Goal: Information Seeking & Learning: Learn about a topic

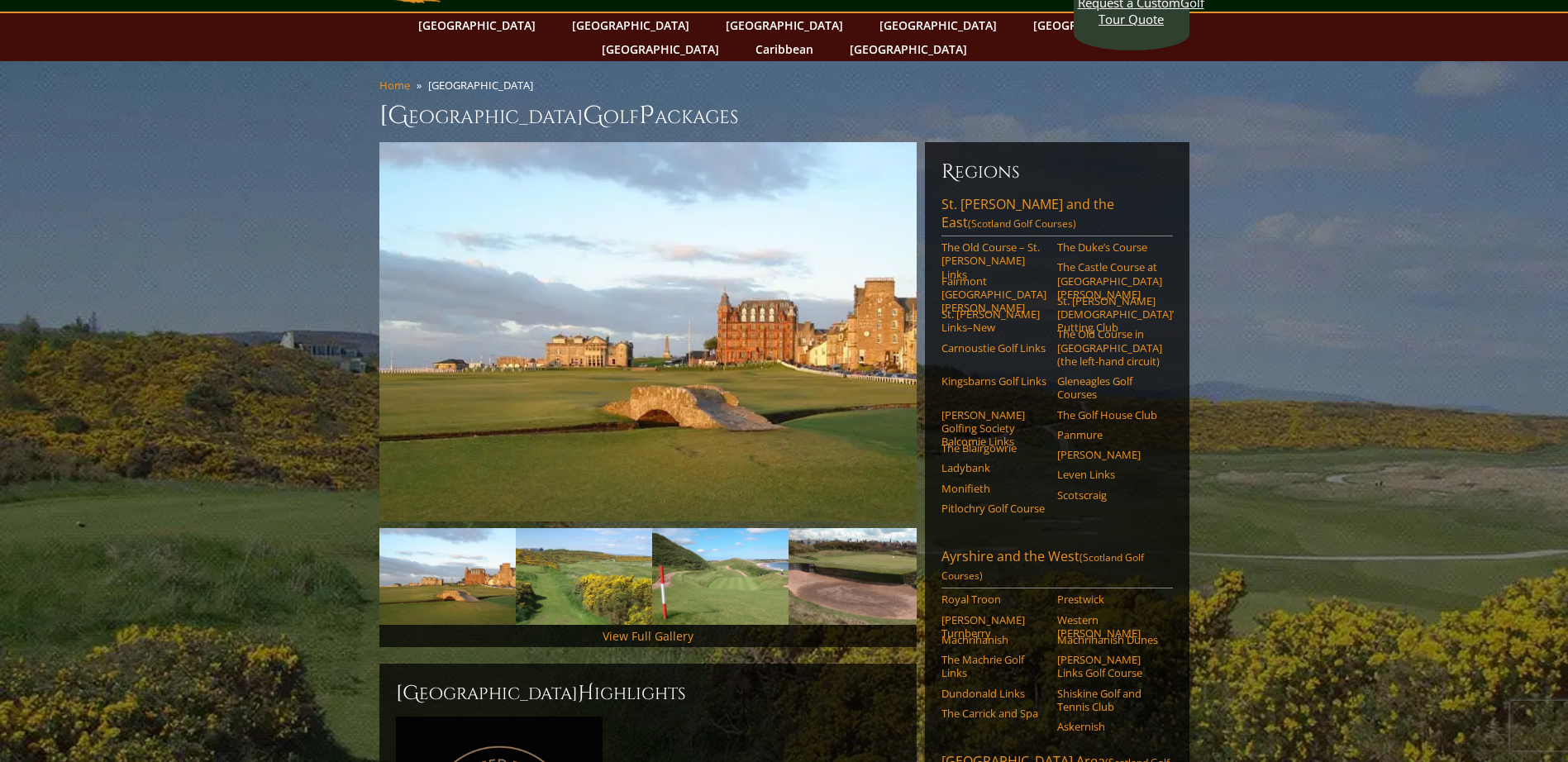
scroll to position [82, 0]
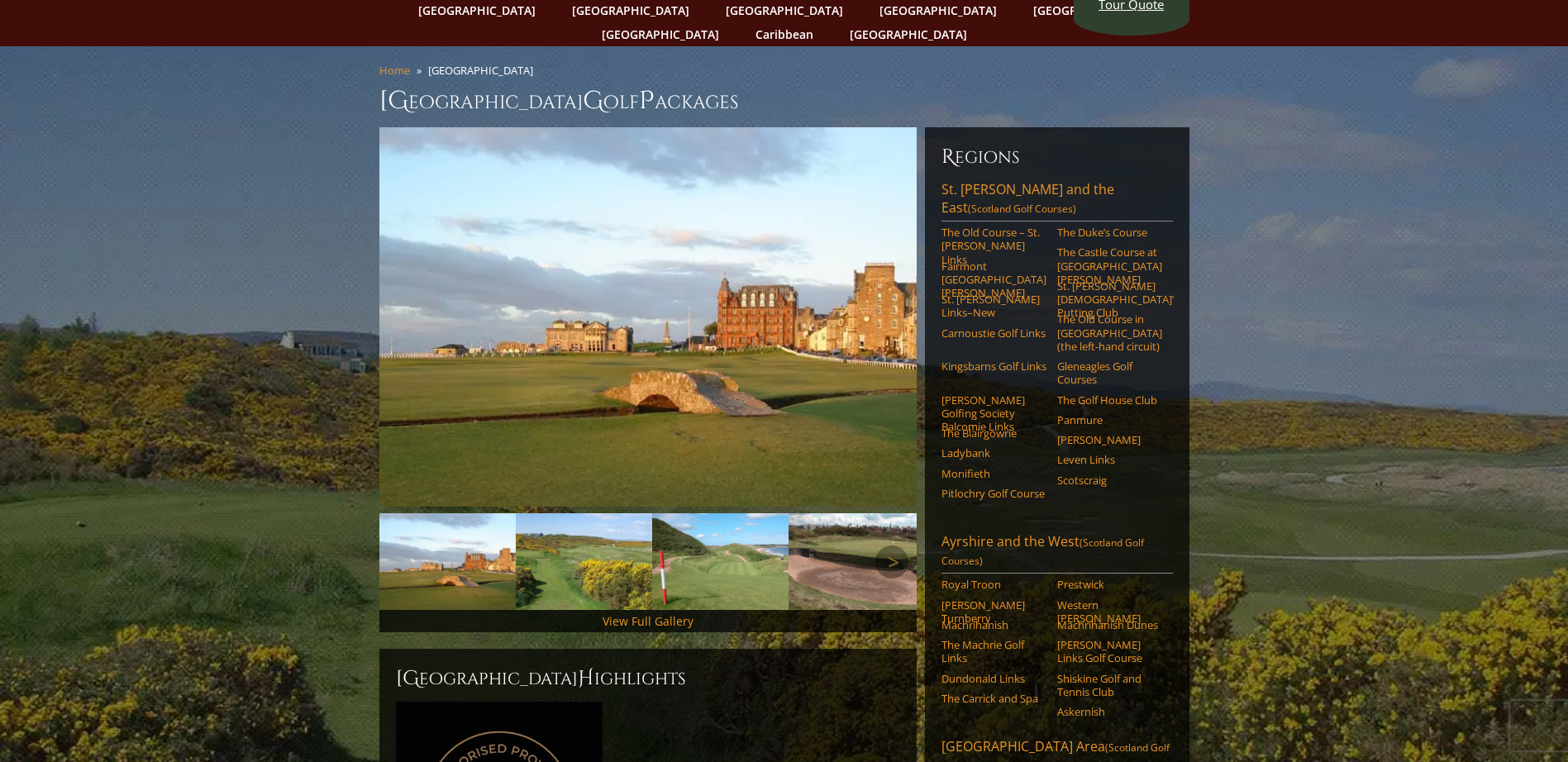
click at [418, 546] on link "Previous" at bounding box center [404, 562] width 33 height 33
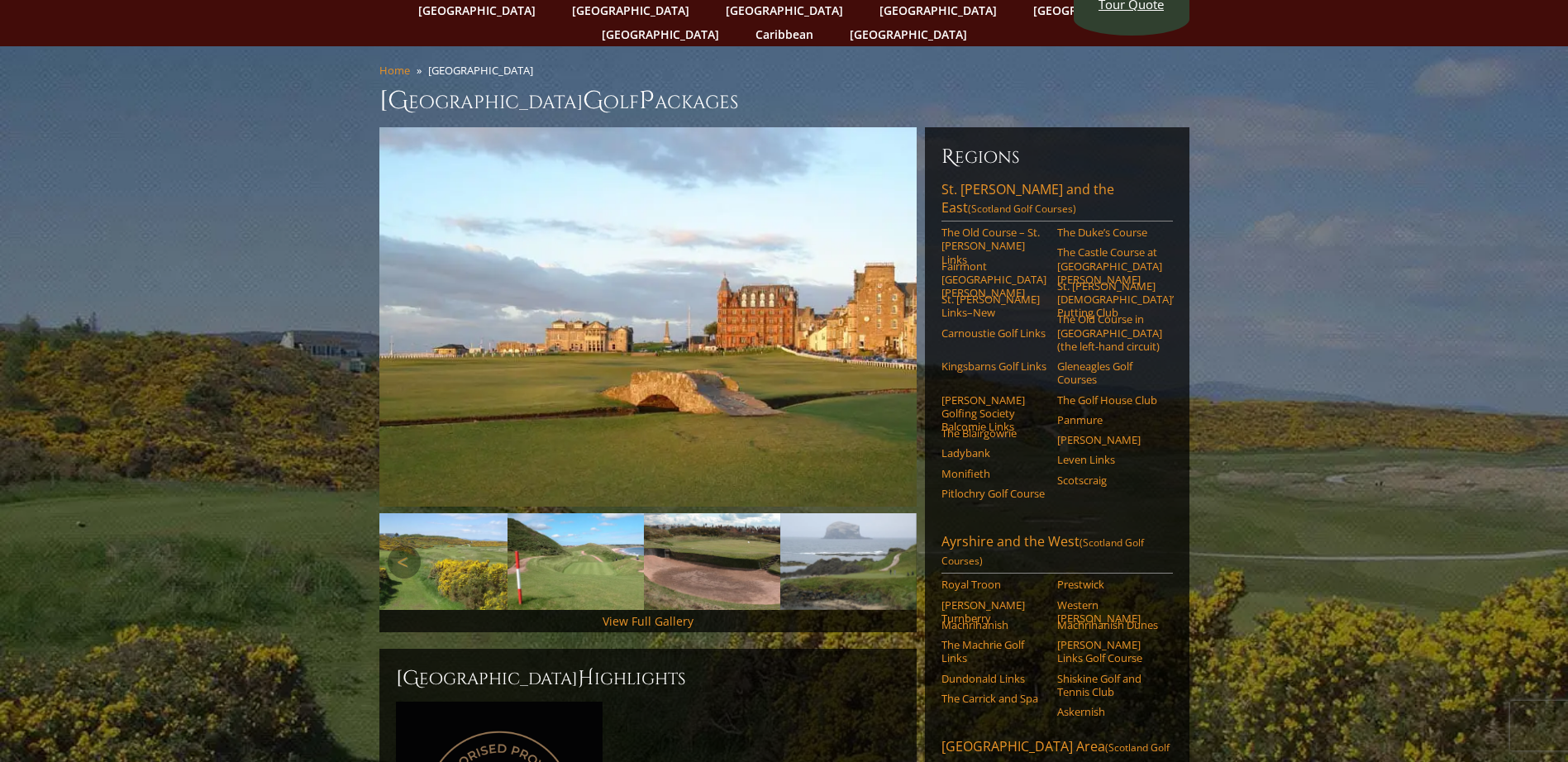
click at [448, 539] on img at bounding box center [439, 561] width 137 height 97
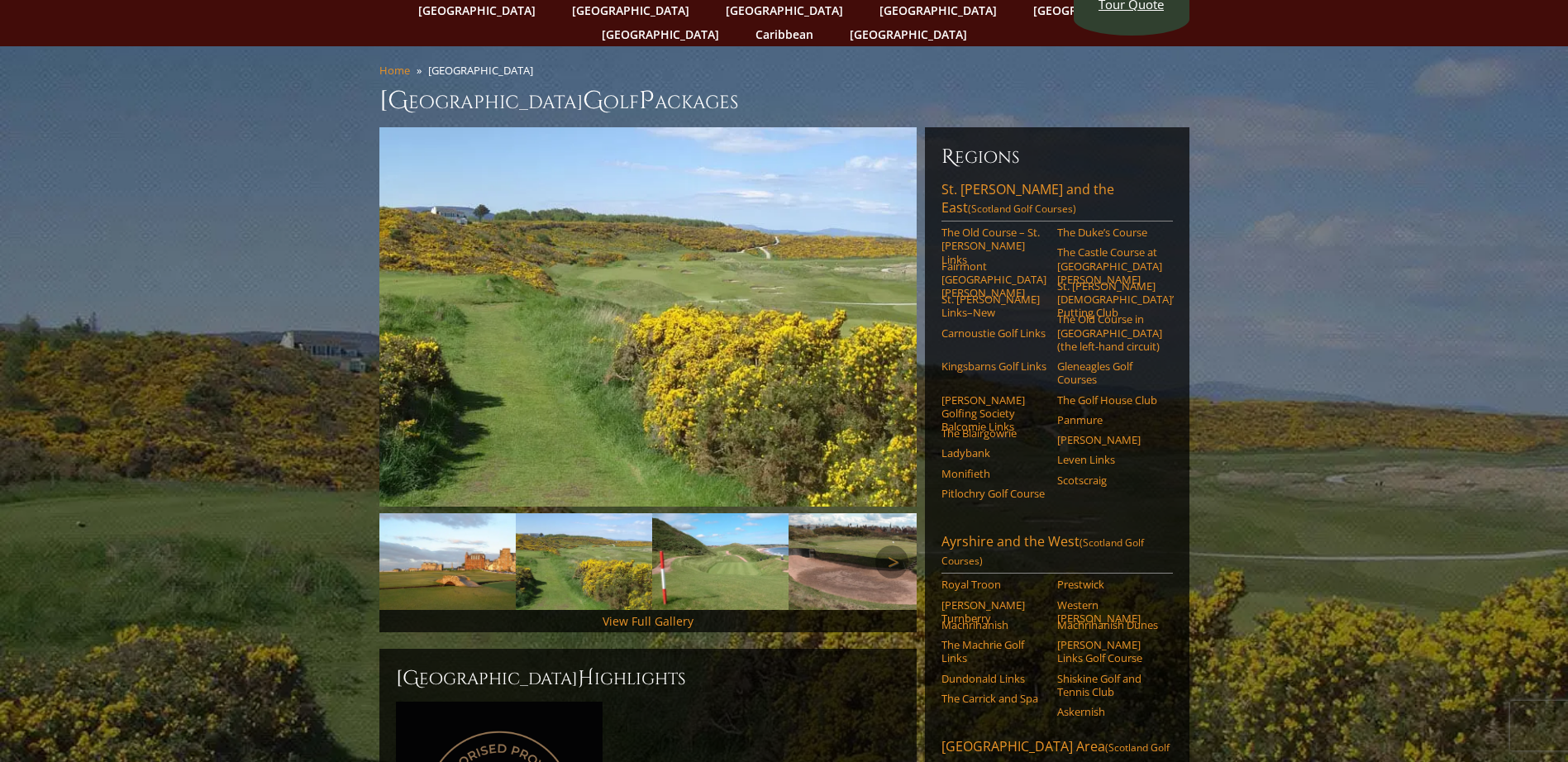
click at [576, 532] on img at bounding box center [583, 561] width 137 height 97
click at [707, 533] on img at bounding box center [720, 561] width 137 height 97
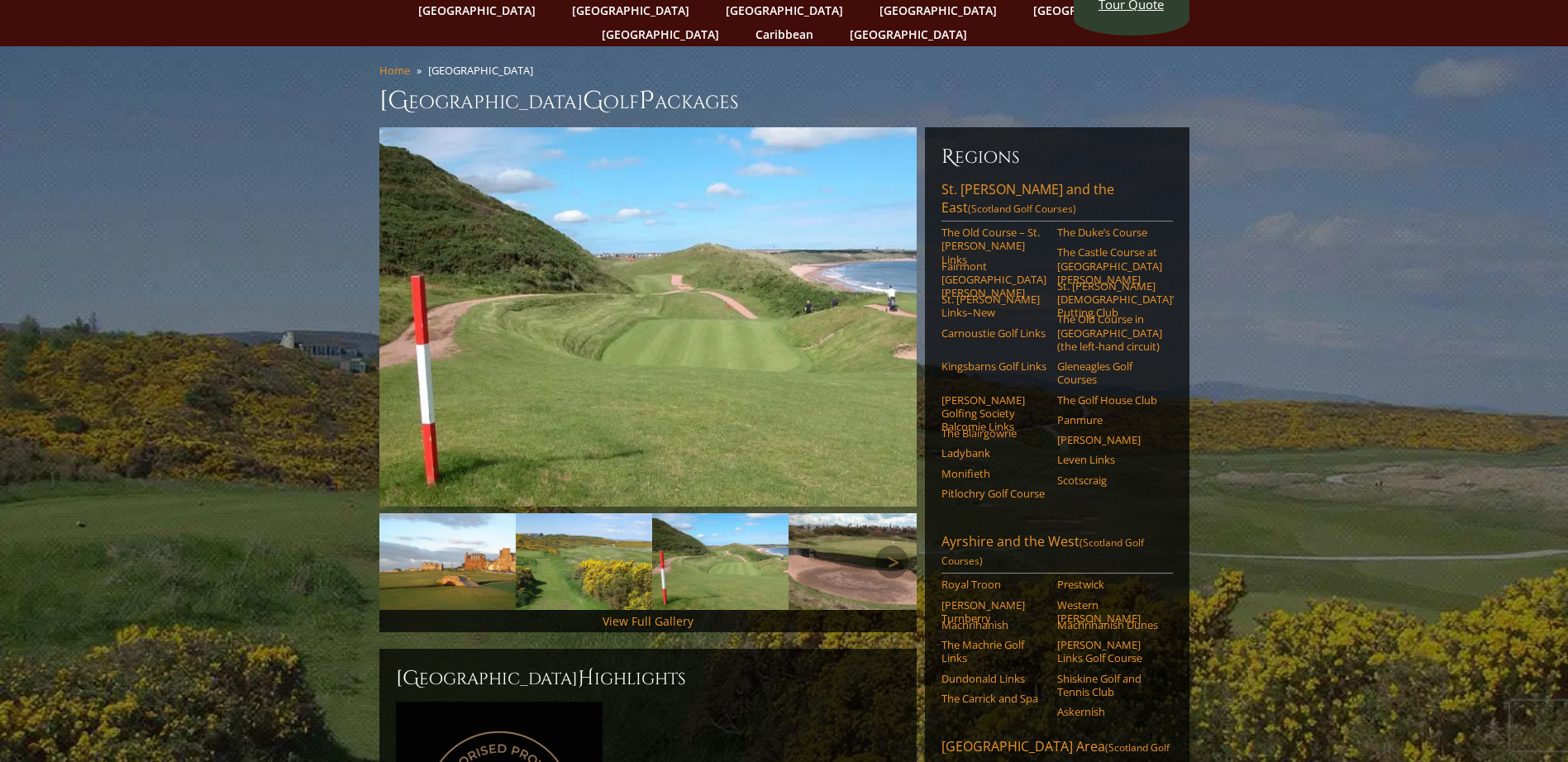
click at [856, 546] on img at bounding box center [857, 561] width 137 height 97
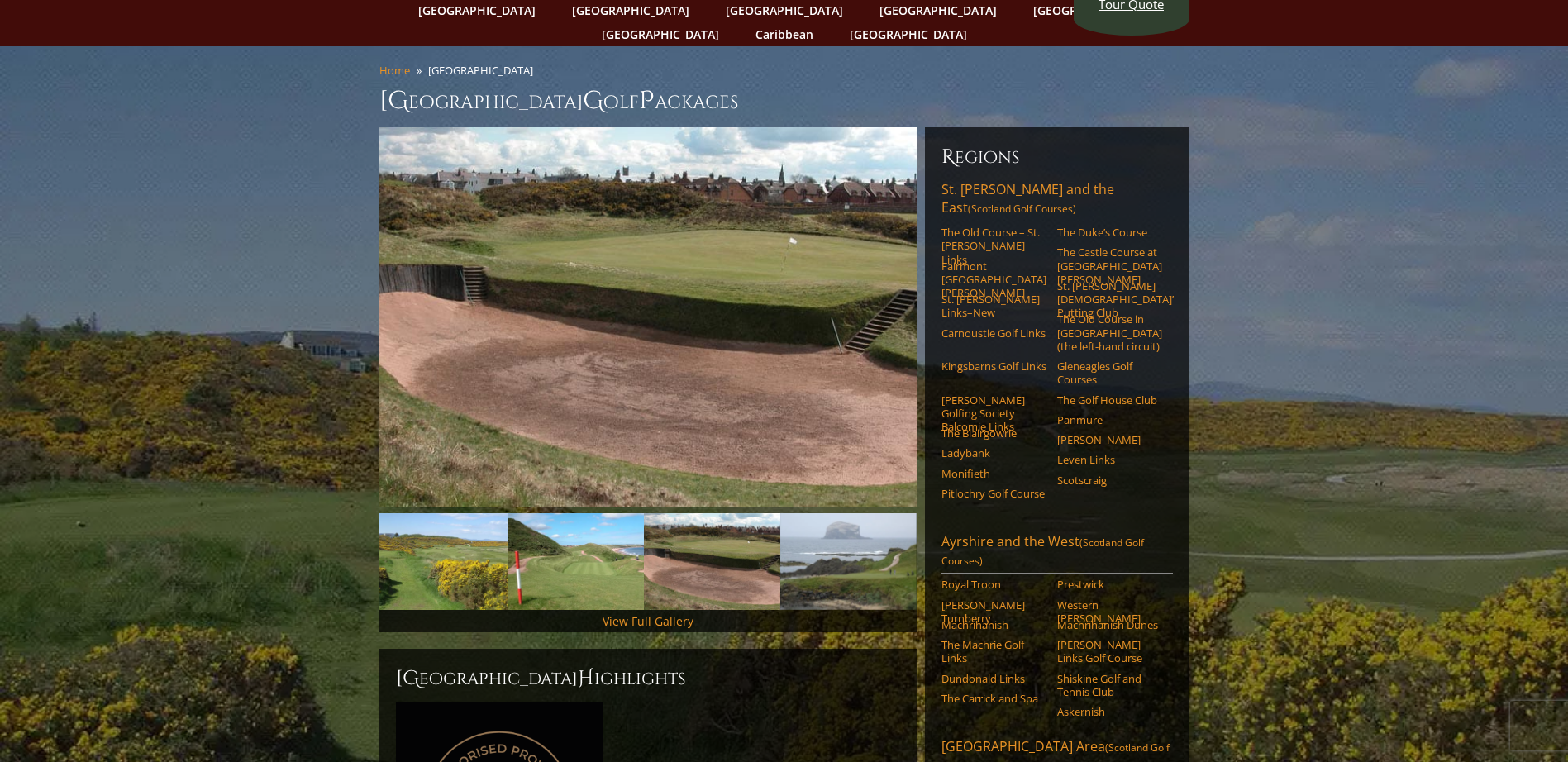
scroll to position [0, 0]
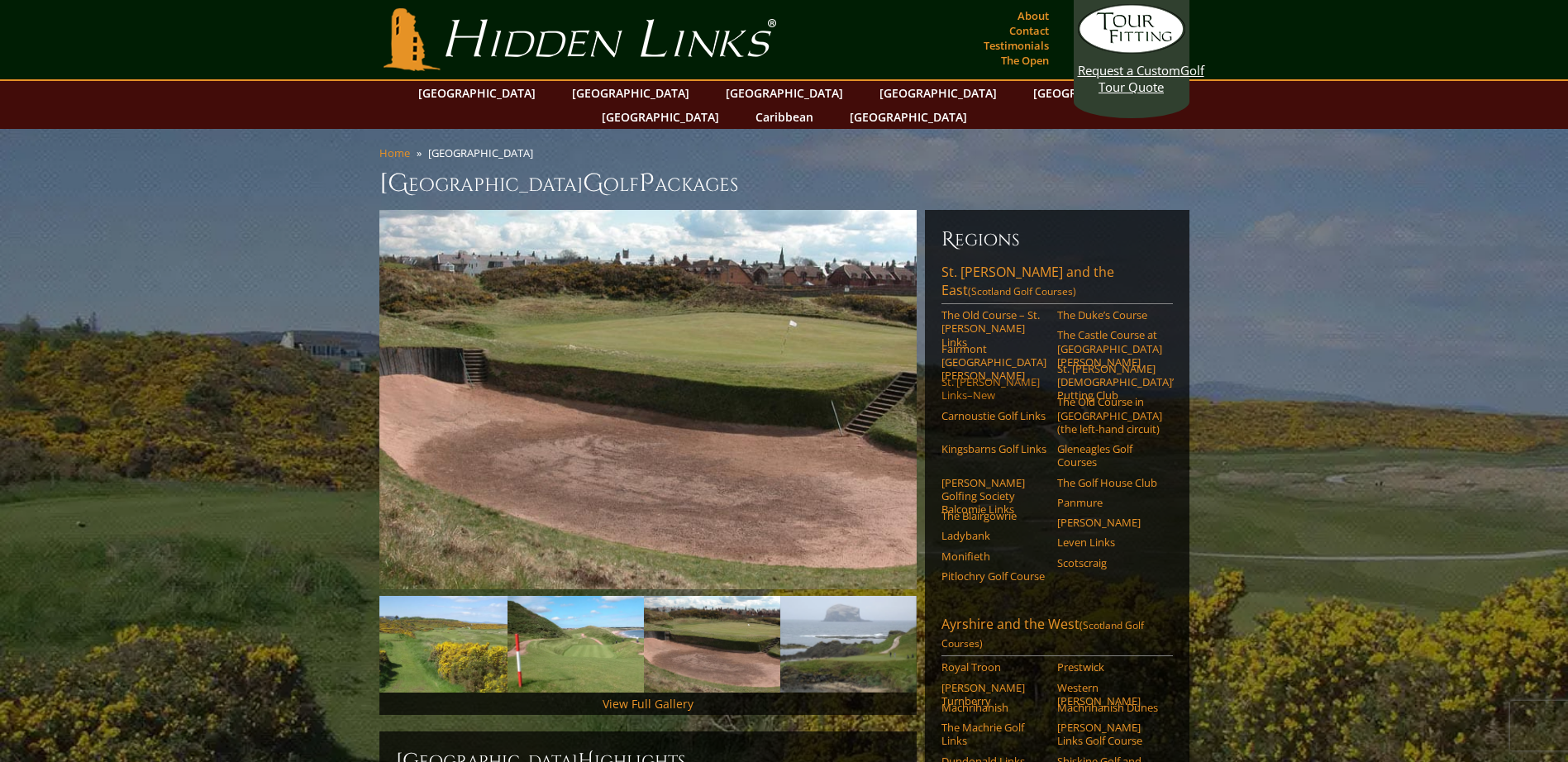
click at [945, 375] on link "St. Andrews Links–New" at bounding box center [994, 389] width 105 height 27
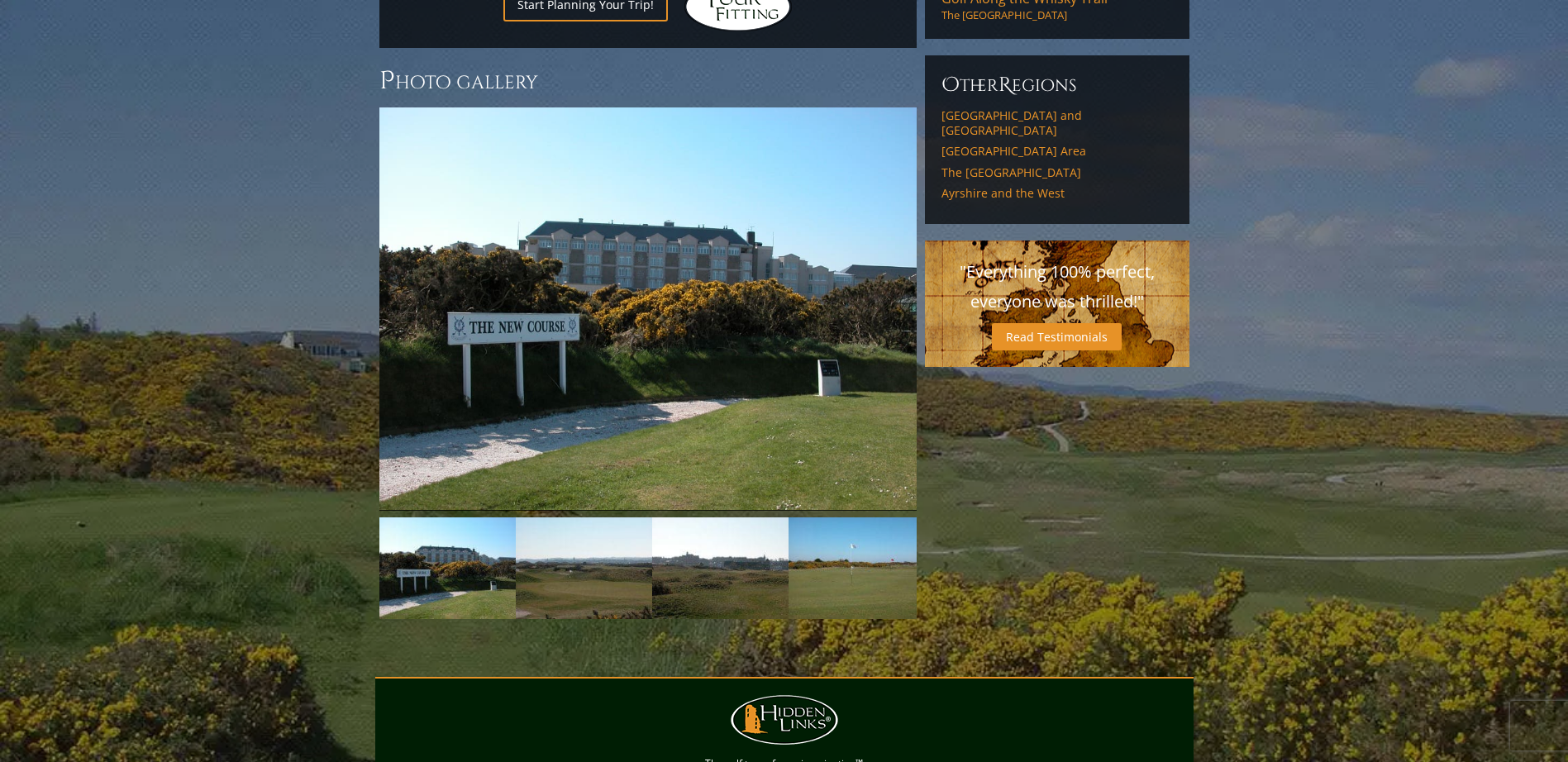
scroll to position [1147, 0]
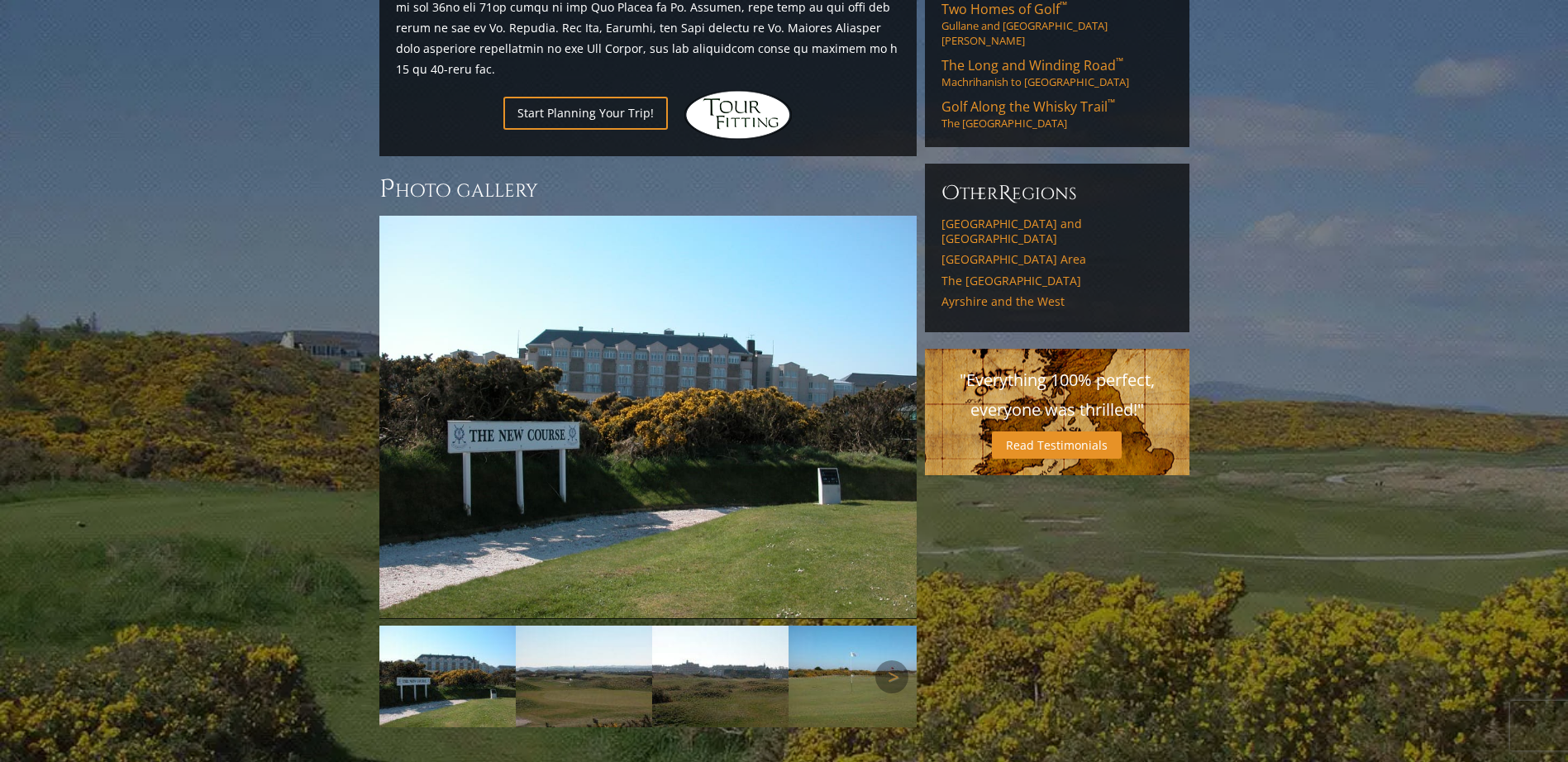
click at [587, 625] on img at bounding box center [583, 676] width 137 height 102
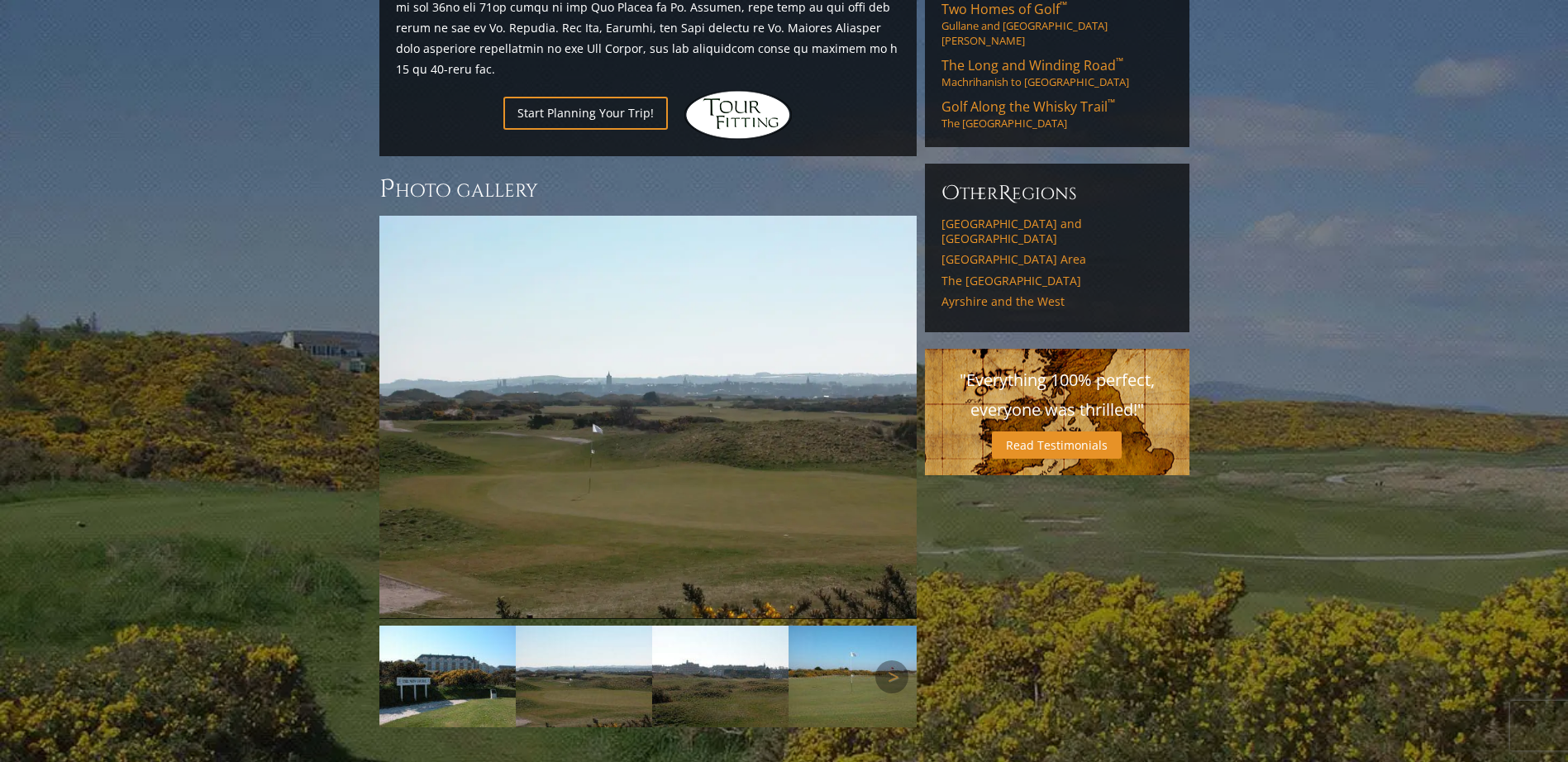
click at [694, 628] on img at bounding box center [720, 676] width 137 height 102
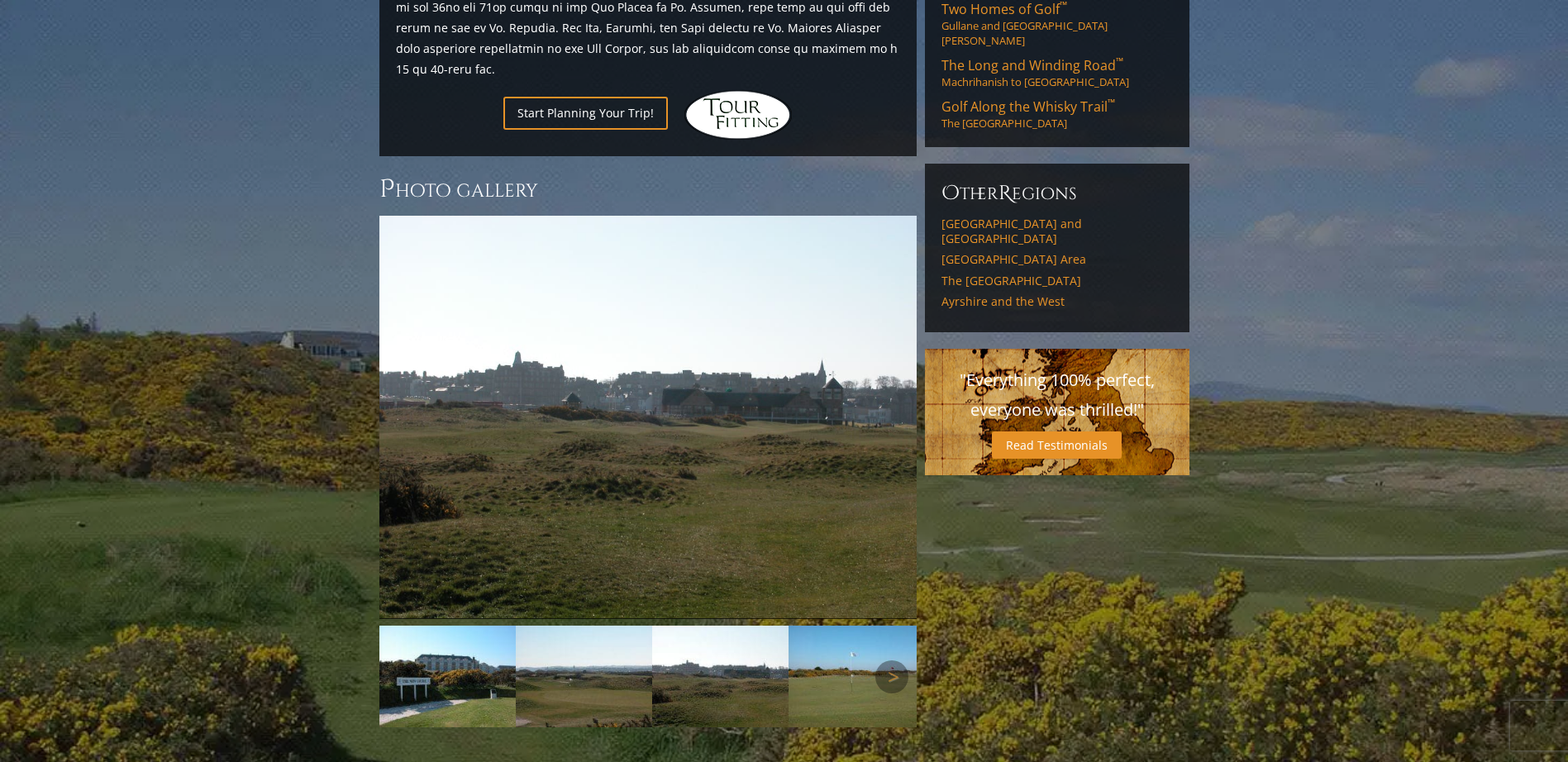
click at [831, 634] on img at bounding box center [857, 676] width 137 height 102
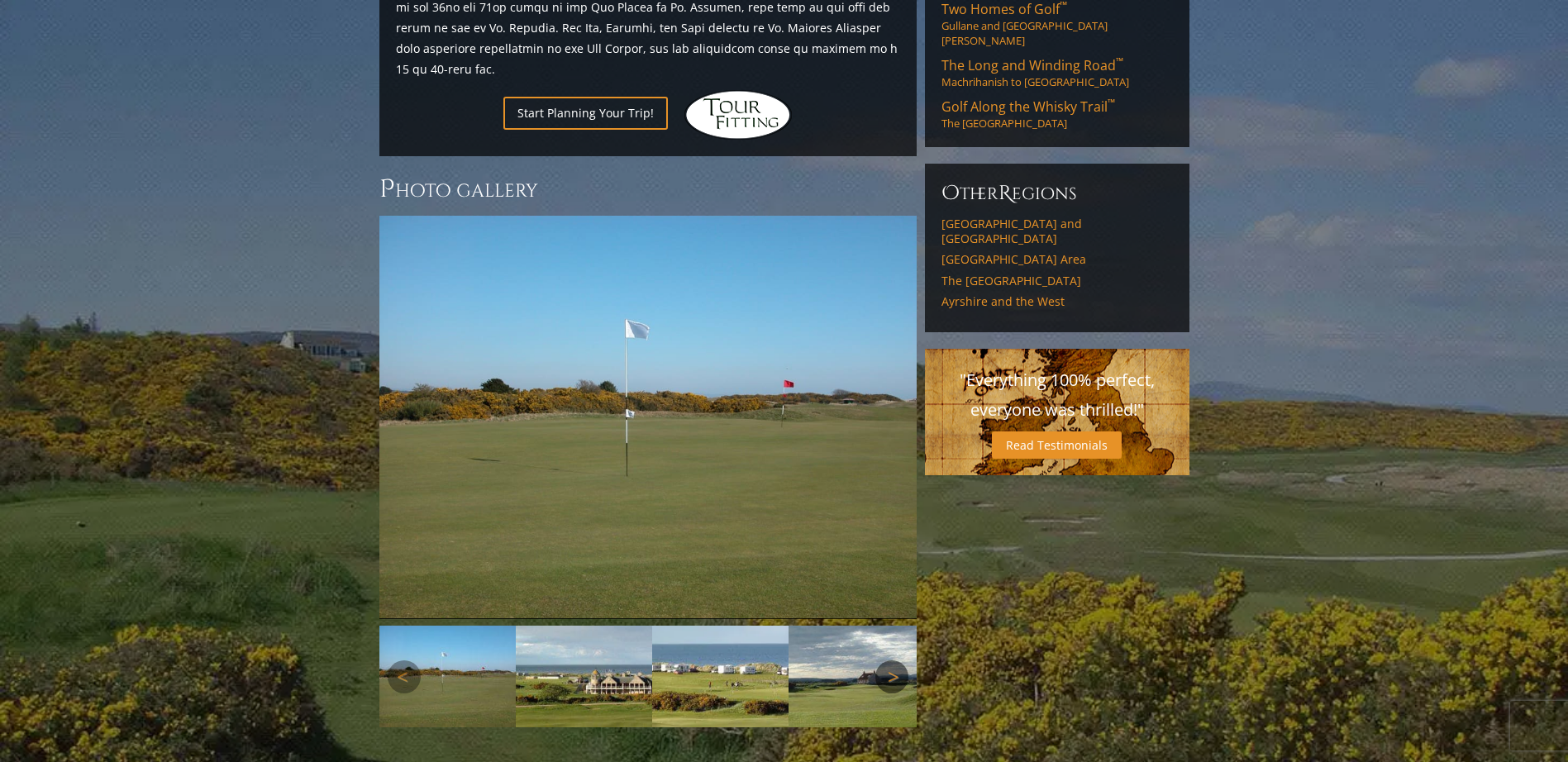
click at [888, 661] on link "Next" at bounding box center [892, 677] width 33 height 33
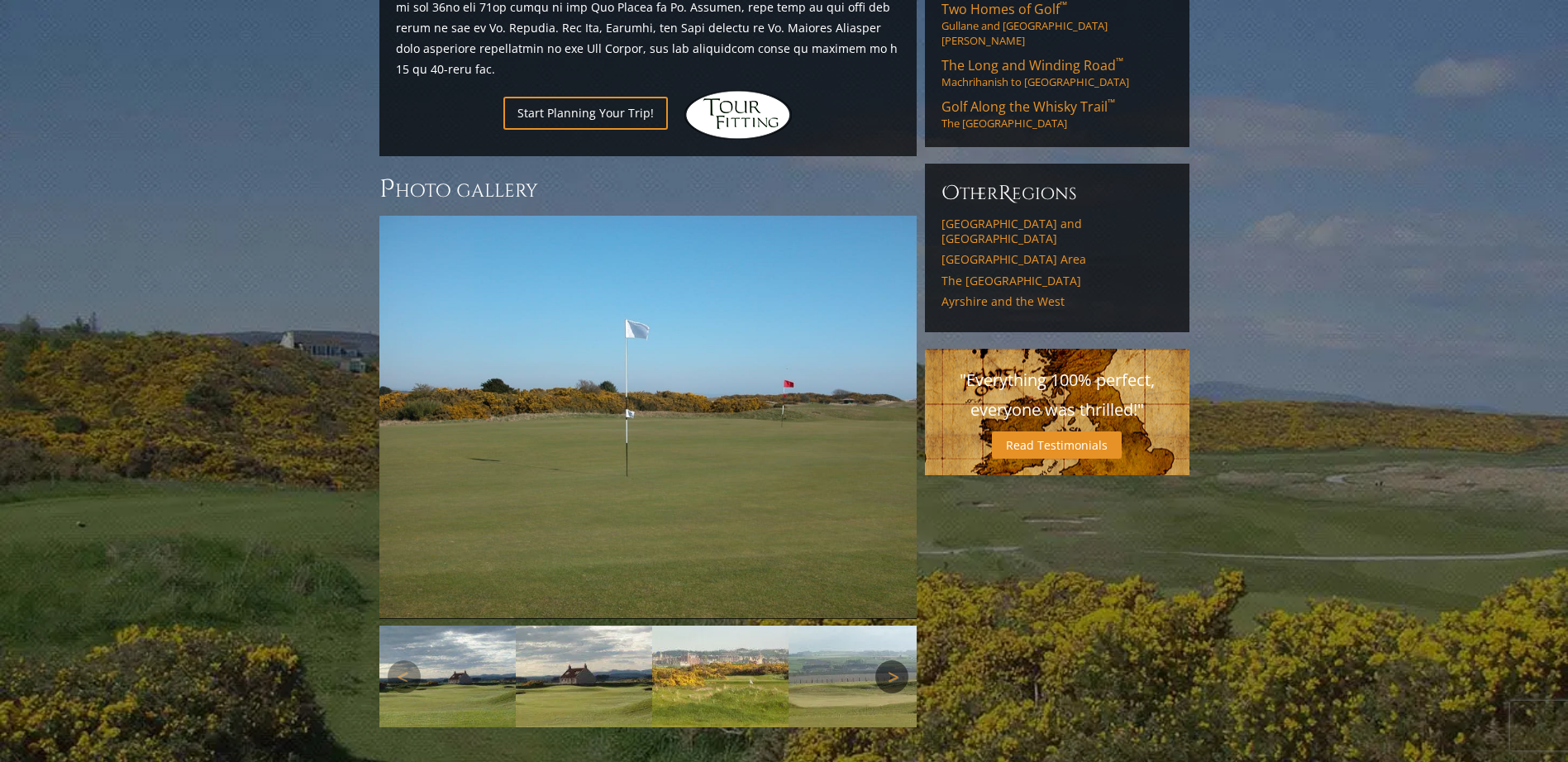
click at [888, 661] on link "Next" at bounding box center [892, 677] width 33 height 33
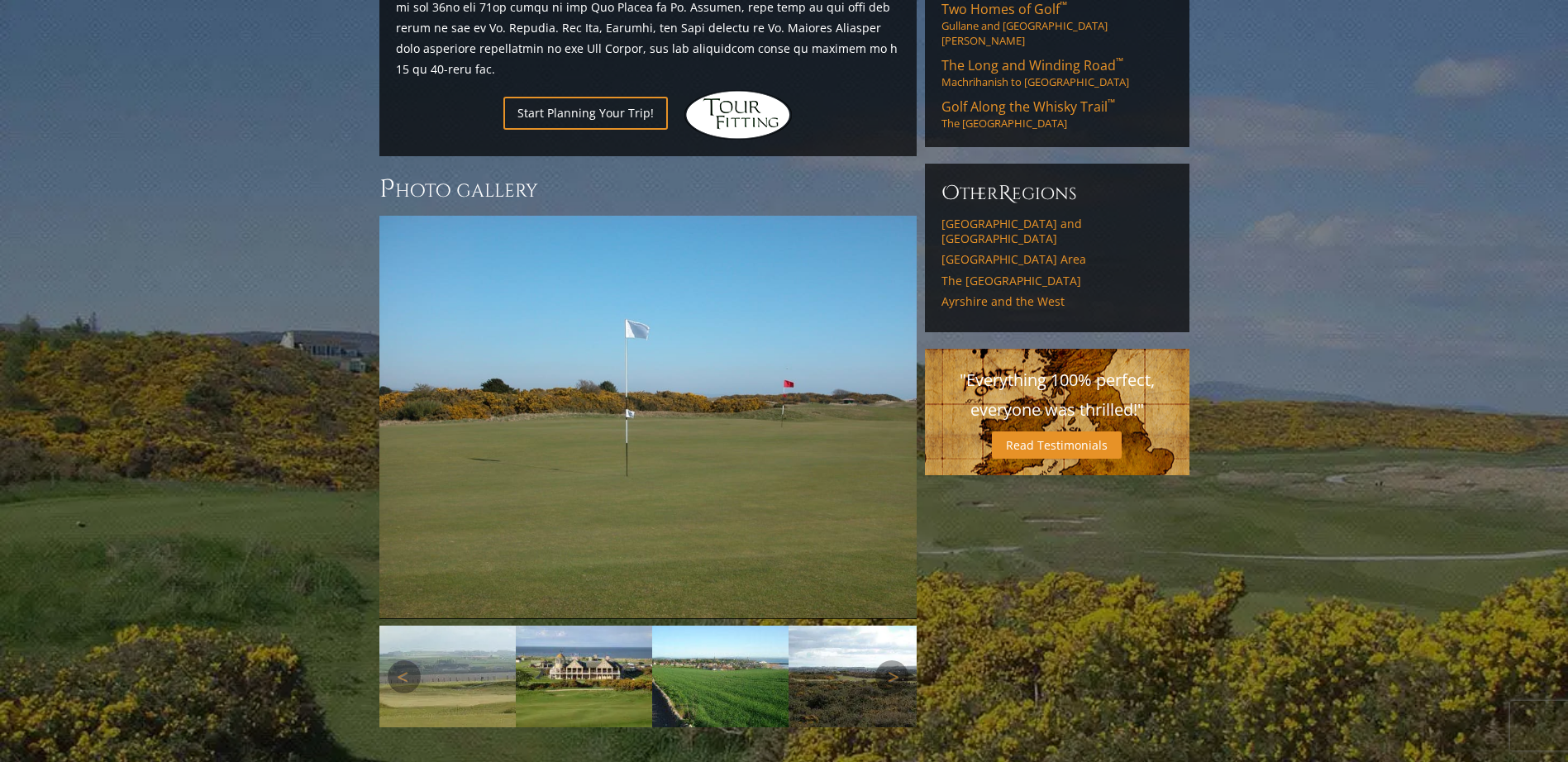
click at [448, 641] on img at bounding box center [447, 676] width 137 height 102
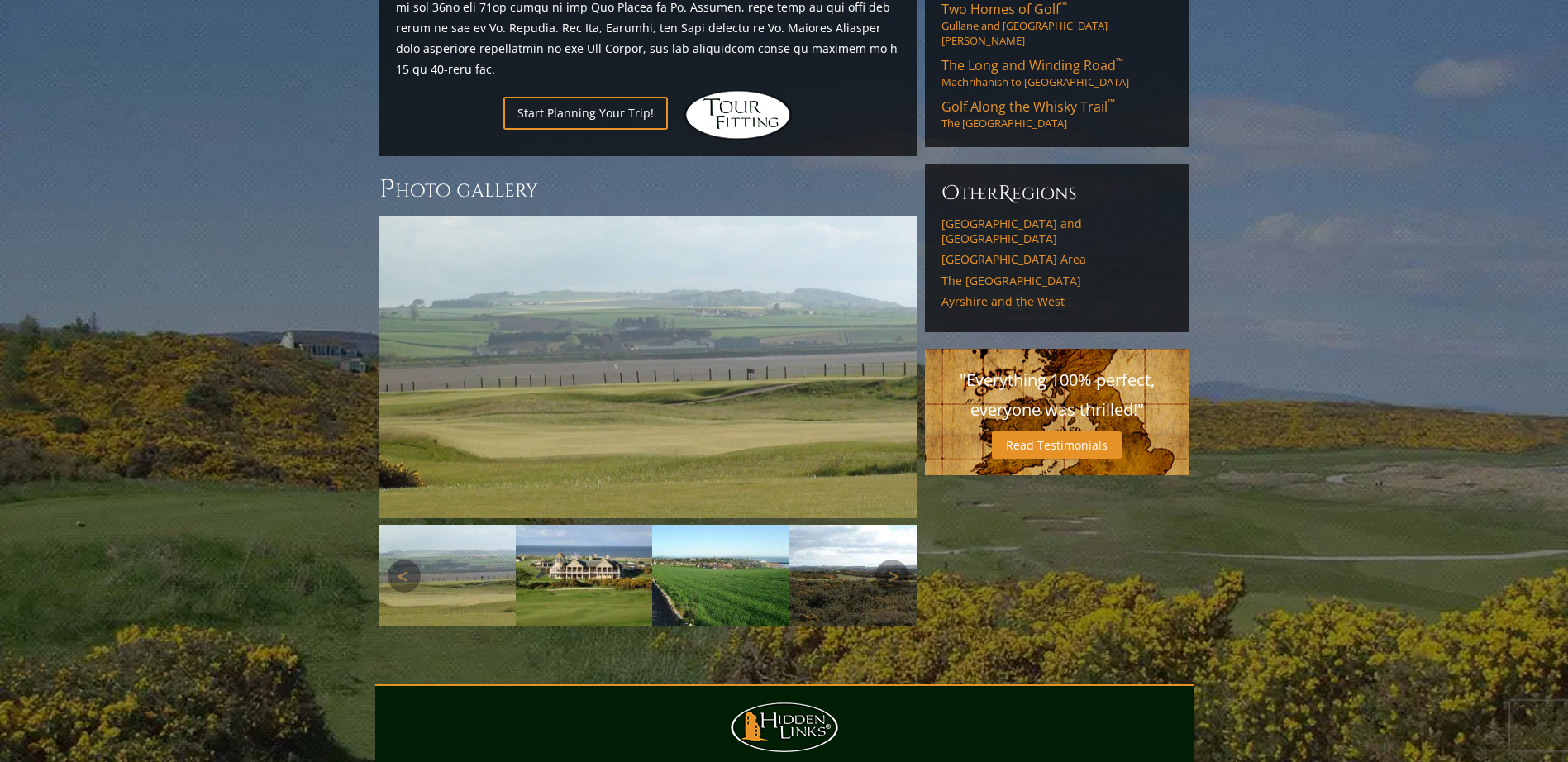
click at [593, 525] on img at bounding box center [583, 576] width 137 height 102
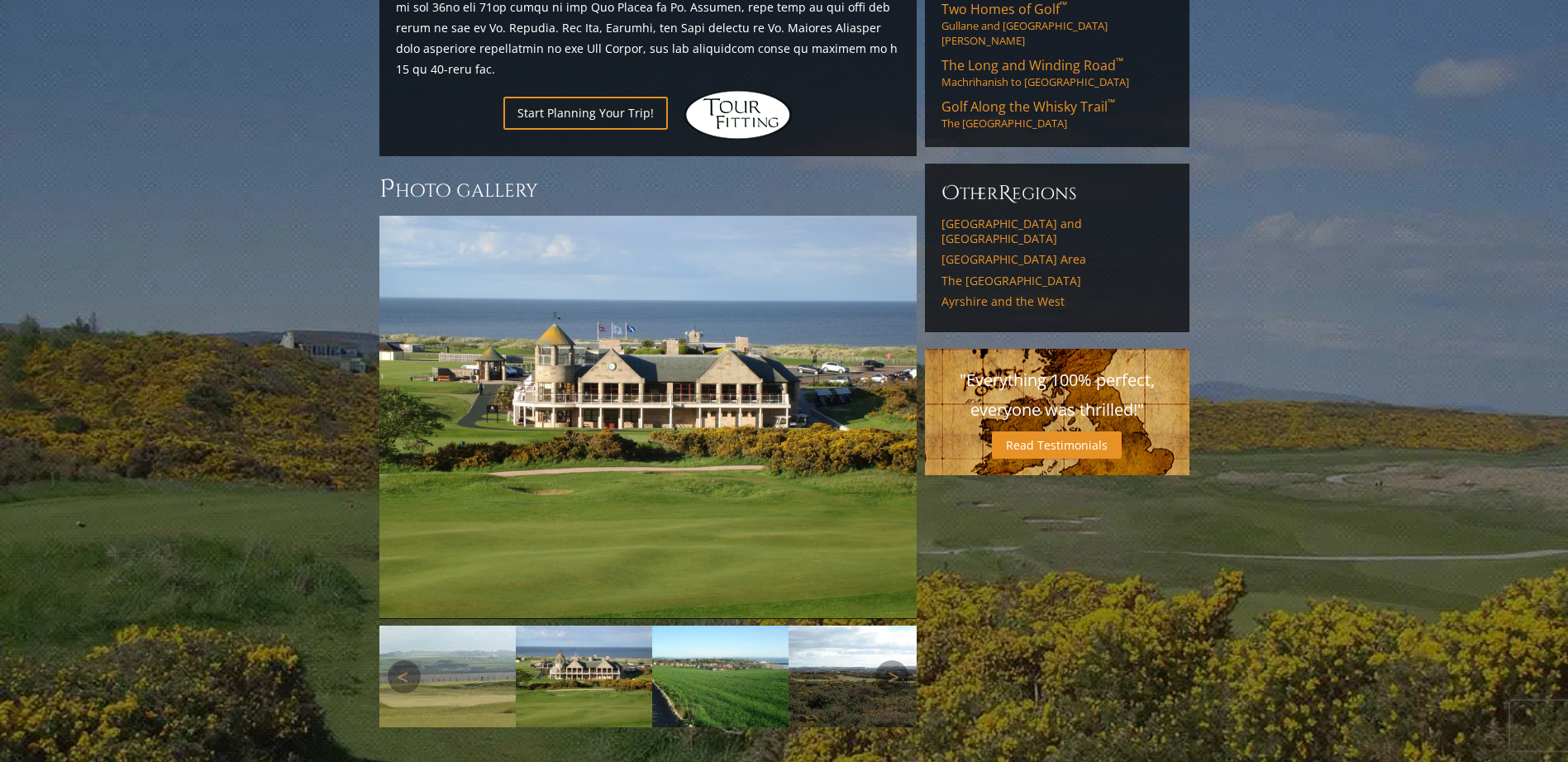
click at [719, 626] on img at bounding box center [720, 676] width 137 height 102
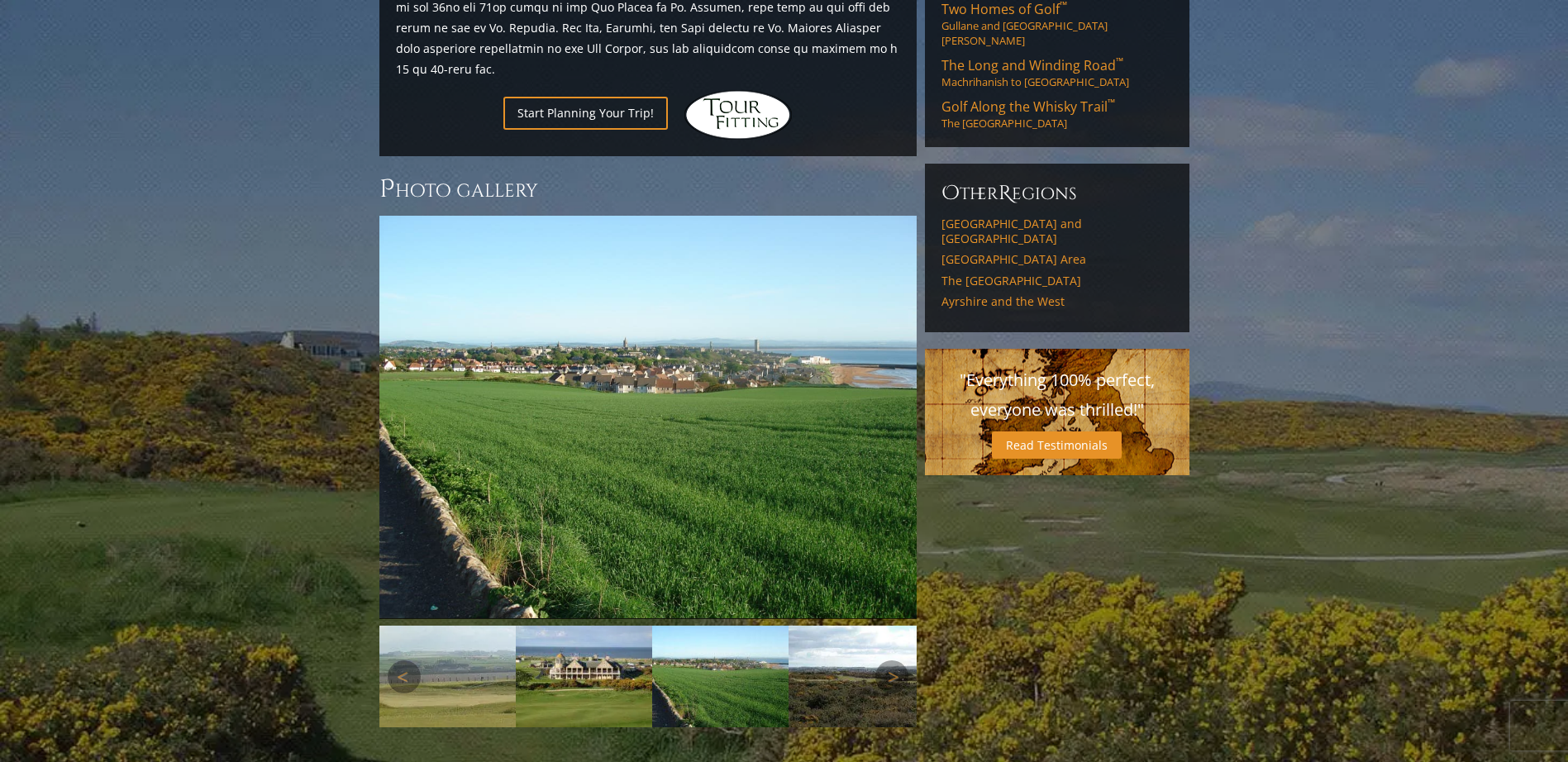
click at [821, 634] on img at bounding box center [857, 676] width 137 height 102
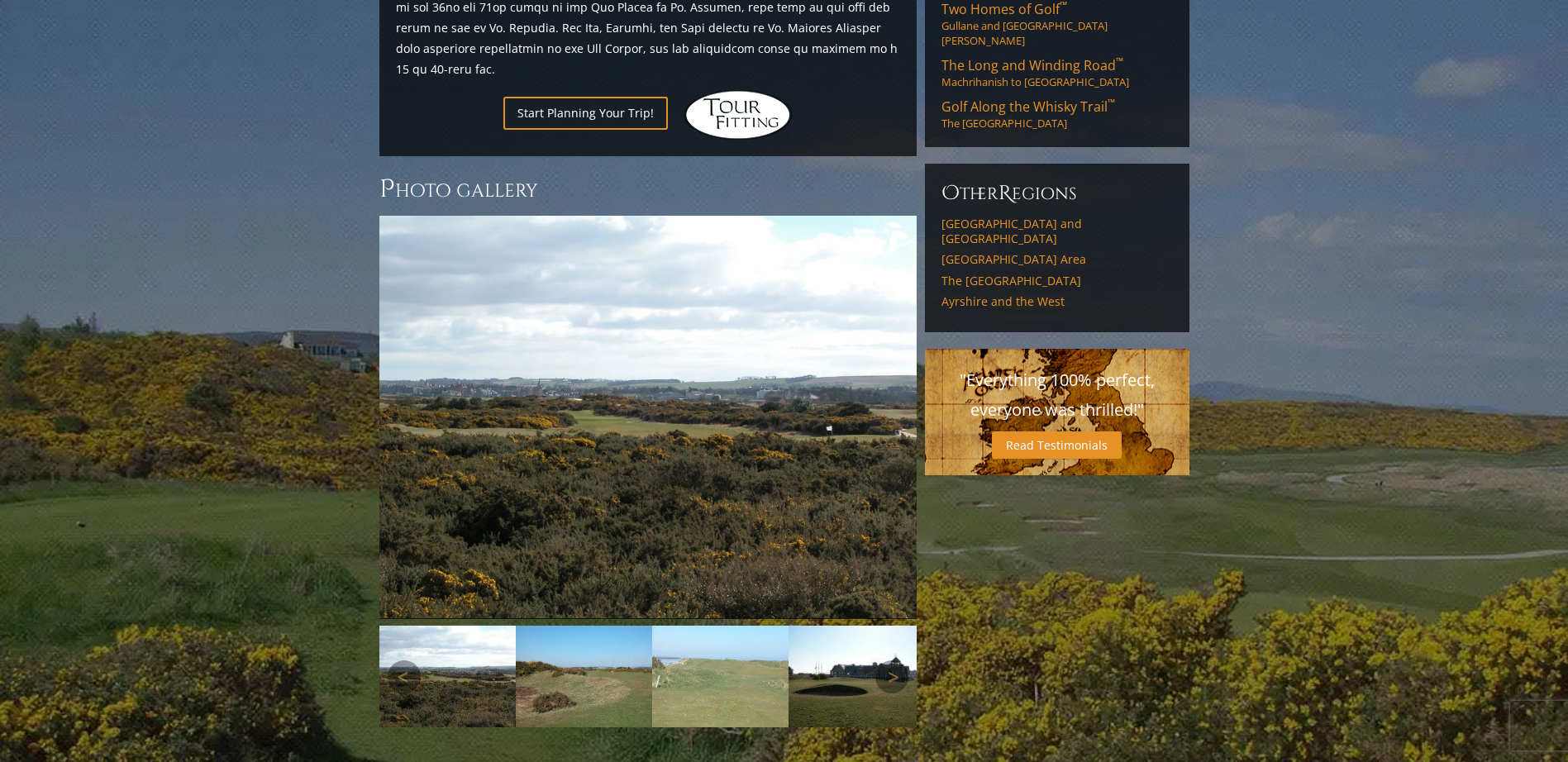
click at [838, 636] on img at bounding box center [857, 676] width 137 height 102
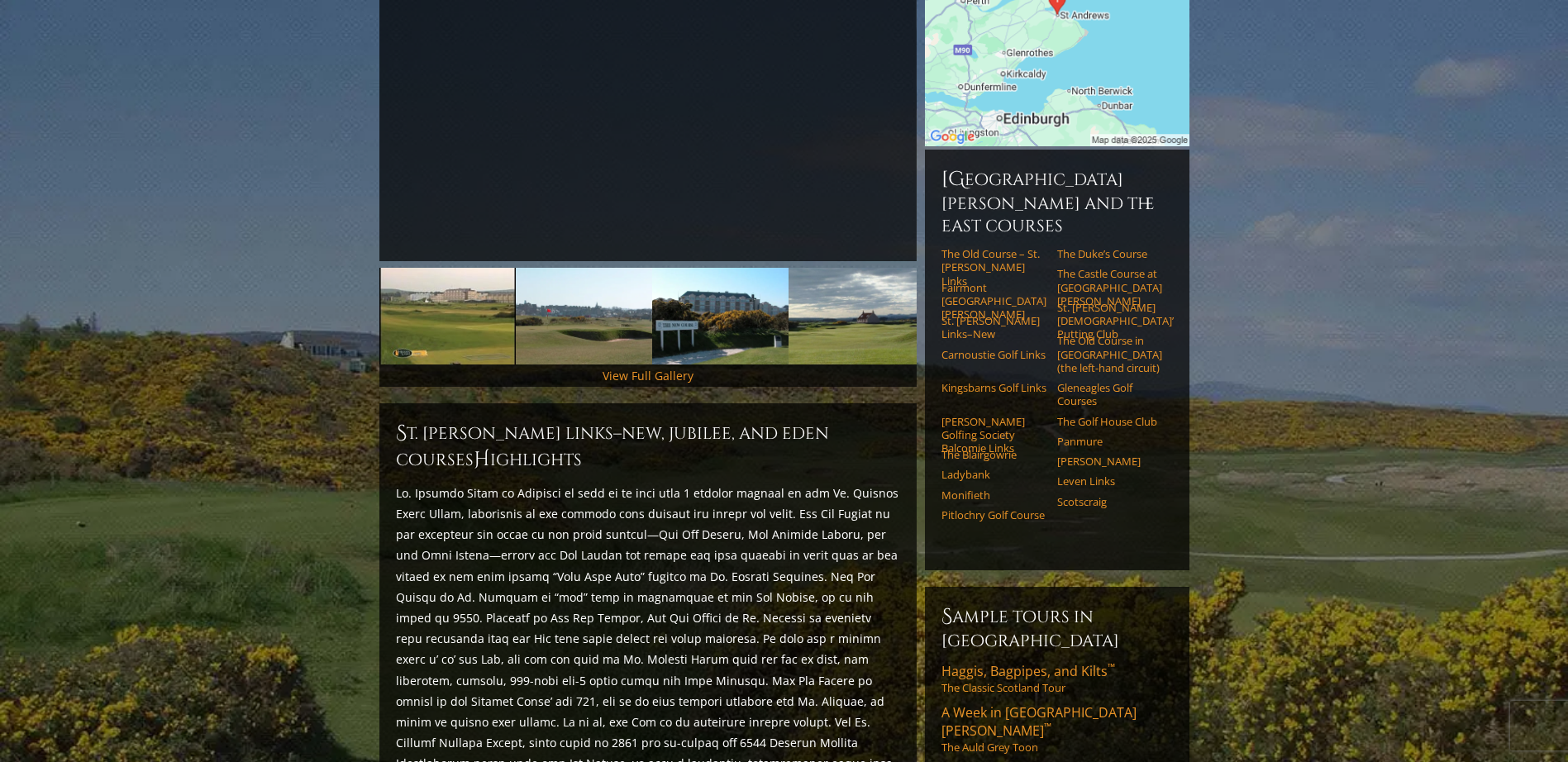
scroll to position [320, 0]
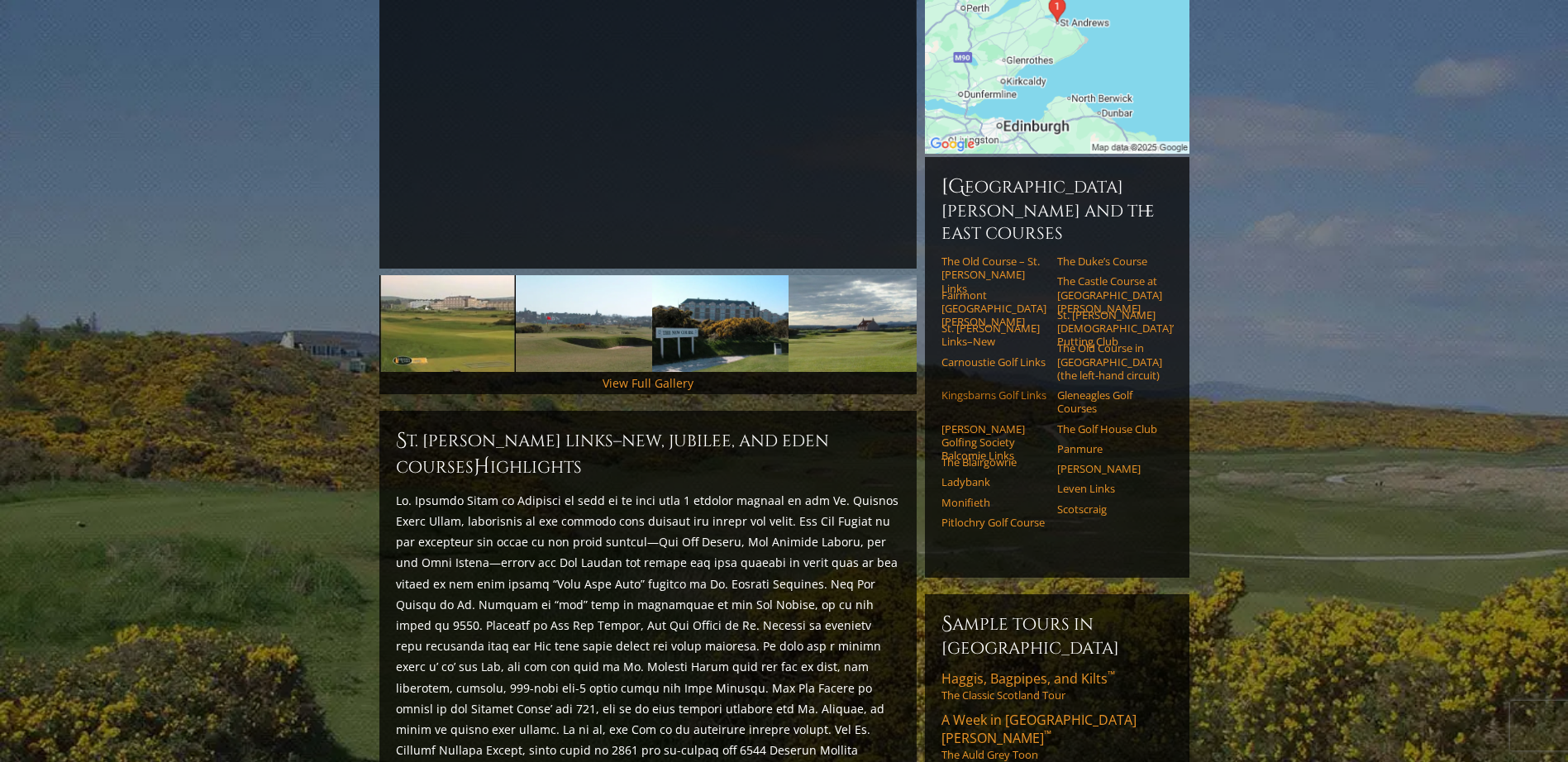
click at [961, 388] on link "Kingsbarns Golf Links" at bounding box center [994, 394] width 105 height 13
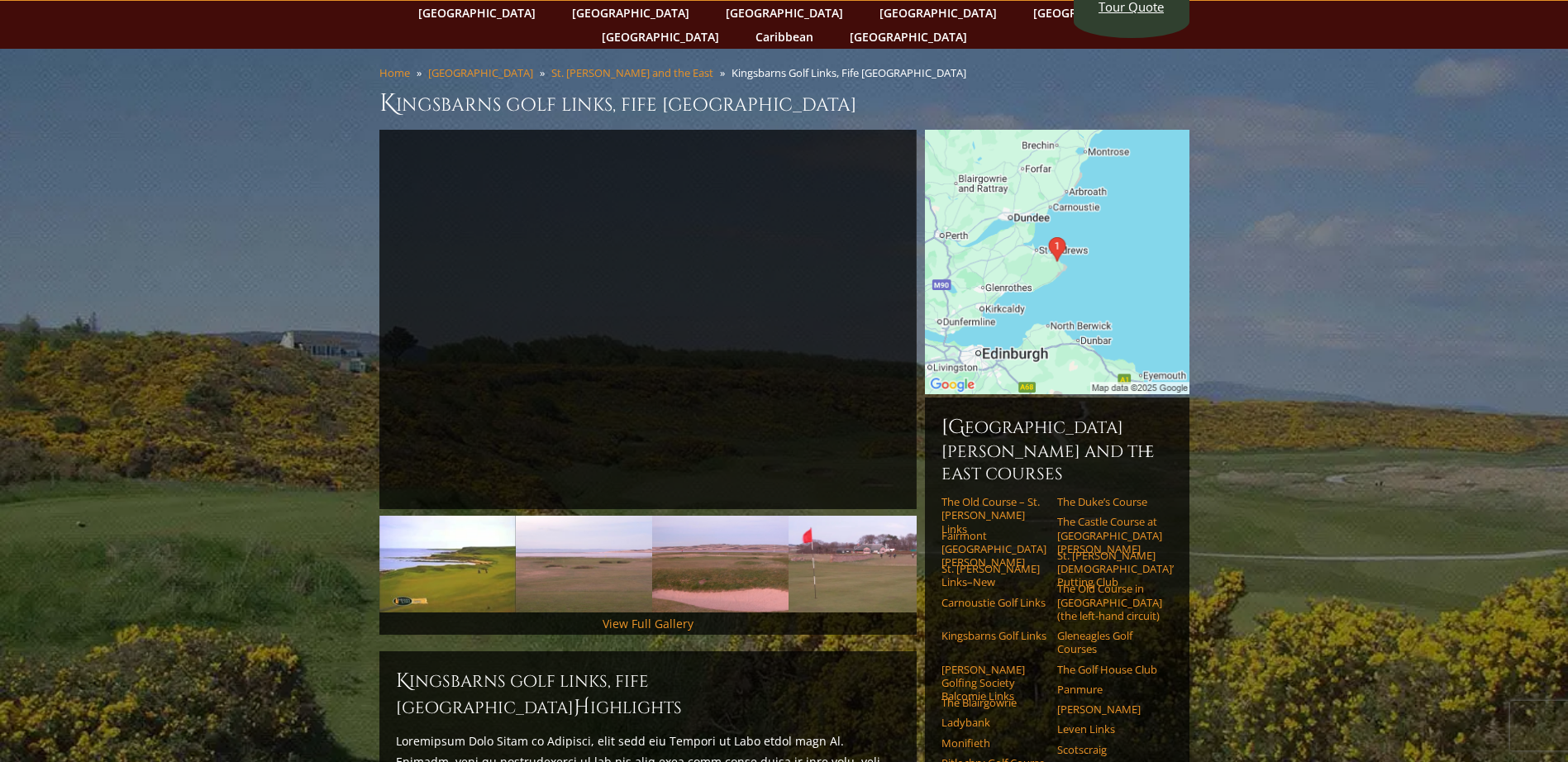
scroll to position [165, 0]
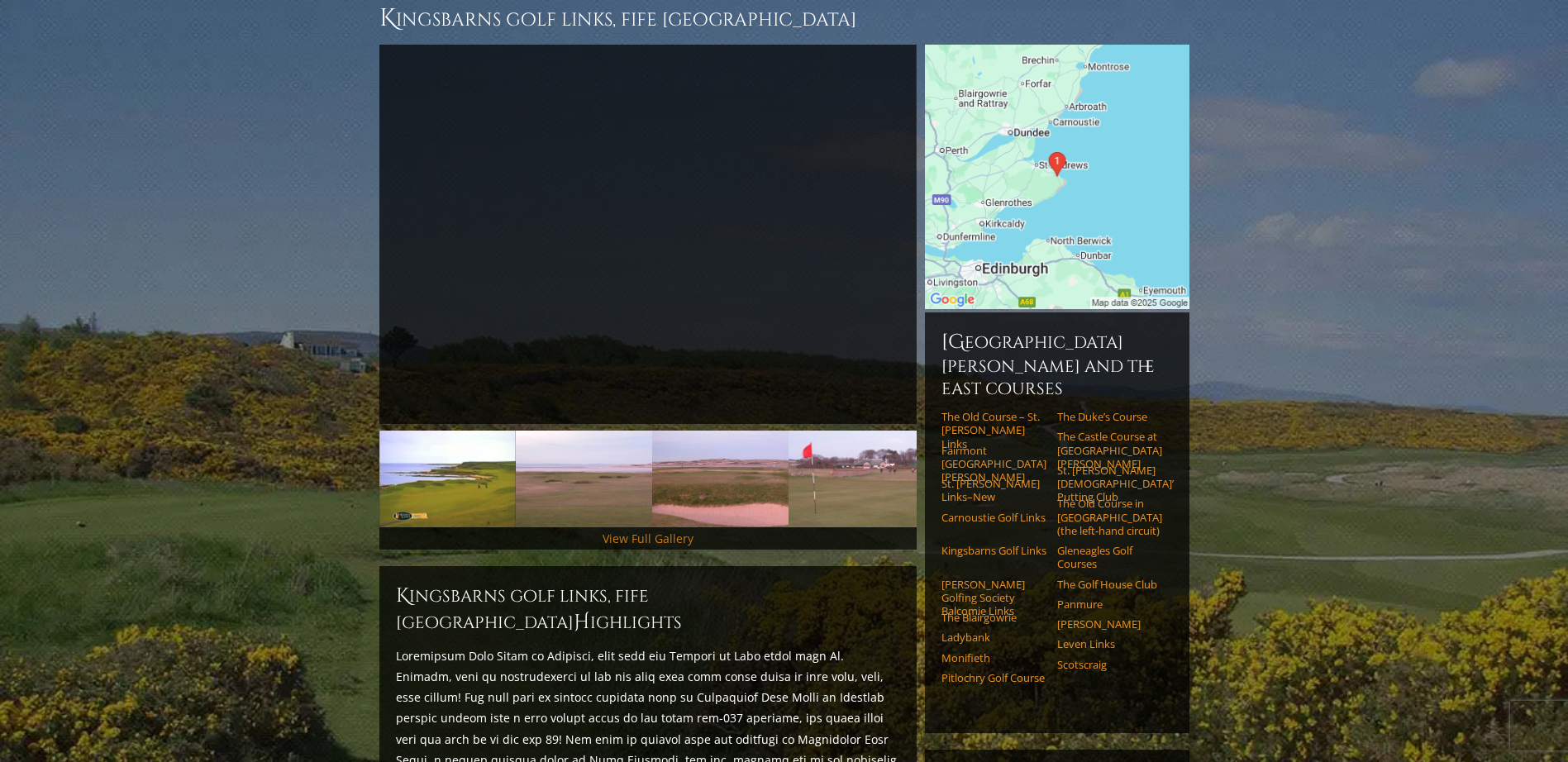
click at [638, 530] on link "View Full Gallery" at bounding box center [648, 538] width 91 height 15
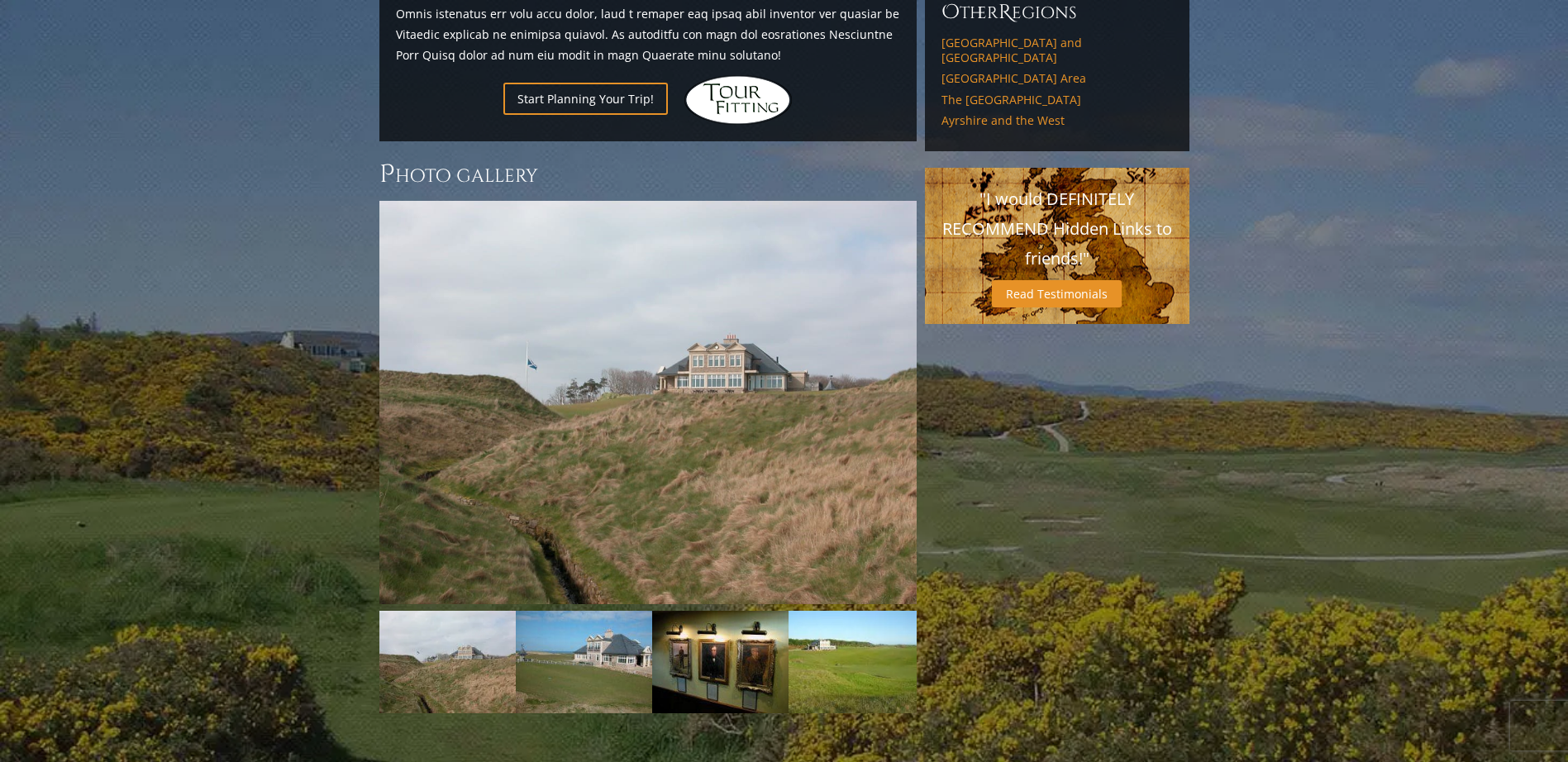
scroll to position [1457, 0]
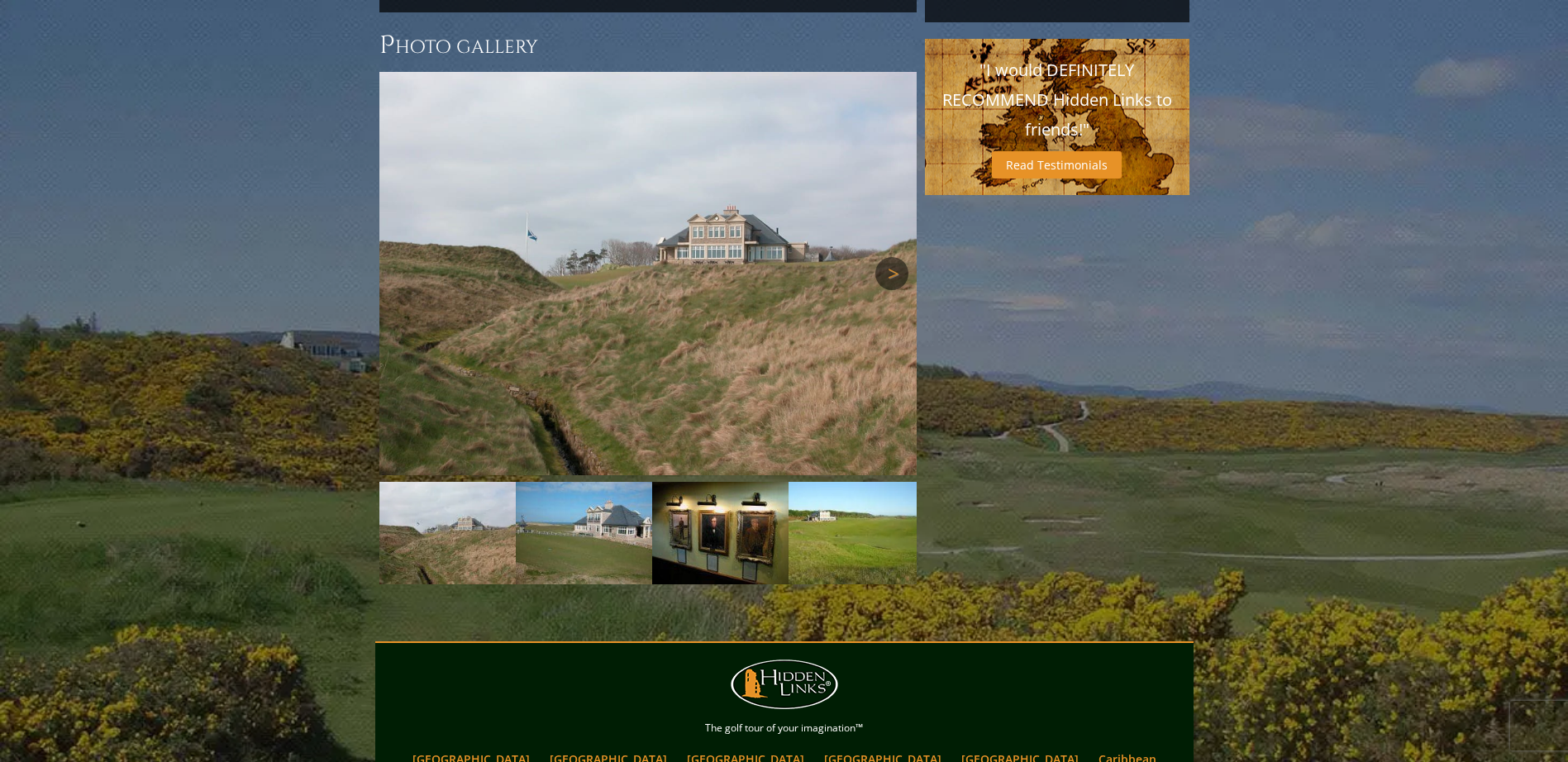
click at [886, 257] on link "Next" at bounding box center [892, 273] width 33 height 33
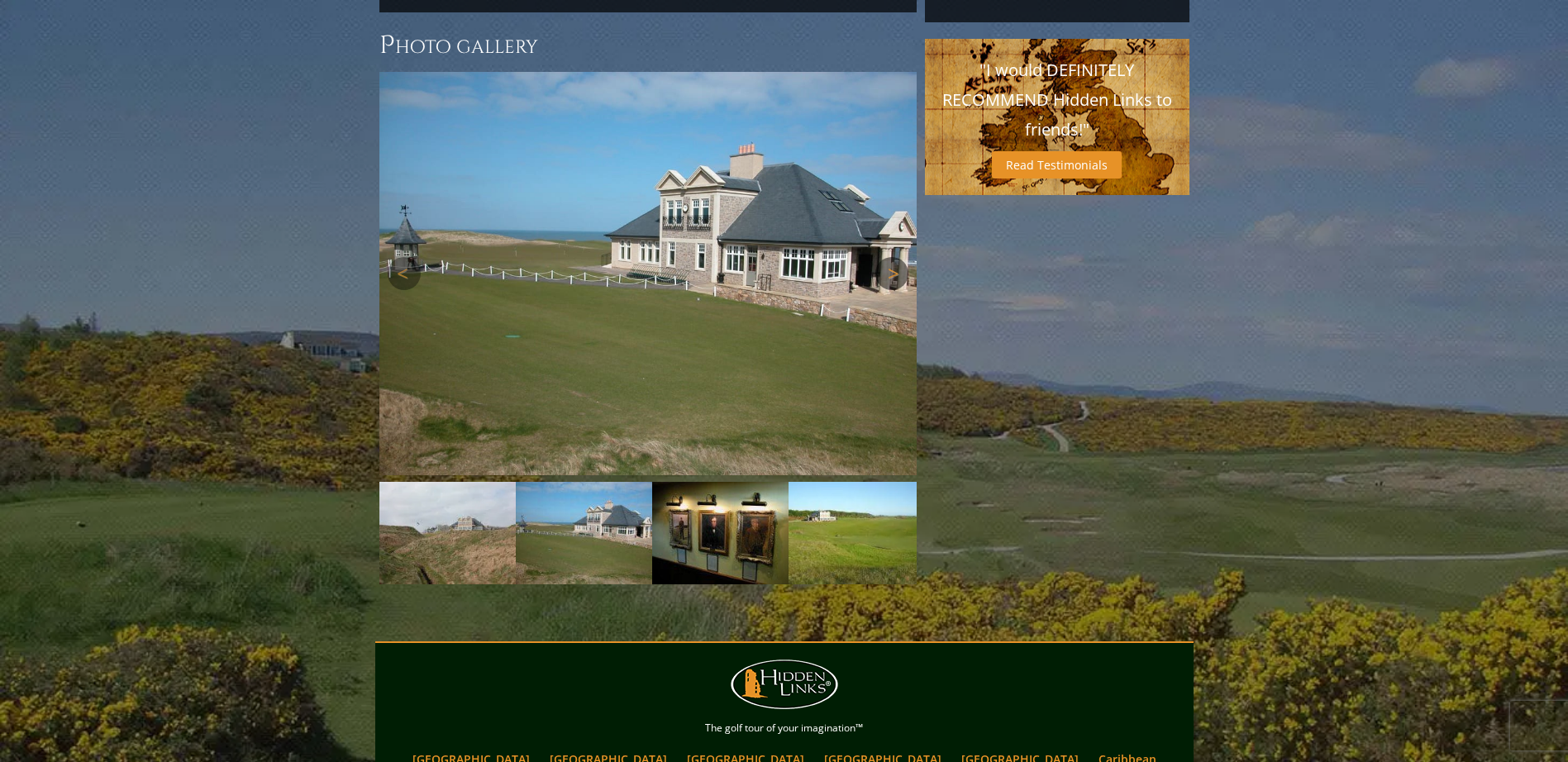
click at [886, 257] on link "Next" at bounding box center [892, 273] width 33 height 33
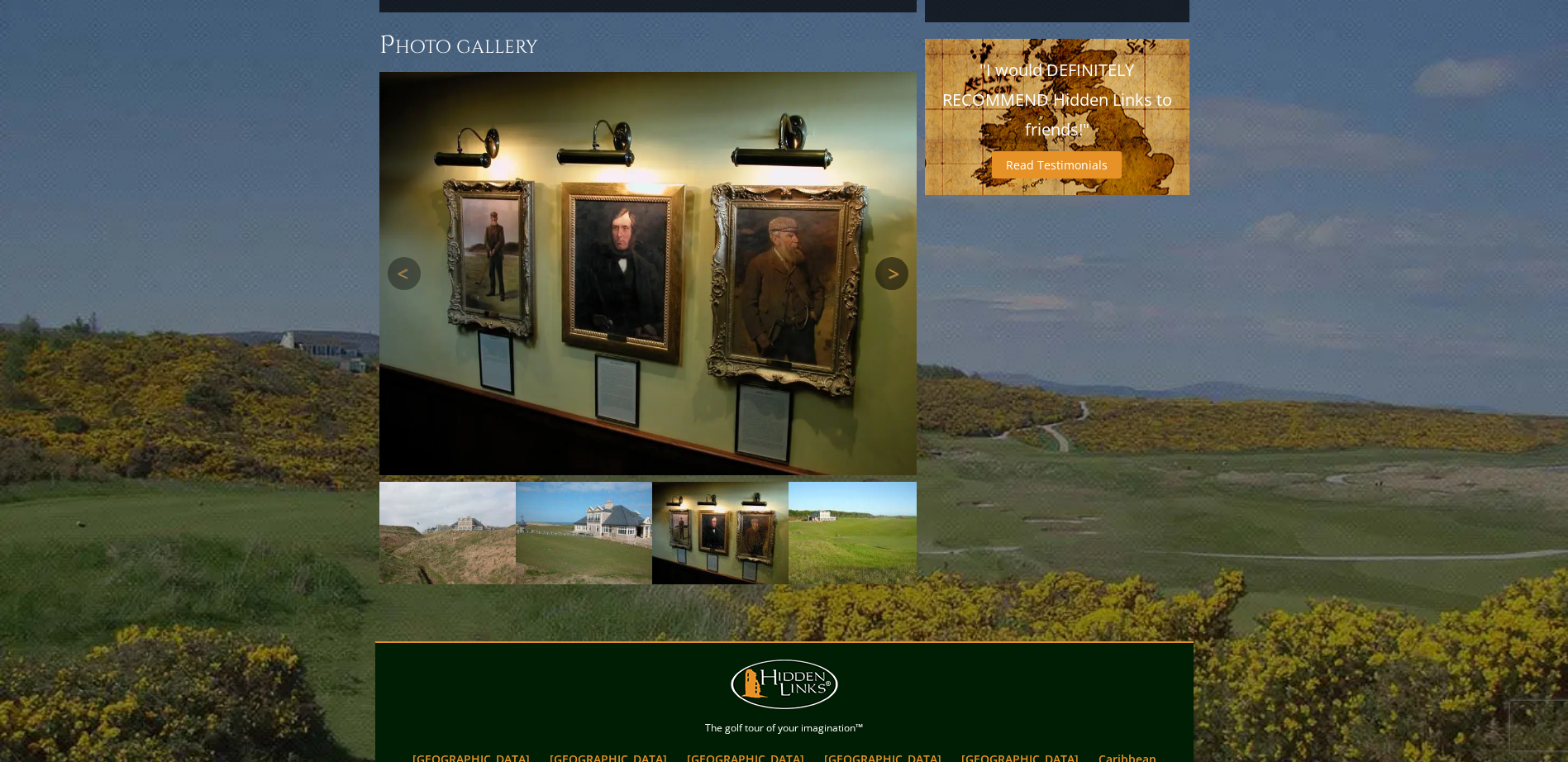
click at [886, 257] on link "Next" at bounding box center [892, 273] width 33 height 33
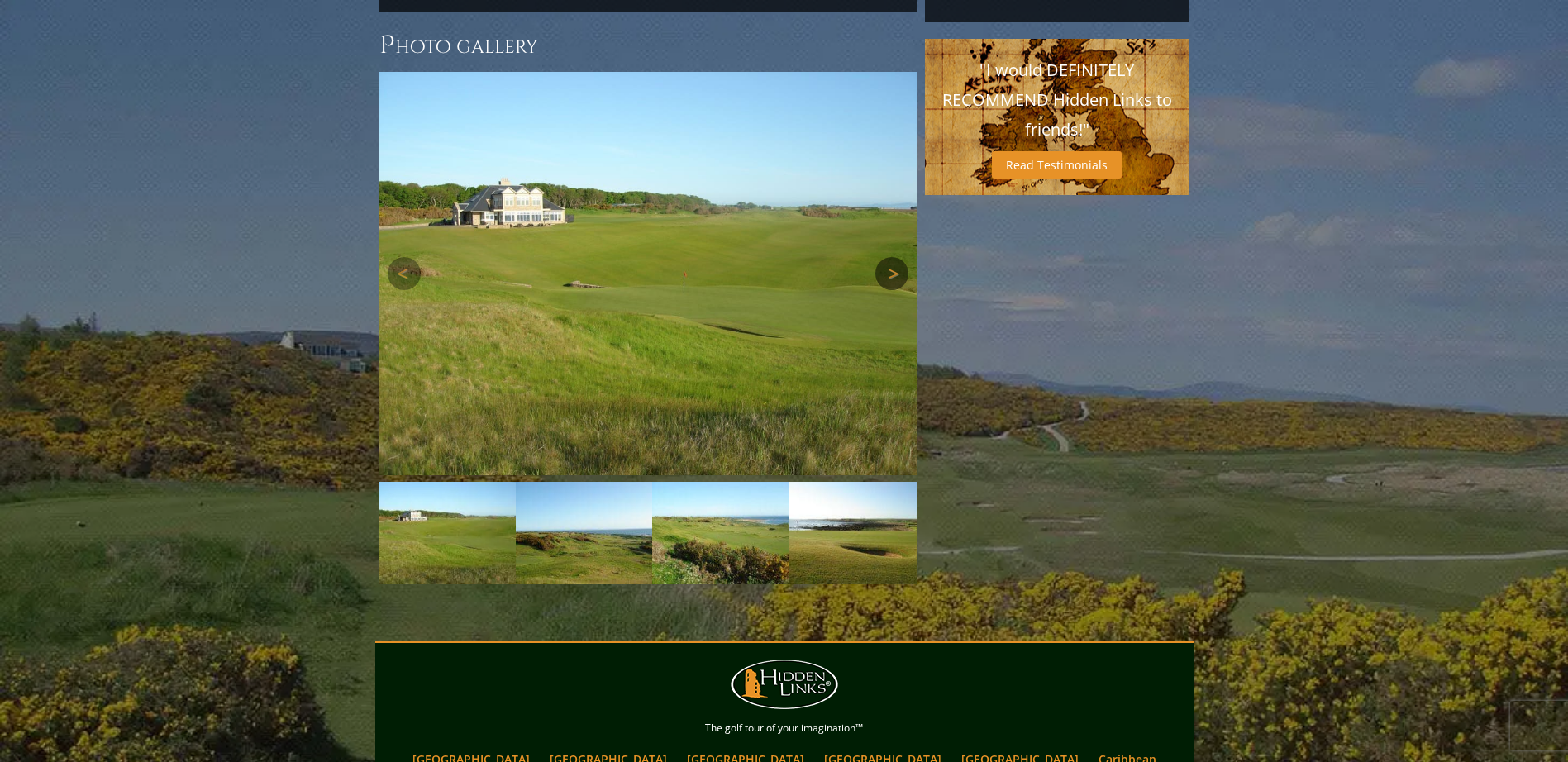
click at [886, 257] on link "Next" at bounding box center [892, 273] width 33 height 33
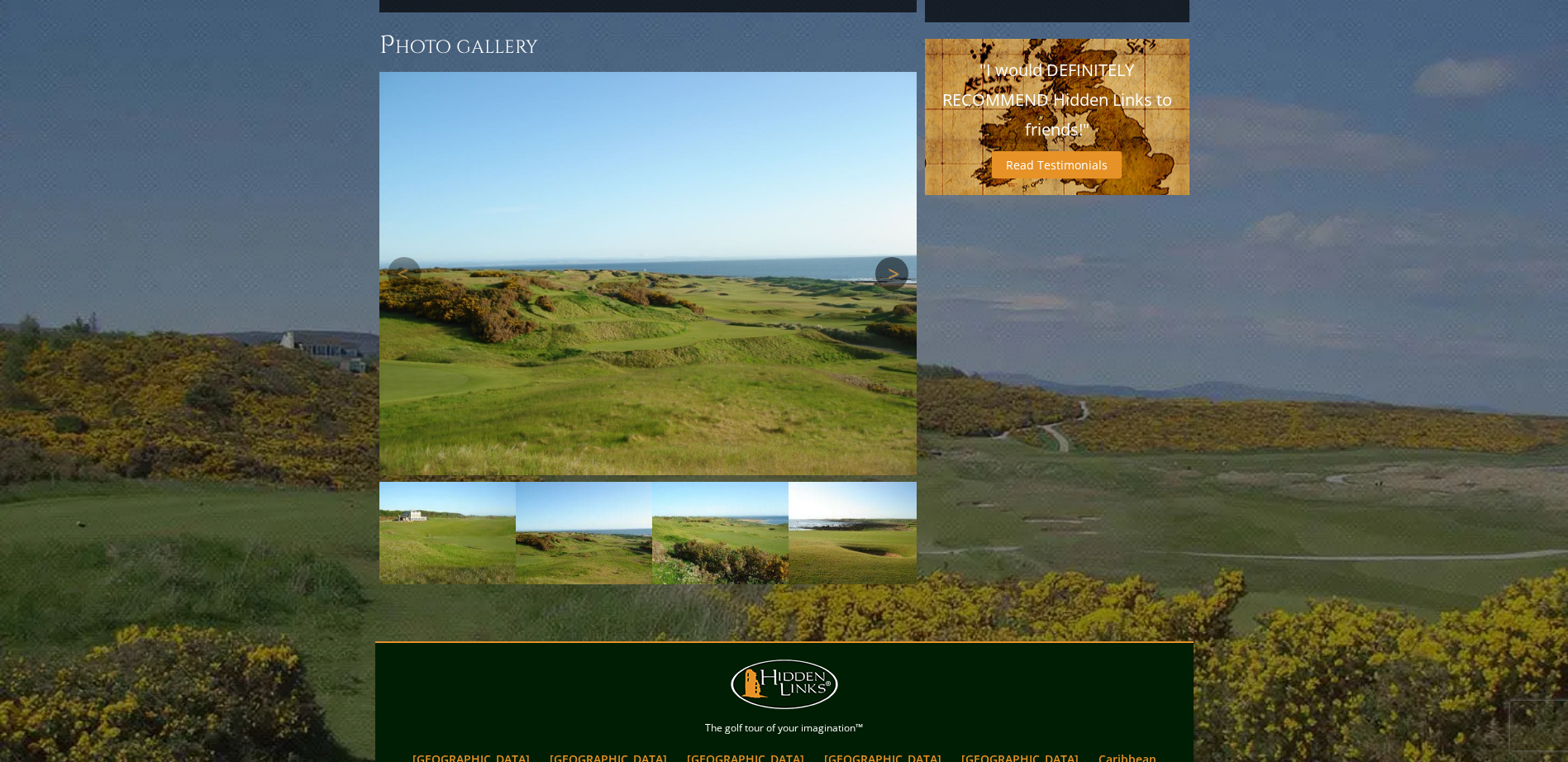
click at [886, 257] on link "Next" at bounding box center [892, 273] width 33 height 33
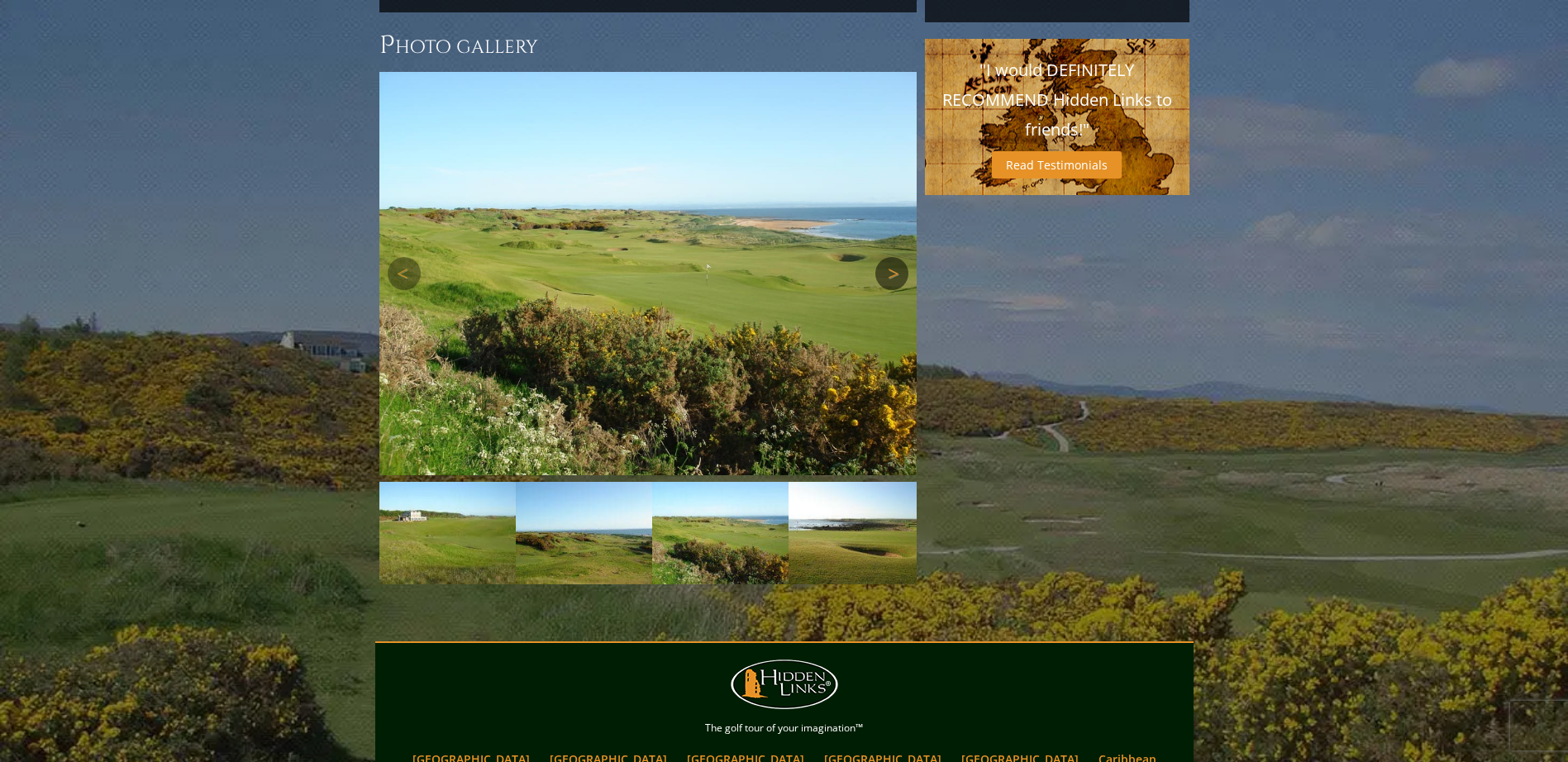
click at [886, 257] on link "Next" at bounding box center [892, 273] width 33 height 33
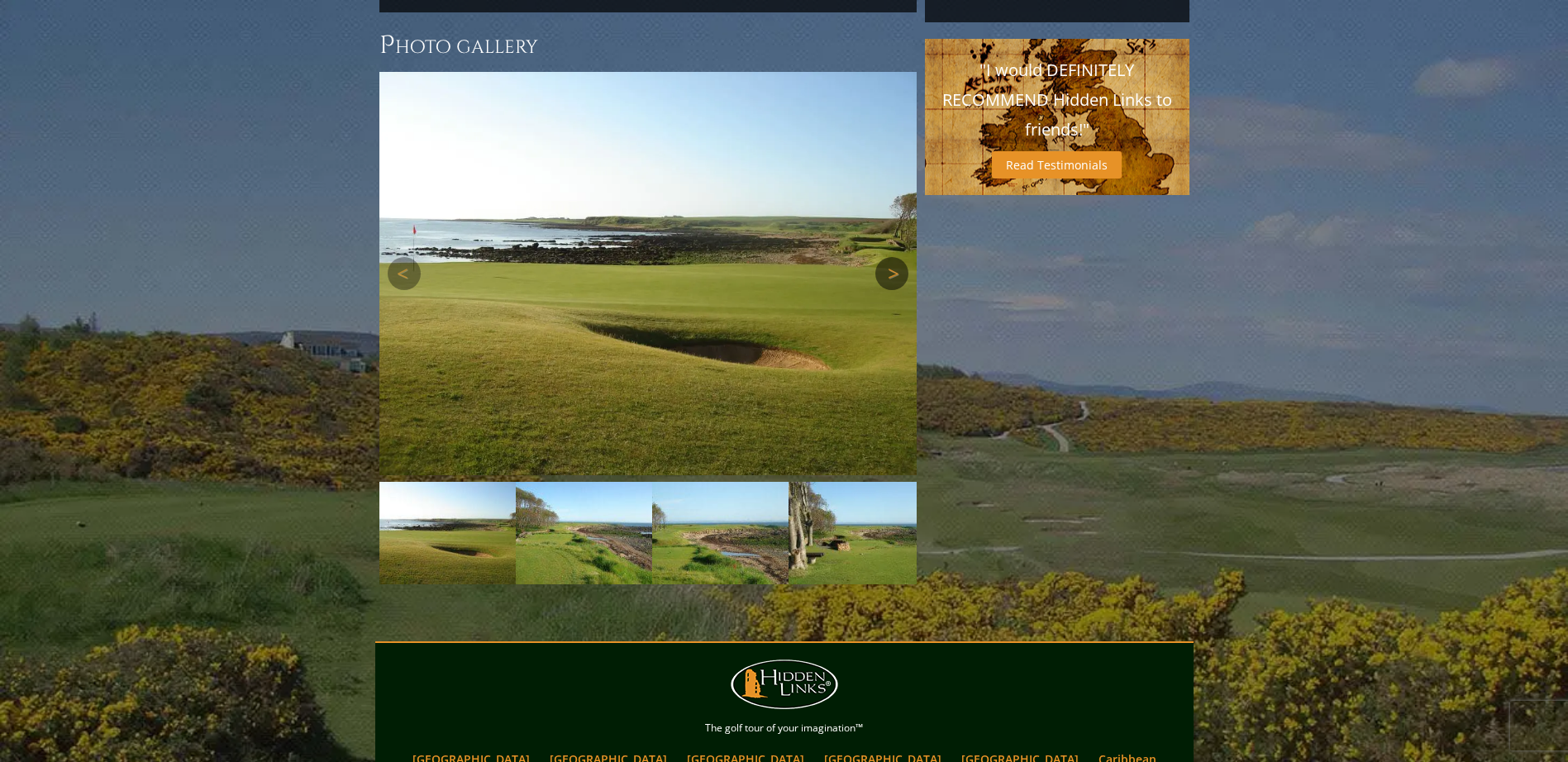
click at [886, 257] on link "Next" at bounding box center [892, 273] width 33 height 33
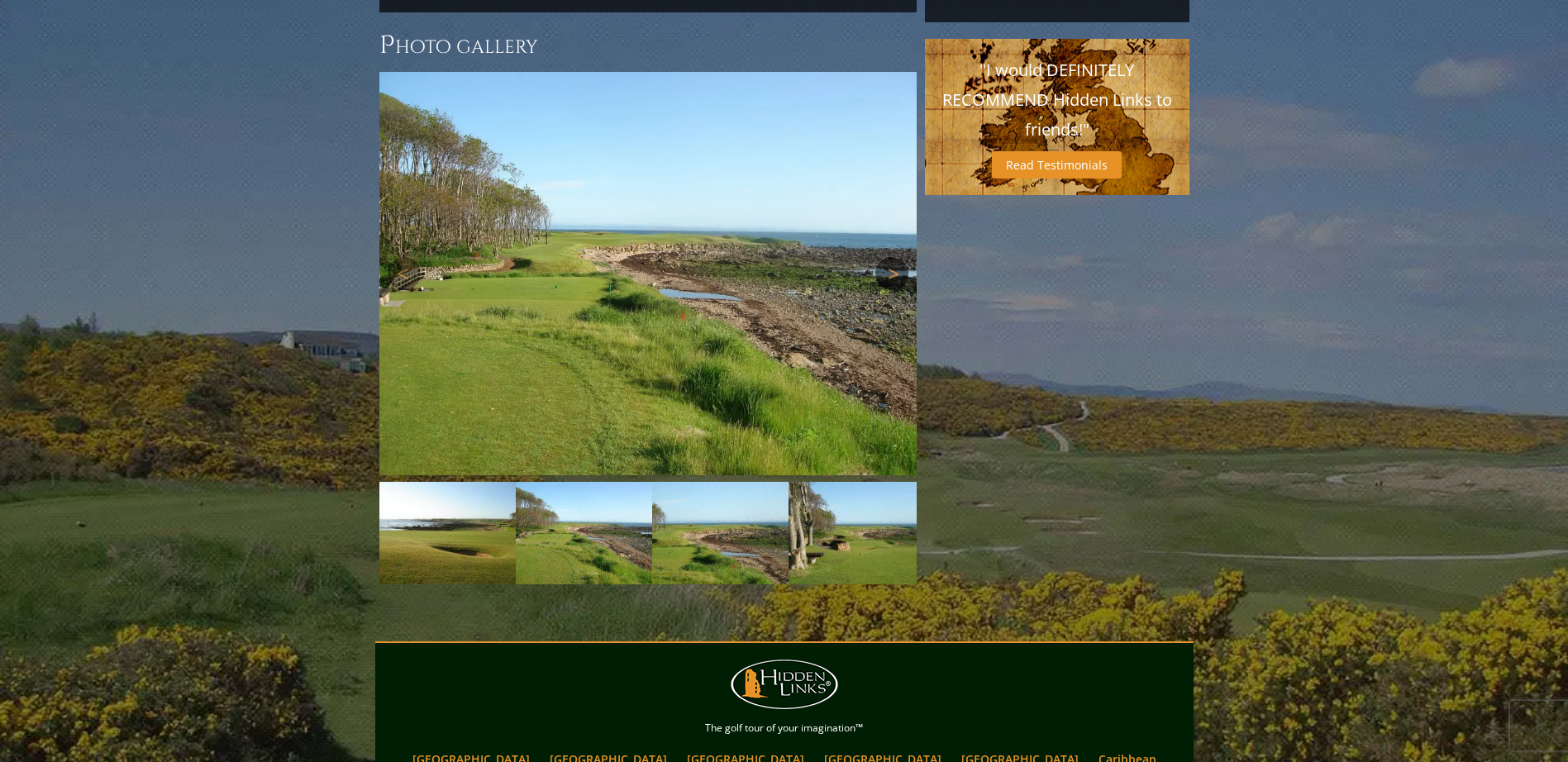
click at [886, 257] on link "Next" at bounding box center [892, 273] width 33 height 33
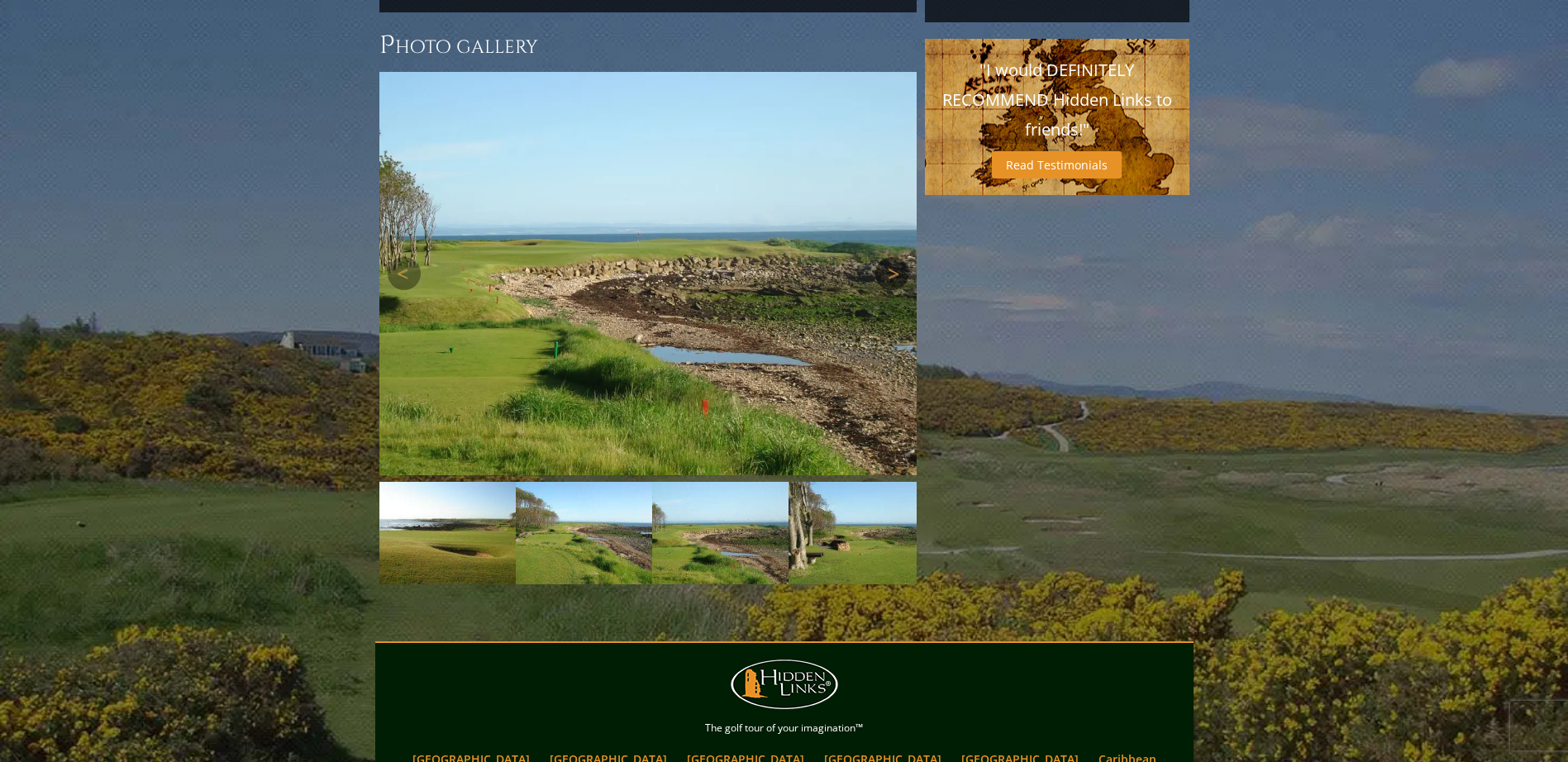
click at [886, 257] on link "Next" at bounding box center [892, 273] width 33 height 33
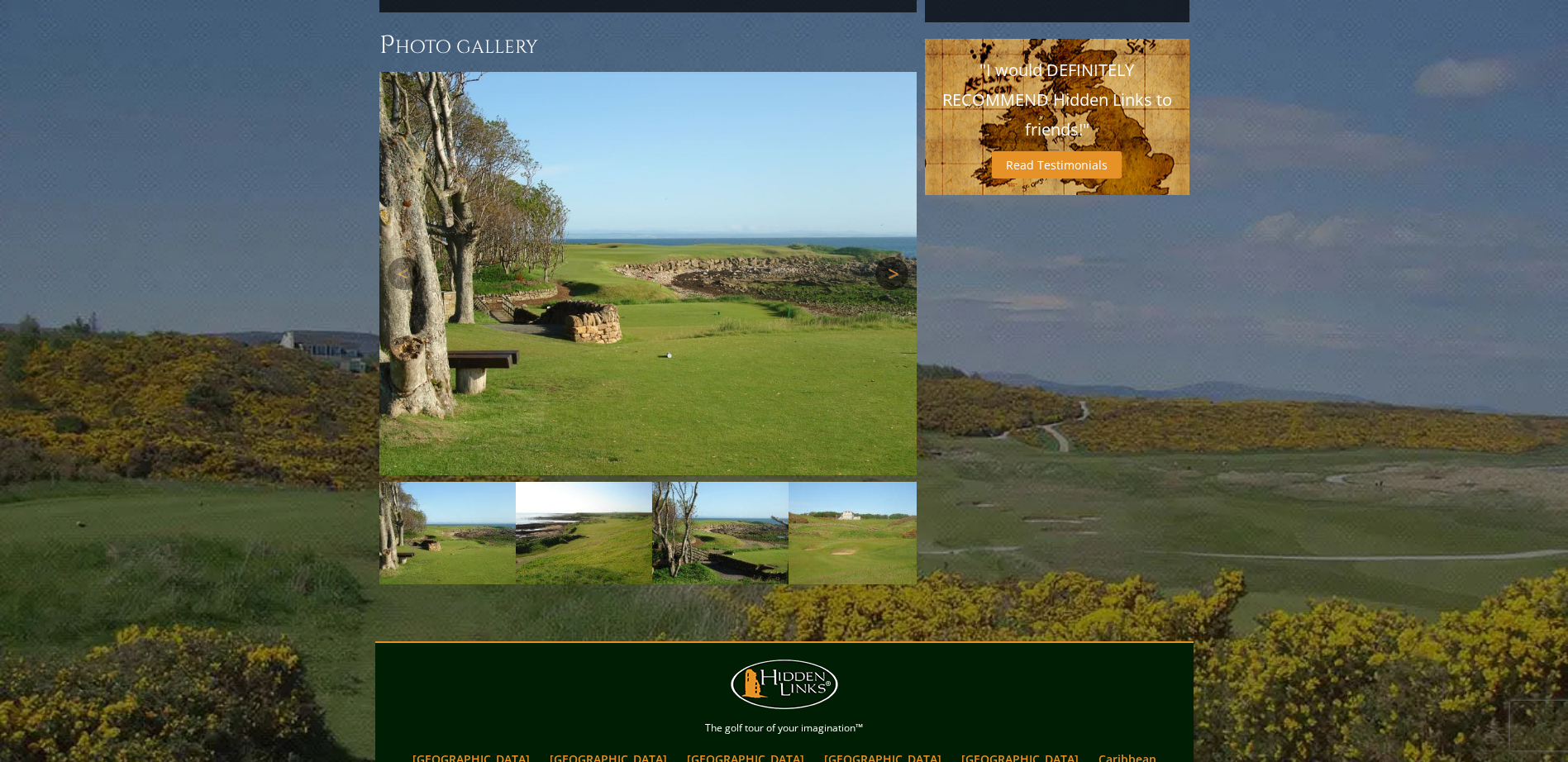
click at [886, 257] on link "Next" at bounding box center [892, 273] width 33 height 33
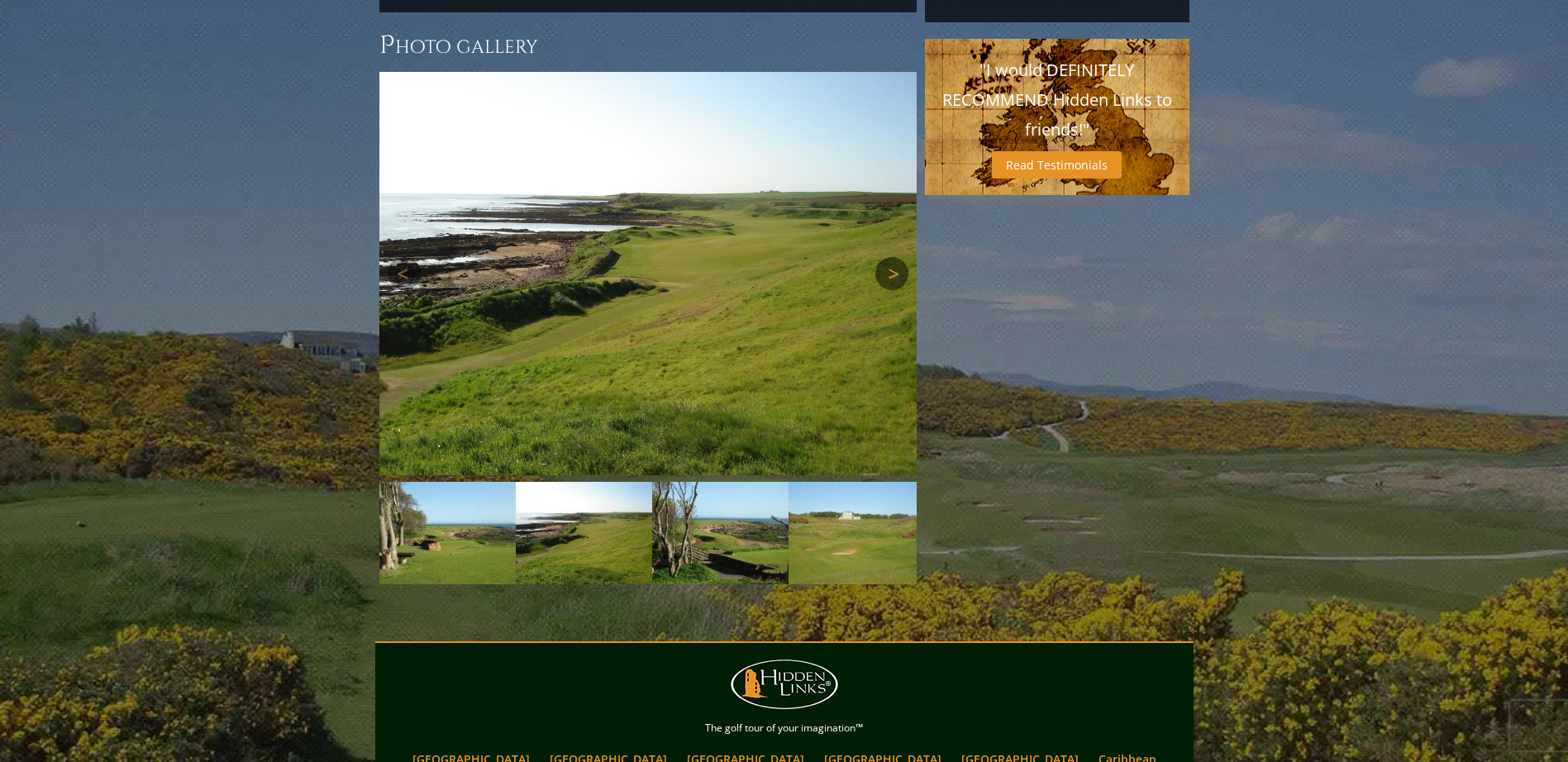
click at [886, 257] on link "Next" at bounding box center [892, 273] width 33 height 33
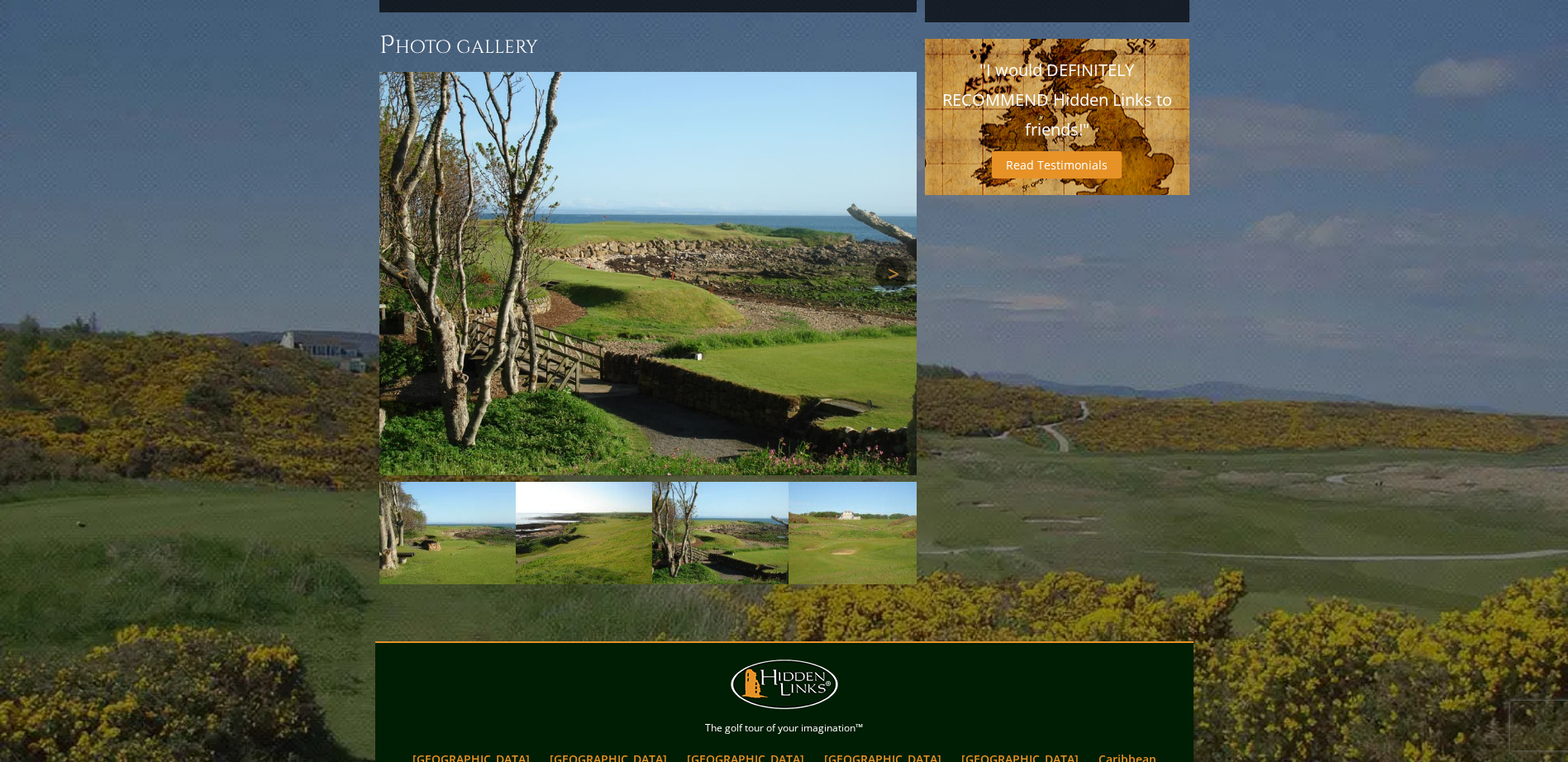
click at [886, 257] on link "Next" at bounding box center [892, 273] width 33 height 33
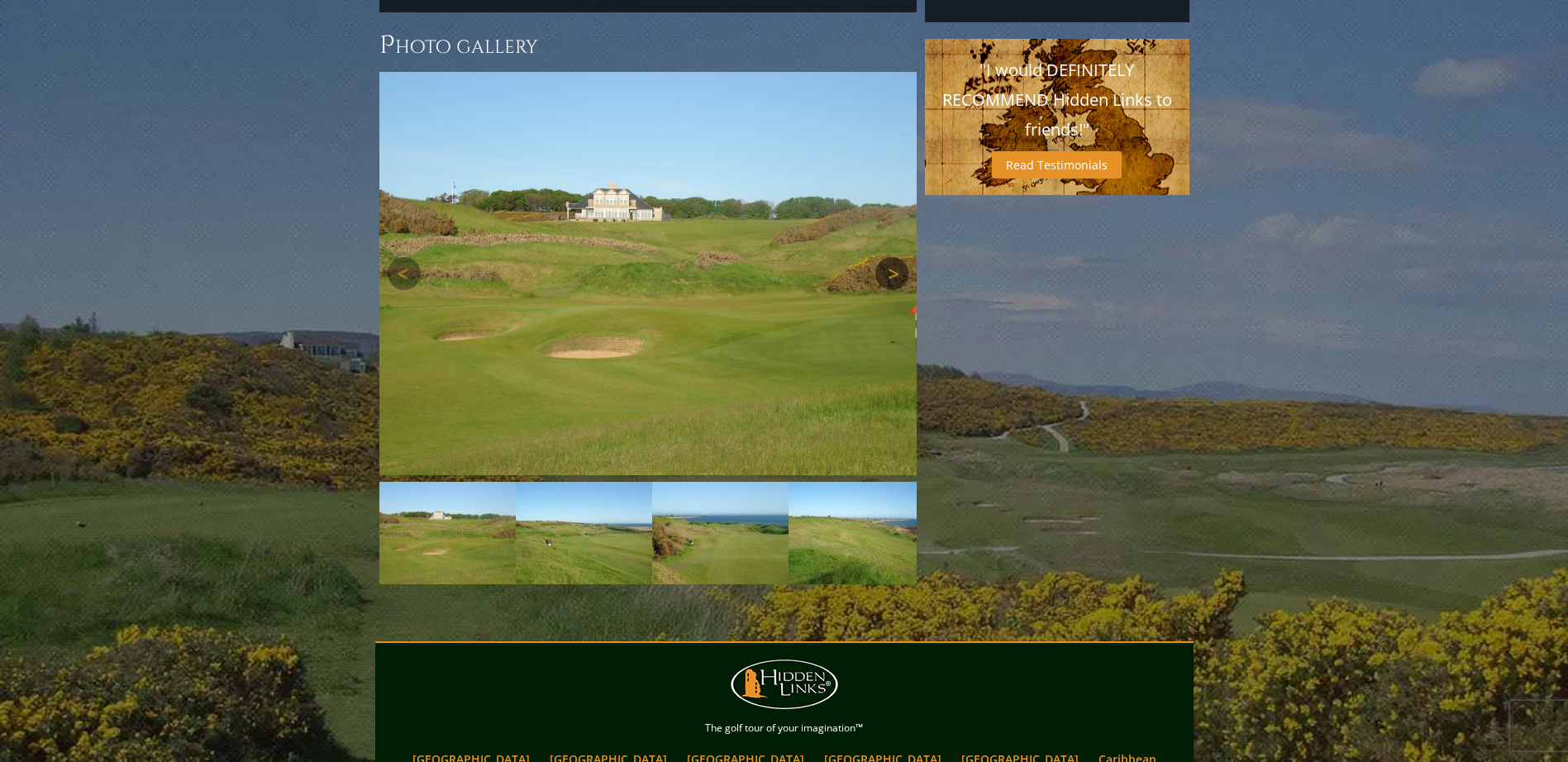
click at [886, 257] on link "Next" at bounding box center [892, 273] width 33 height 33
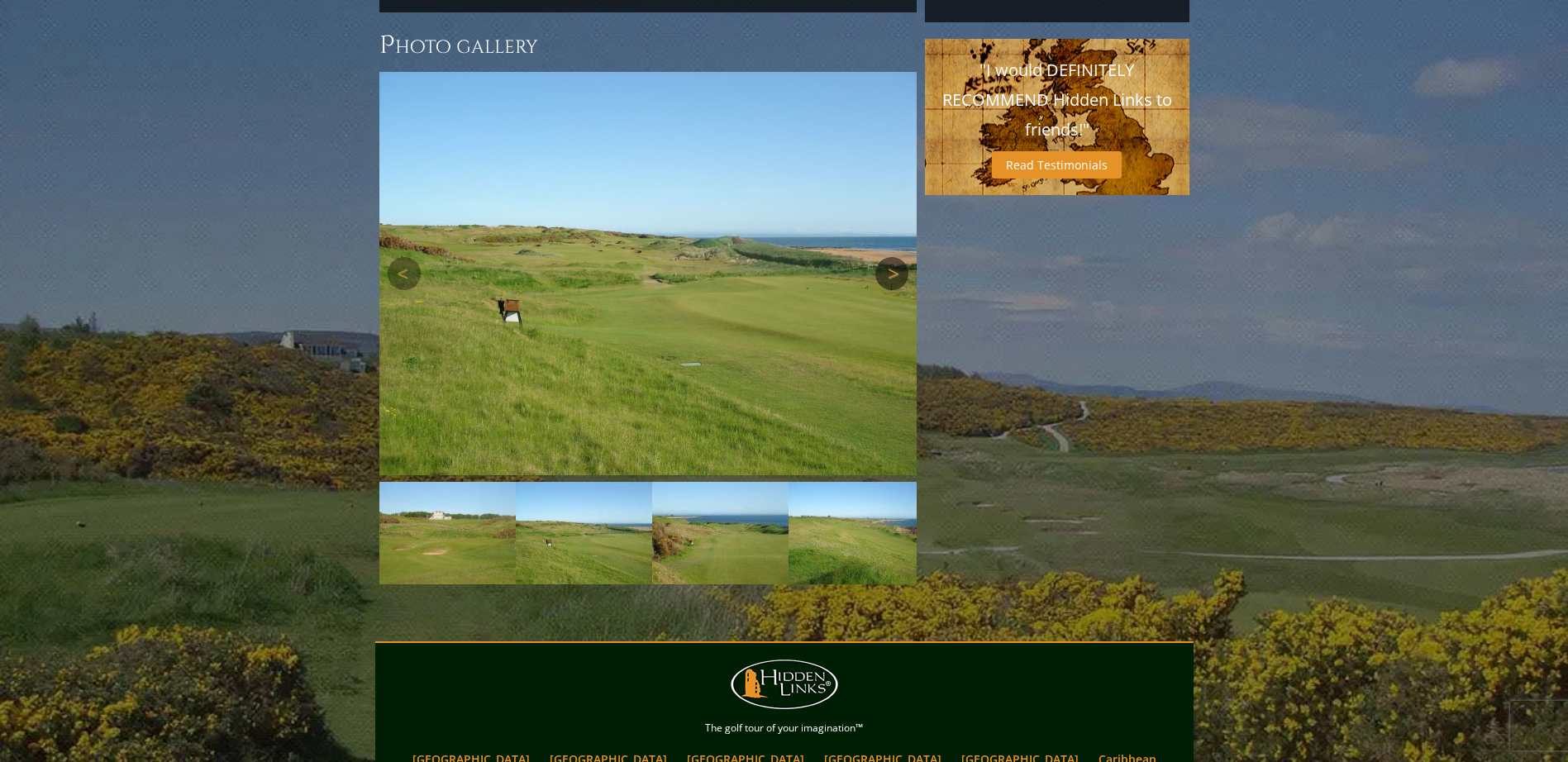
click at [886, 257] on link "Next" at bounding box center [892, 273] width 33 height 33
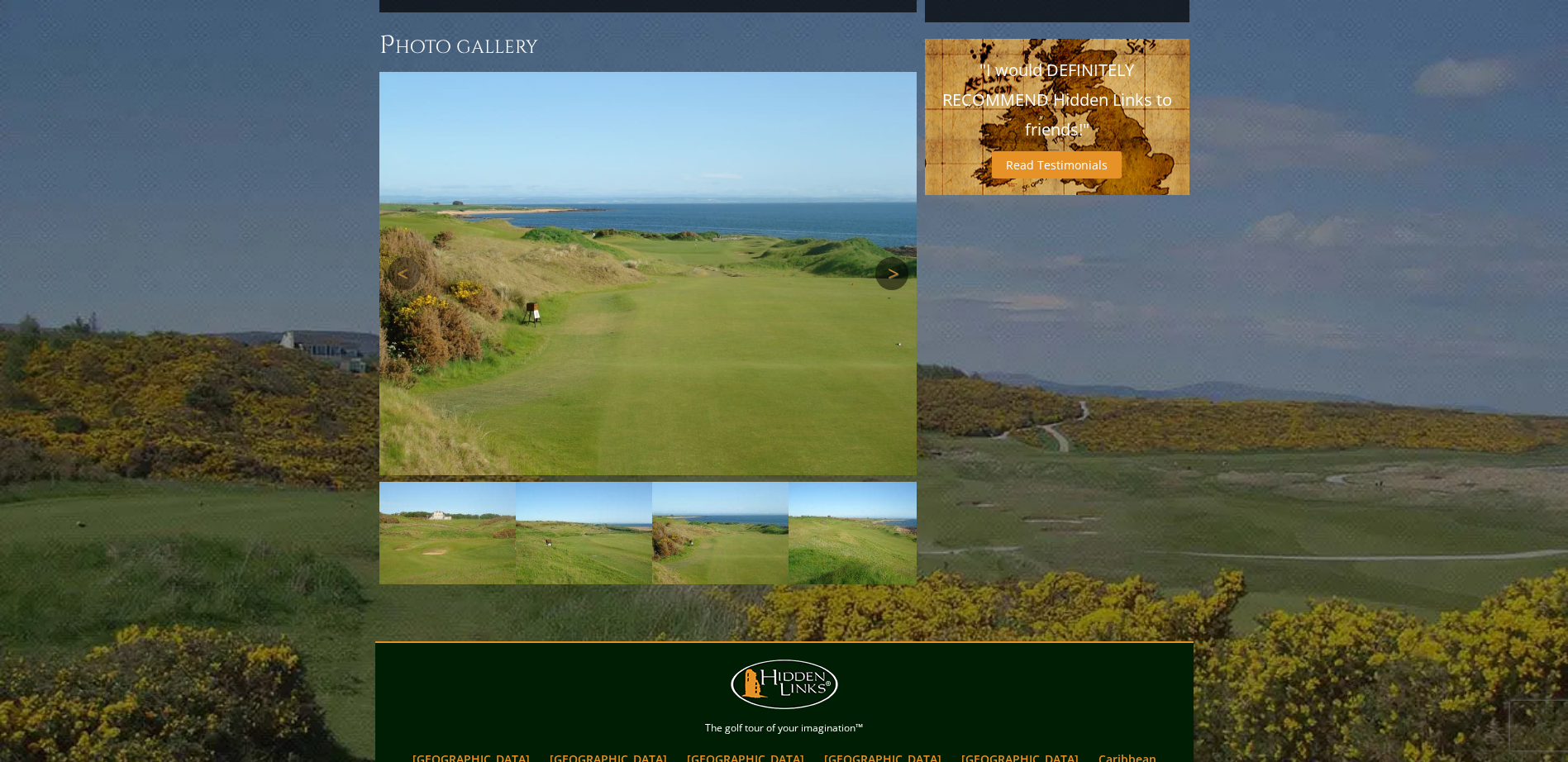
click at [886, 257] on link "Next" at bounding box center [892, 273] width 33 height 33
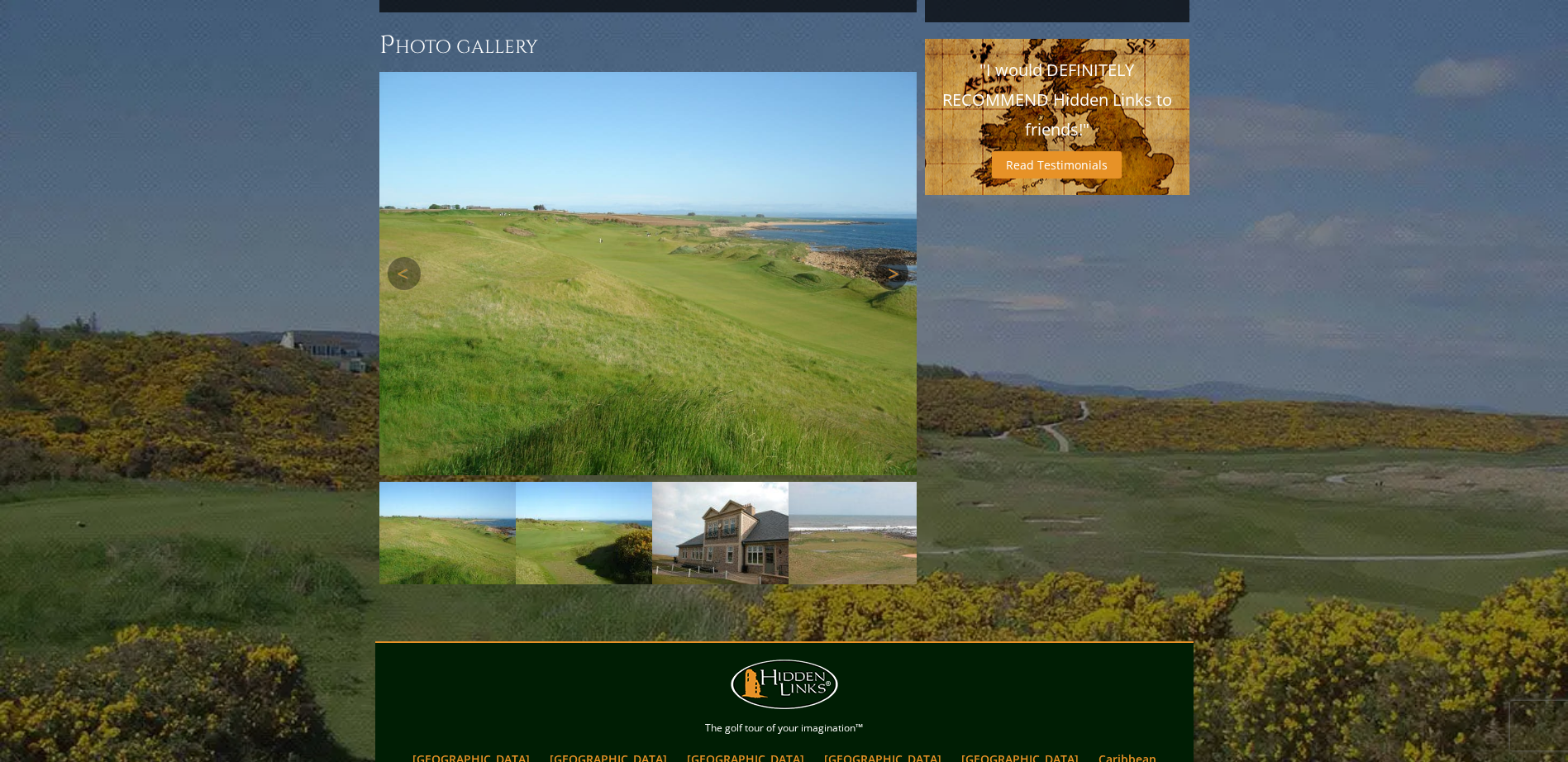
click at [886, 257] on link "Next" at bounding box center [892, 273] width 33 height 33
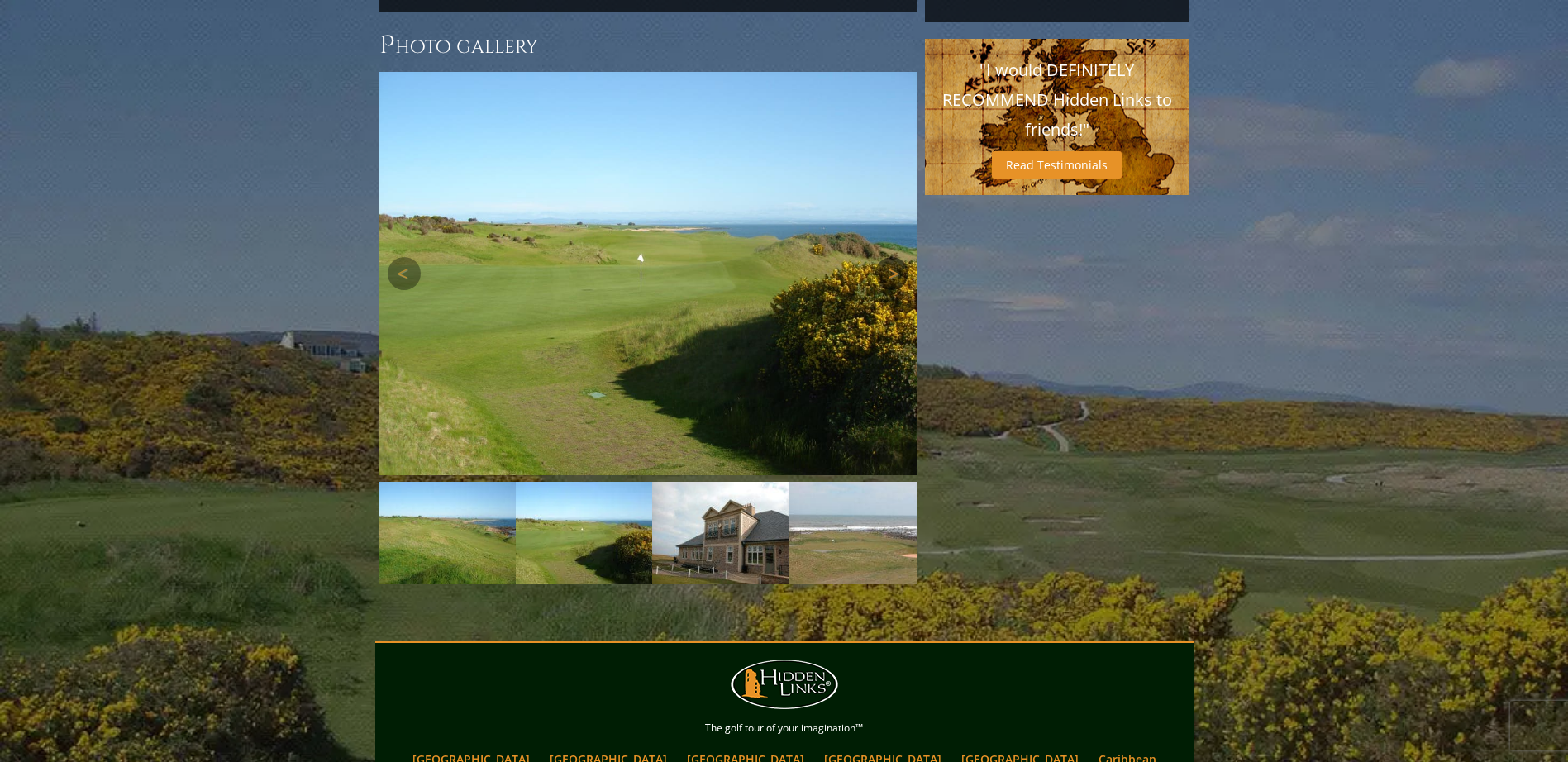
click at [886, 257] on link "Next" at bounding box center [892, 273] width 33 height 33
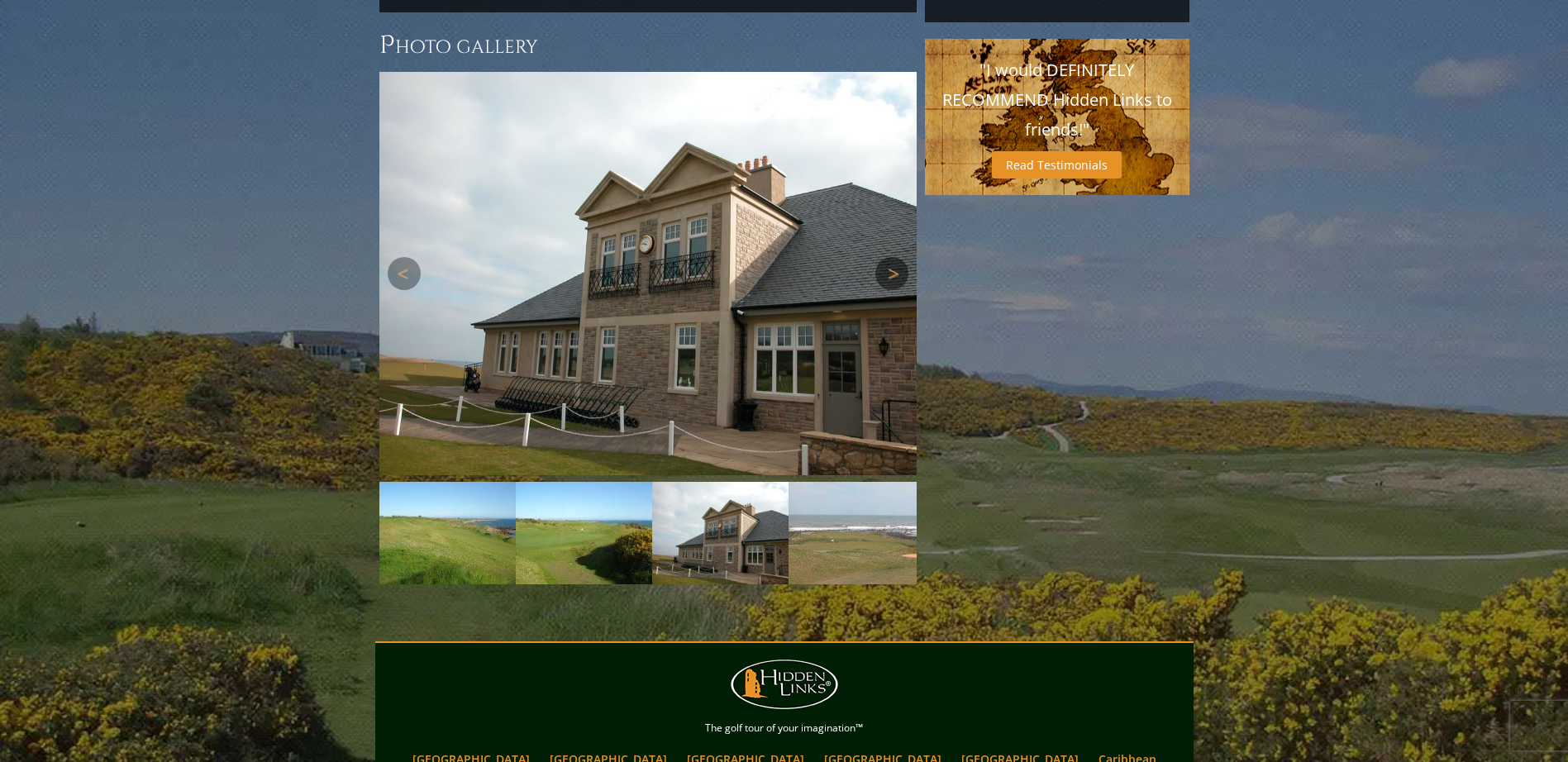
click at [886, 257] on link "Next" at bounding box center [892, 273] width 33 height 33
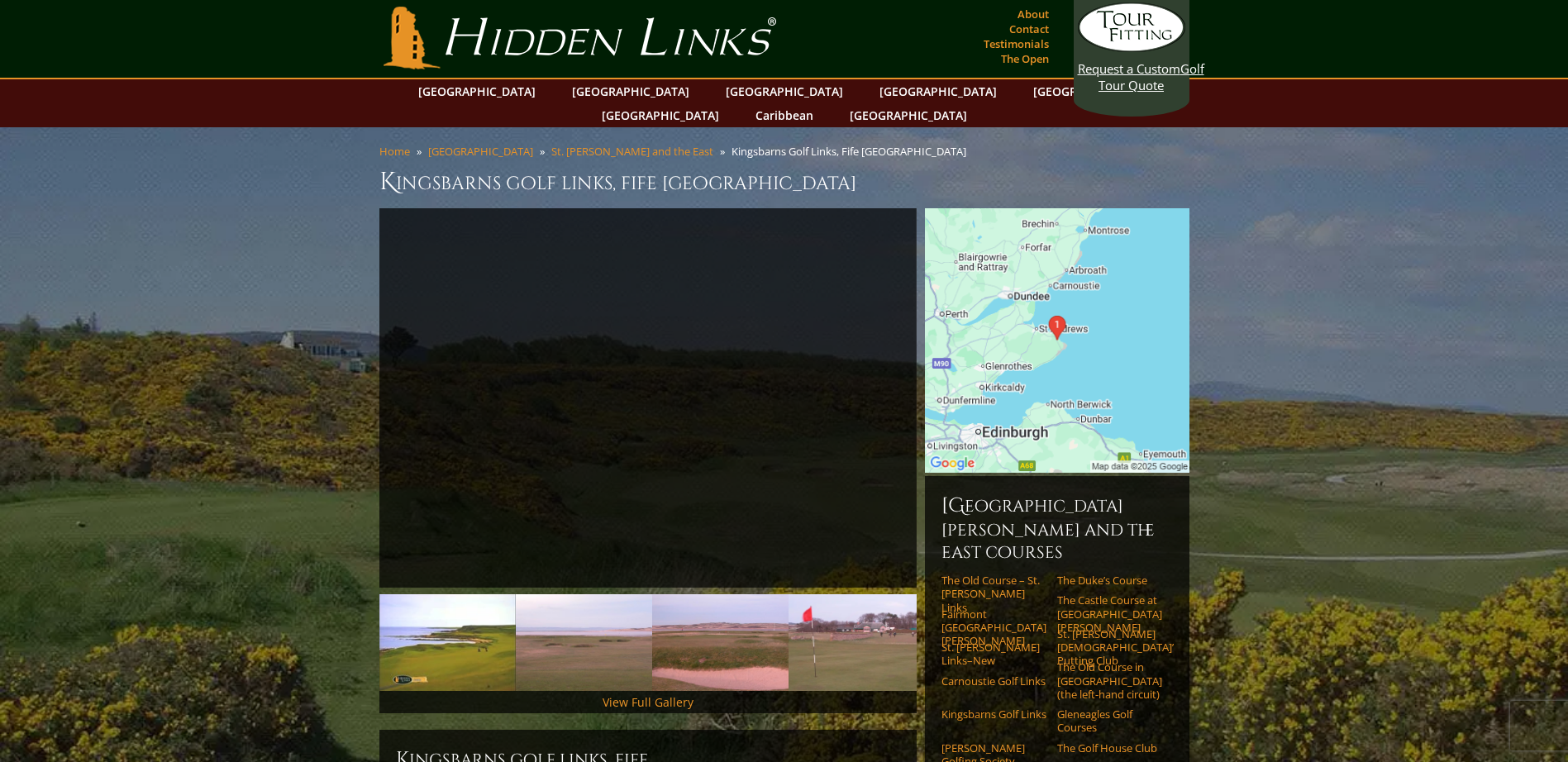
scroll to position [0, 0]
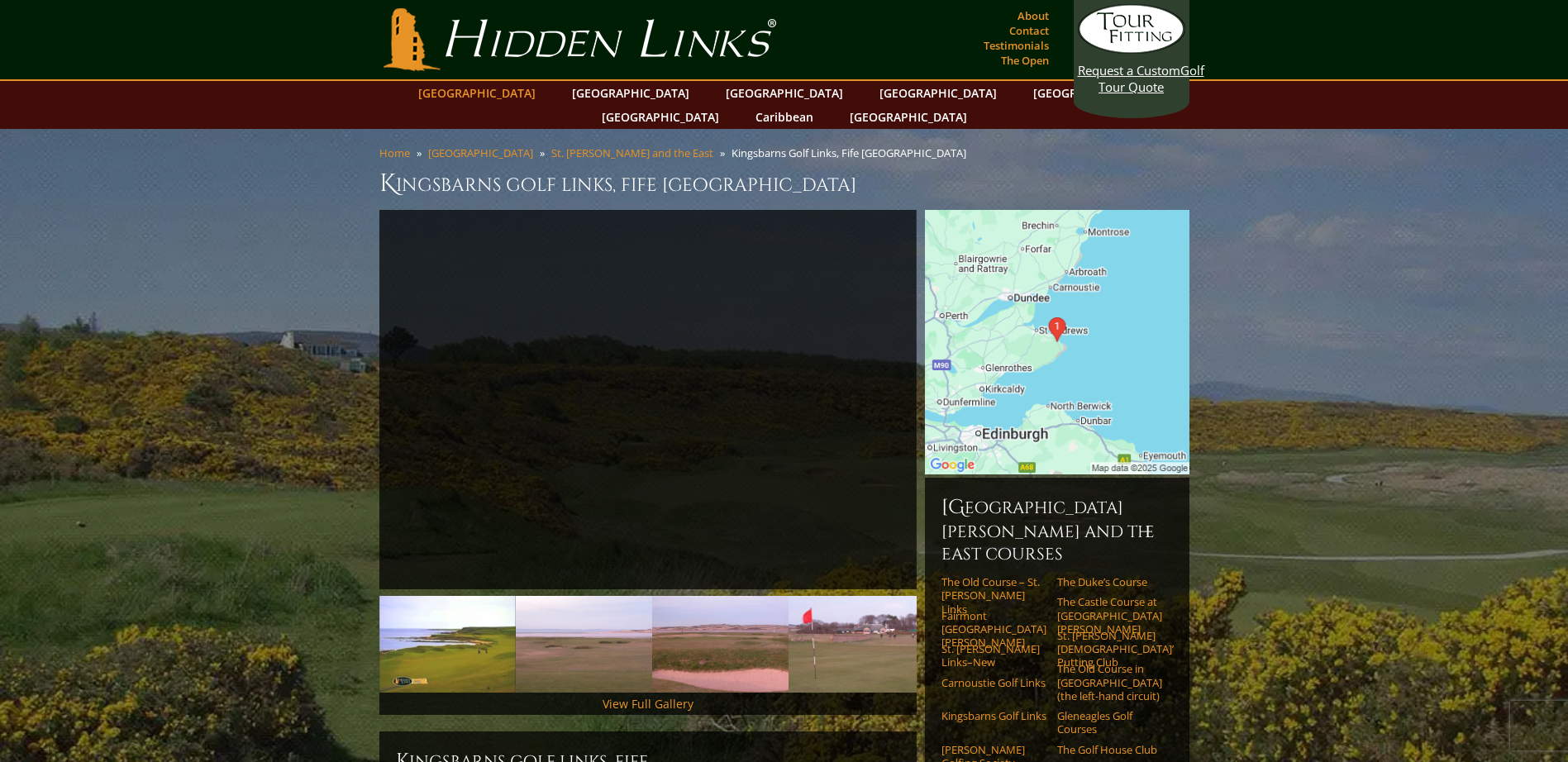
click at [516, 89] on link "[GEOGRAPHIC_DATA]" at bounding box center [477, 93] width 134 height 24
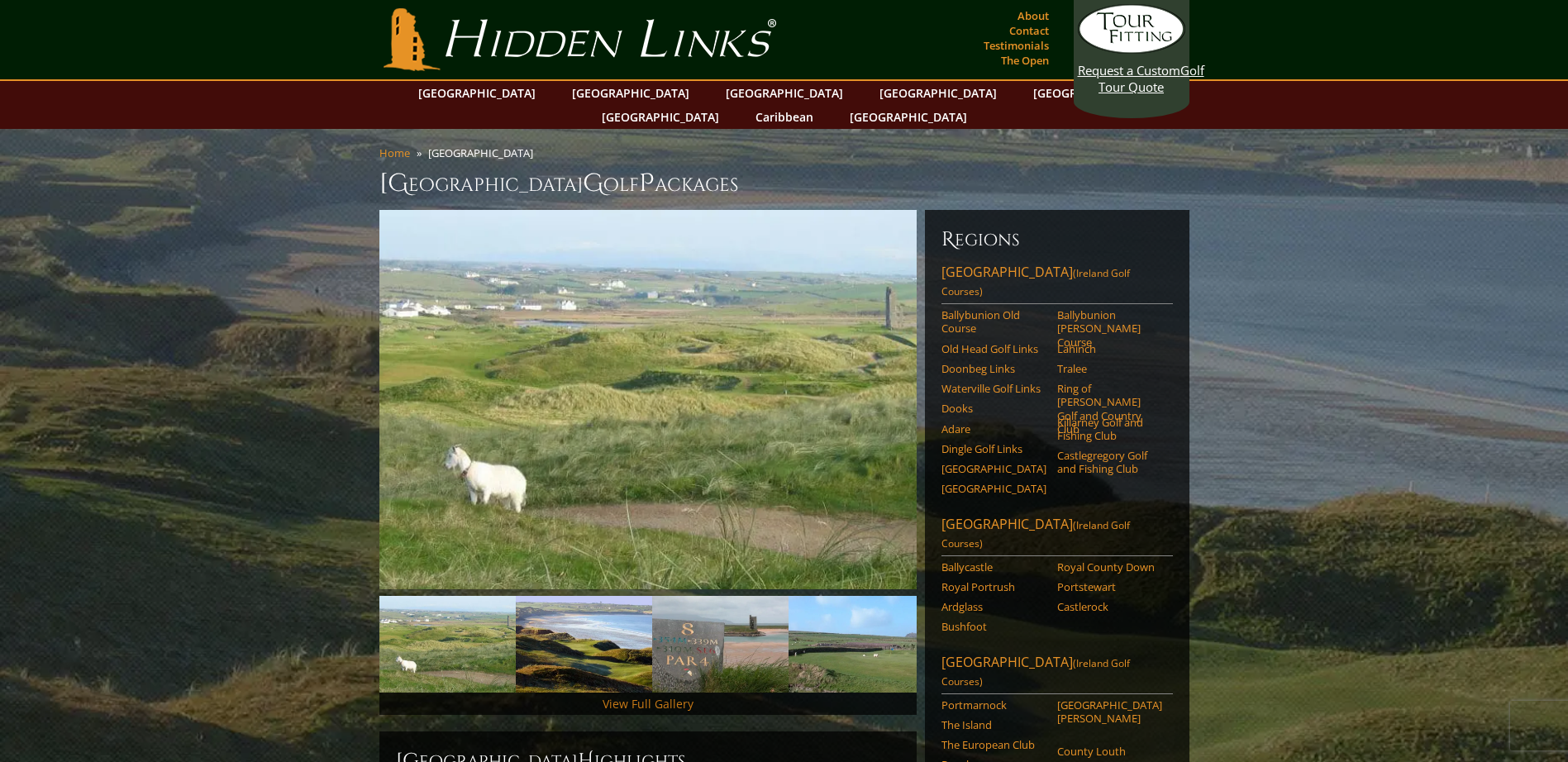
click at [619, 696] on link "View Full Gallery" at bounding box center [648, 704] width 91 height 15
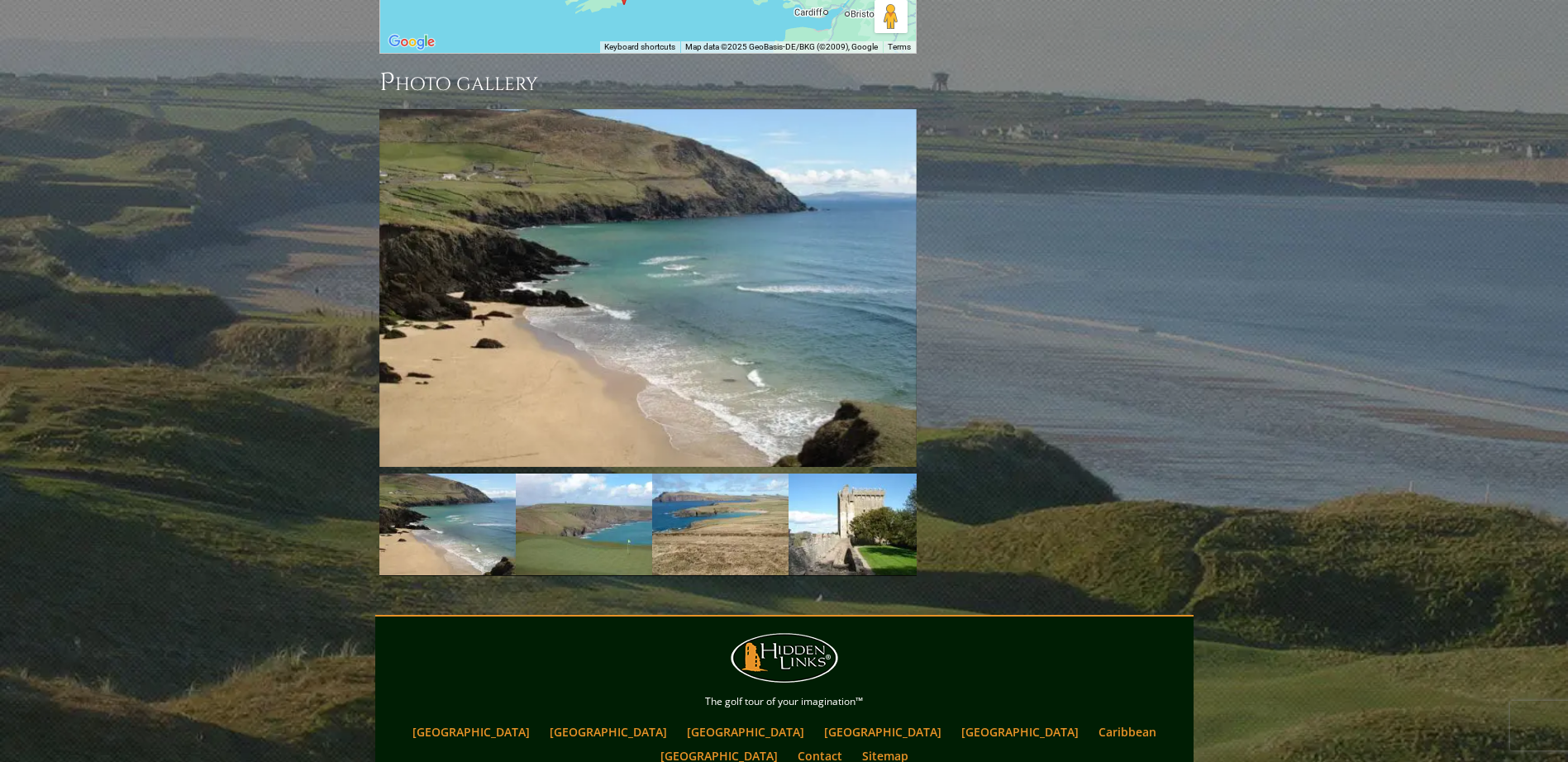
scroll to position [1792, 0]
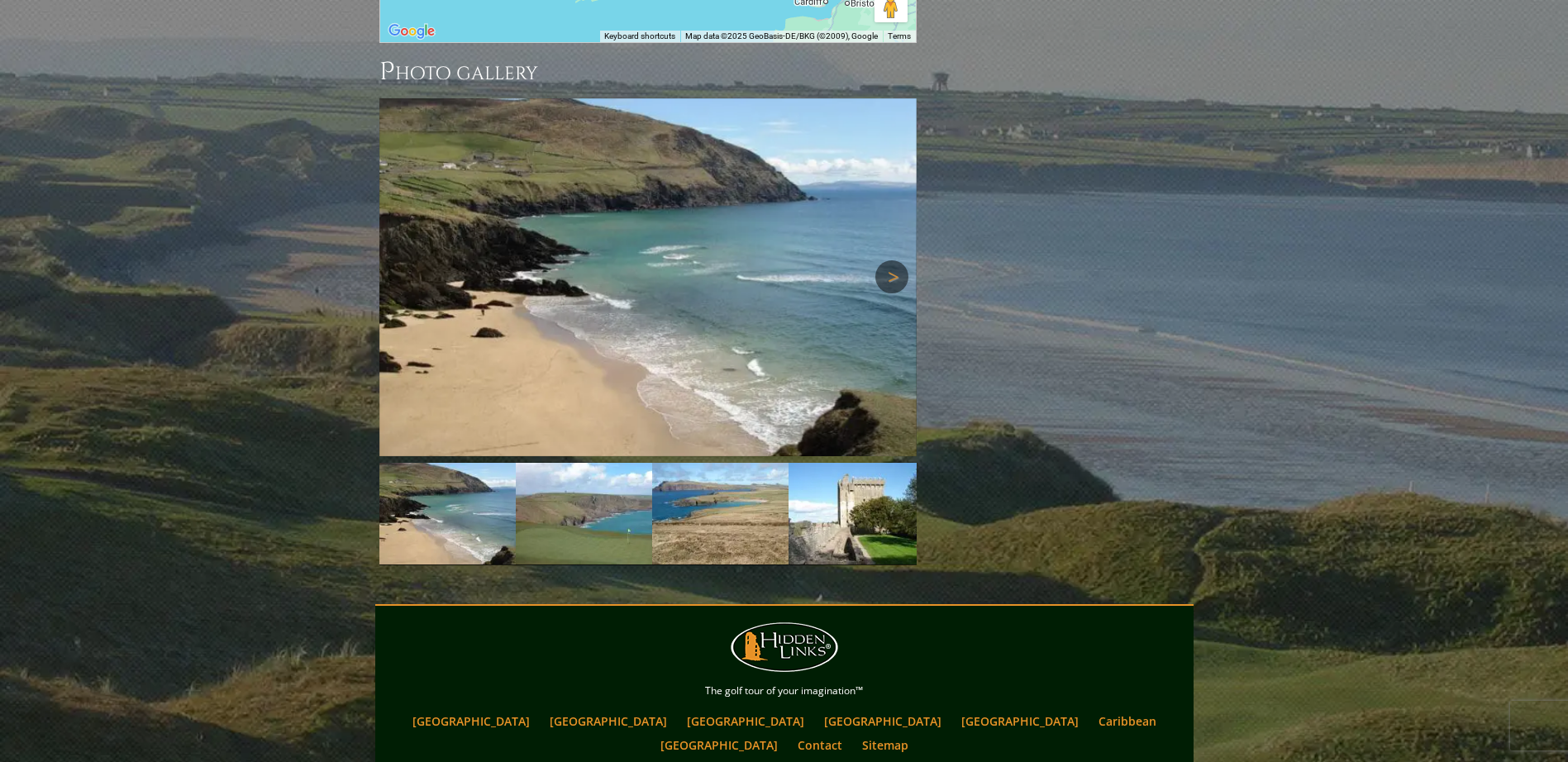
click at [888, 260] on link "Next" at bounding box center [892, 277] width 33 height 33
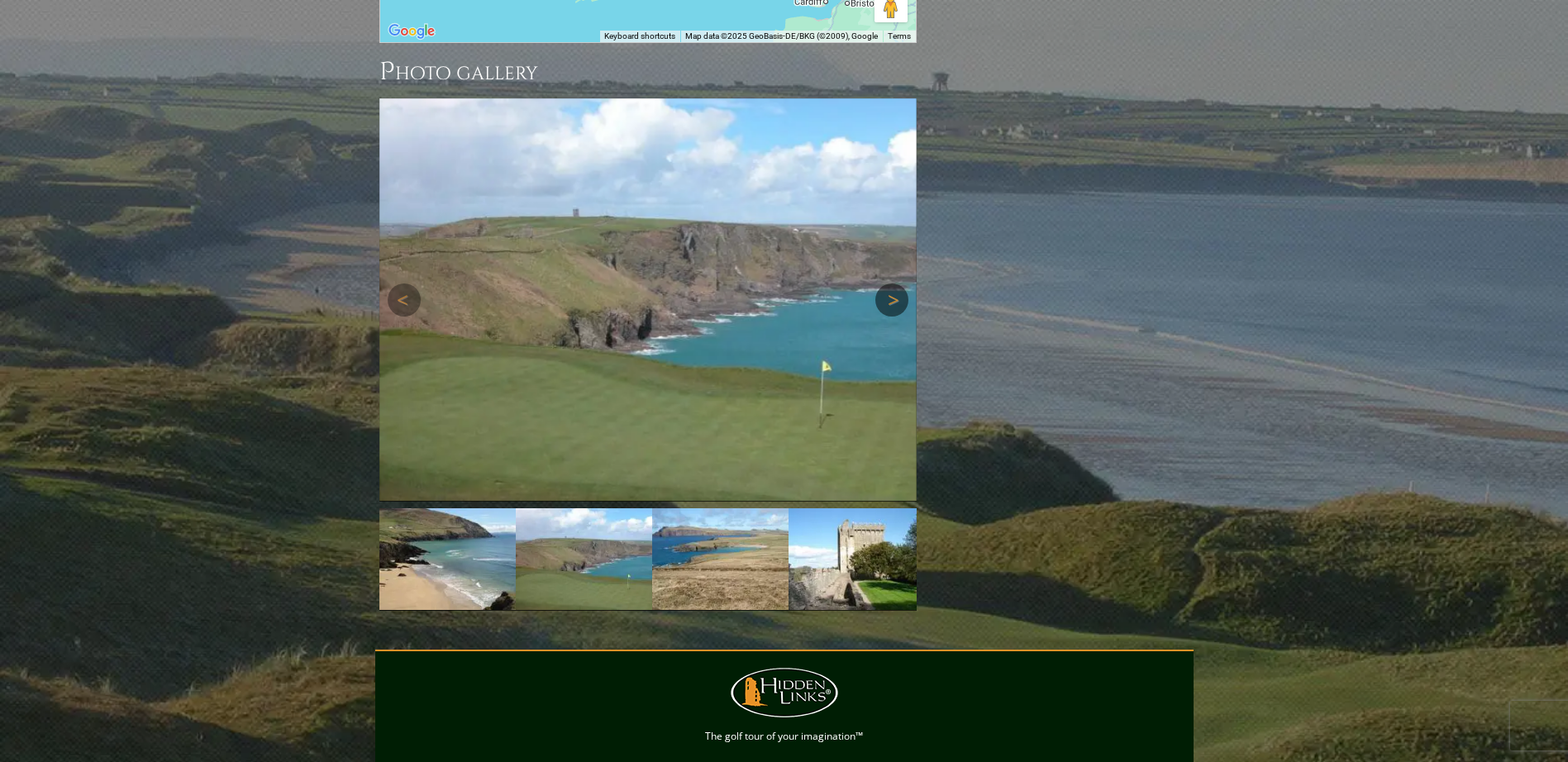
click at [888, 173] on img at bounding box center [647, 299] width 537 height 403
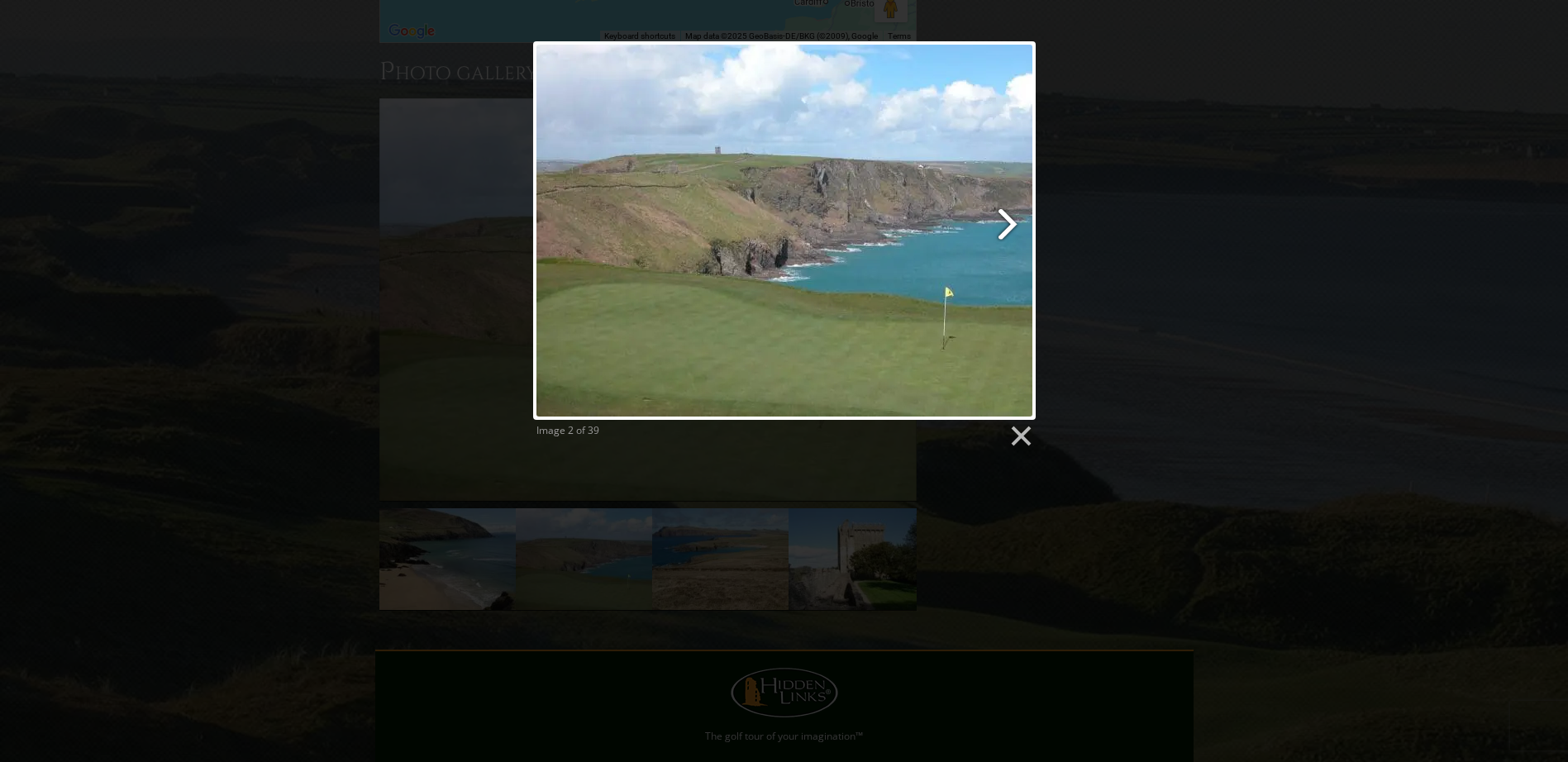
click at [1014, 218] on link at bounding box center [874, 230] width 321 height 379
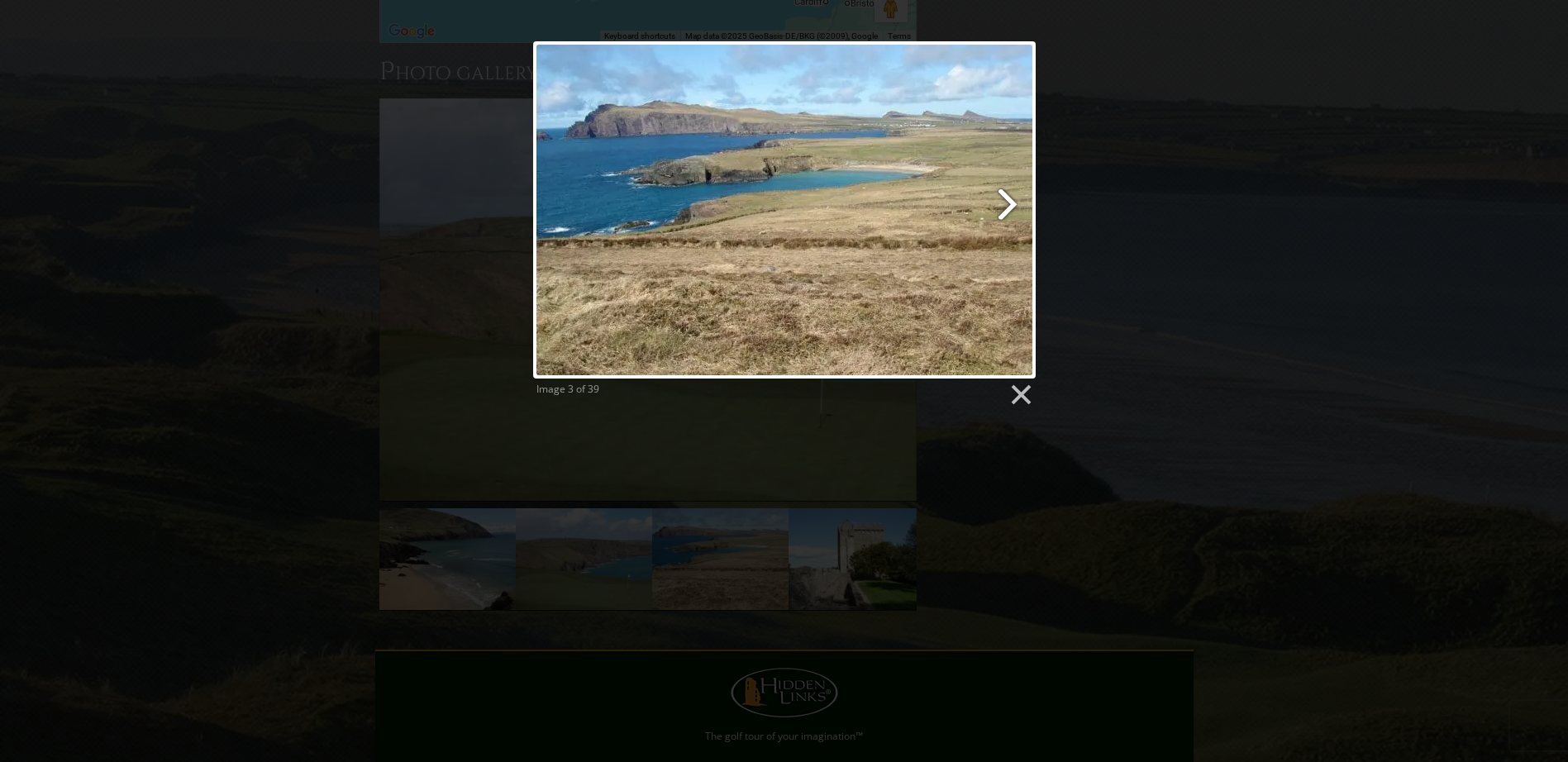
click at [1011, 211] on link at bounding box center [874, 210] width 321 height 337
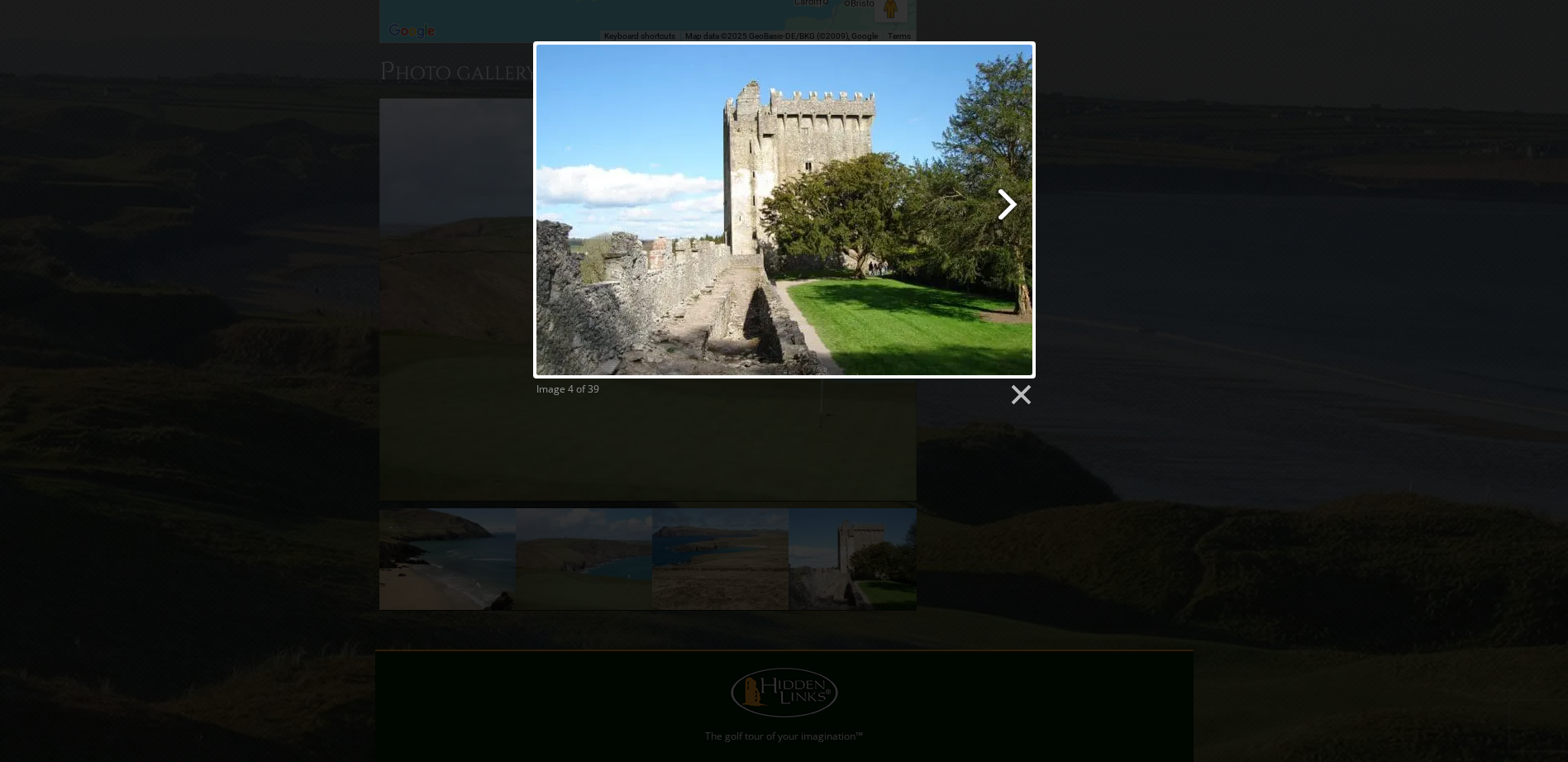
click at [1010, 206] on link at bounding box center [874, 210] width 321 height 337
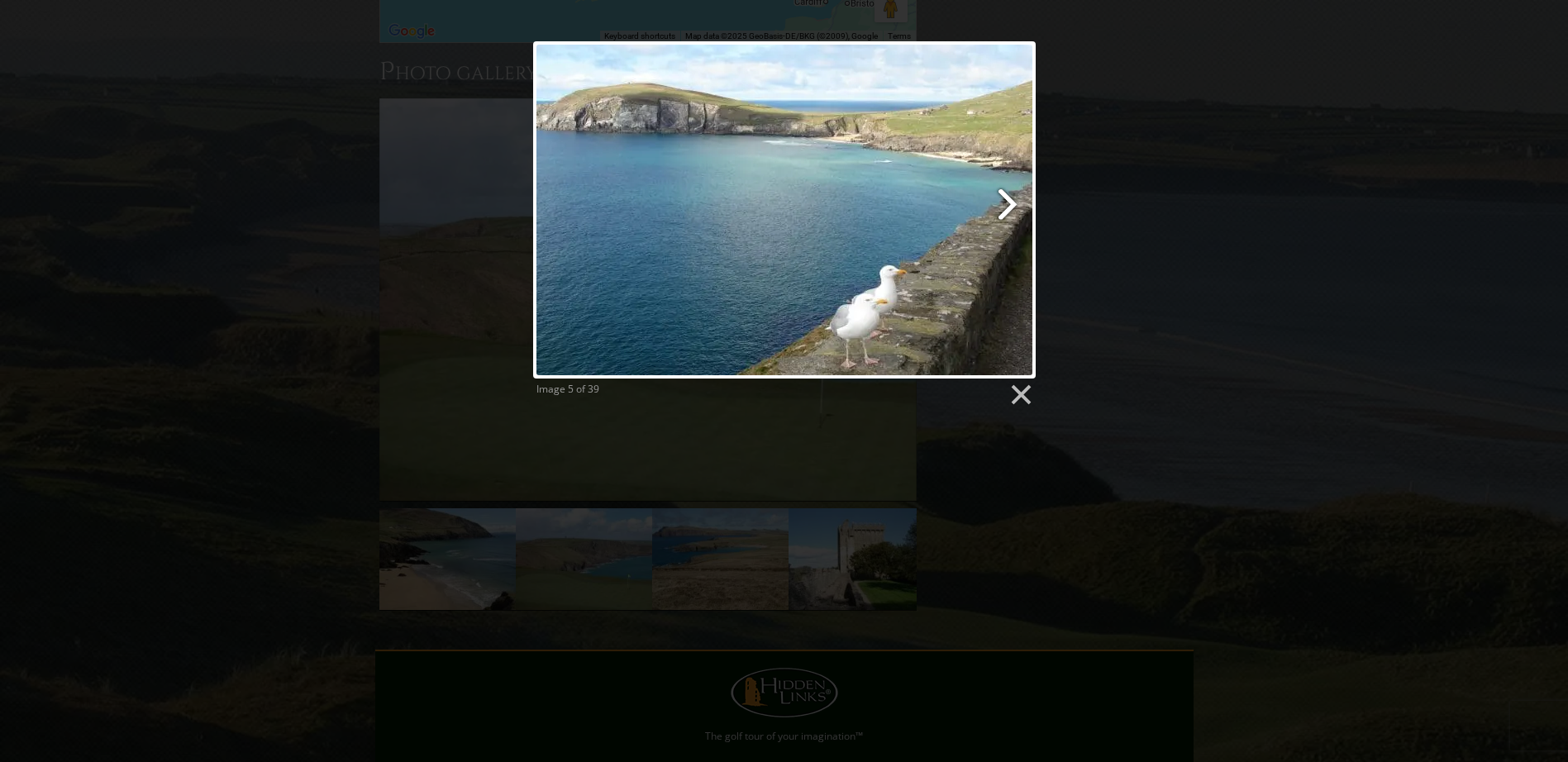
click at [1010, 206] on link at bounding box center [874, 210] width 321 height 337
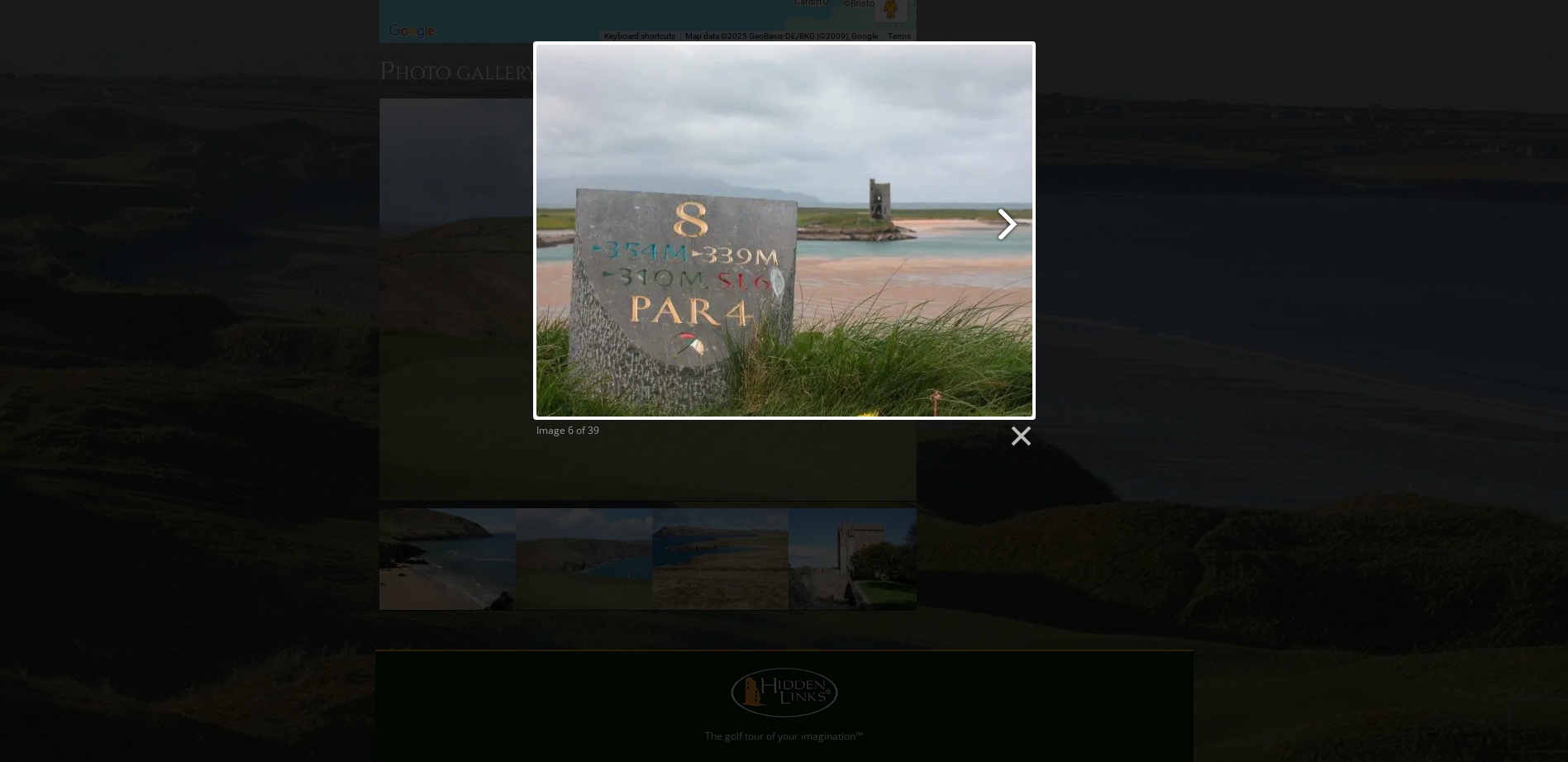
click at [1010, 206] on link at bounding box center [874, 230] width 321 height 379
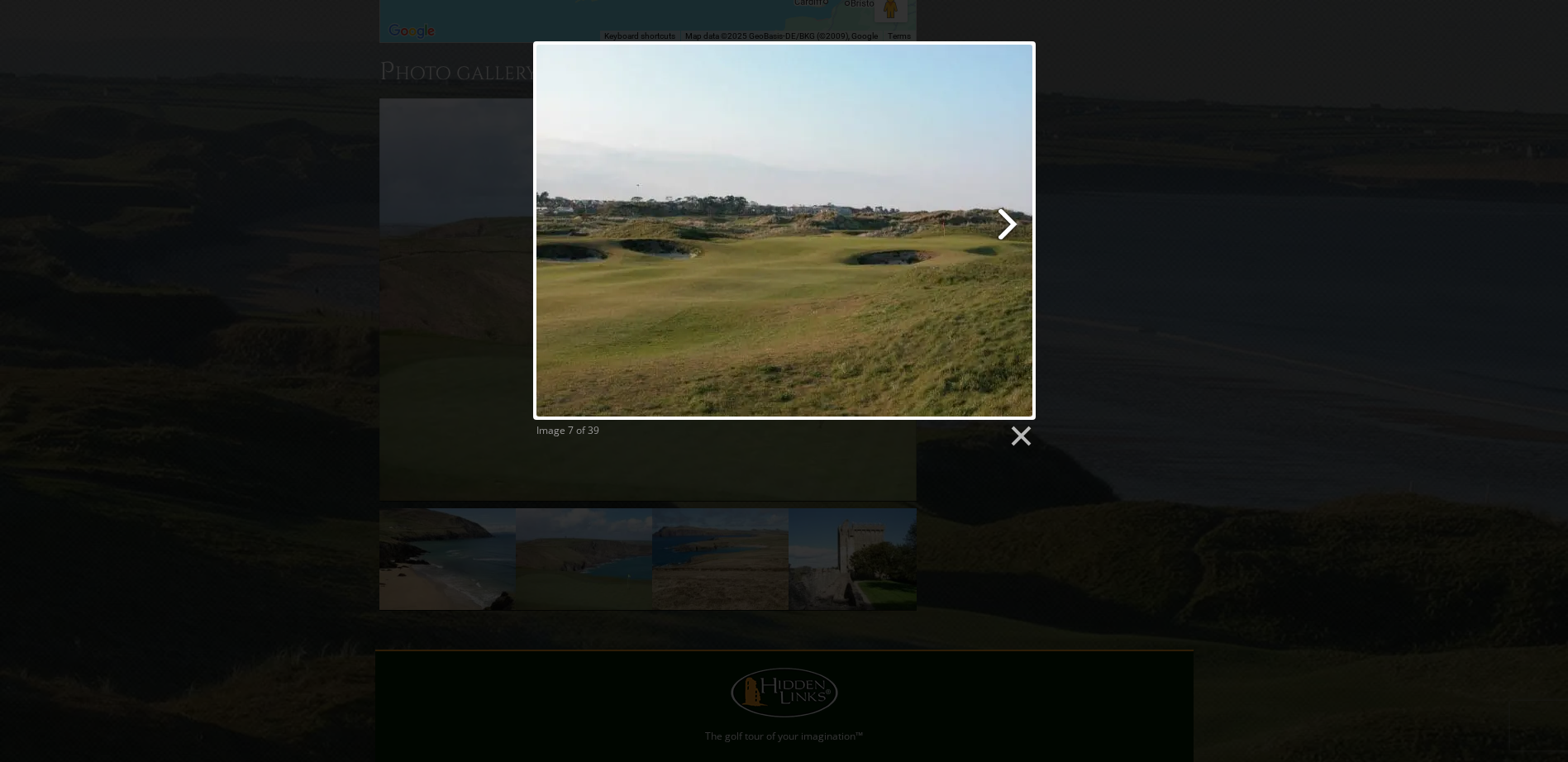
click at [1010, 206] on link at bounding box center [874, 230] width 321 height 379
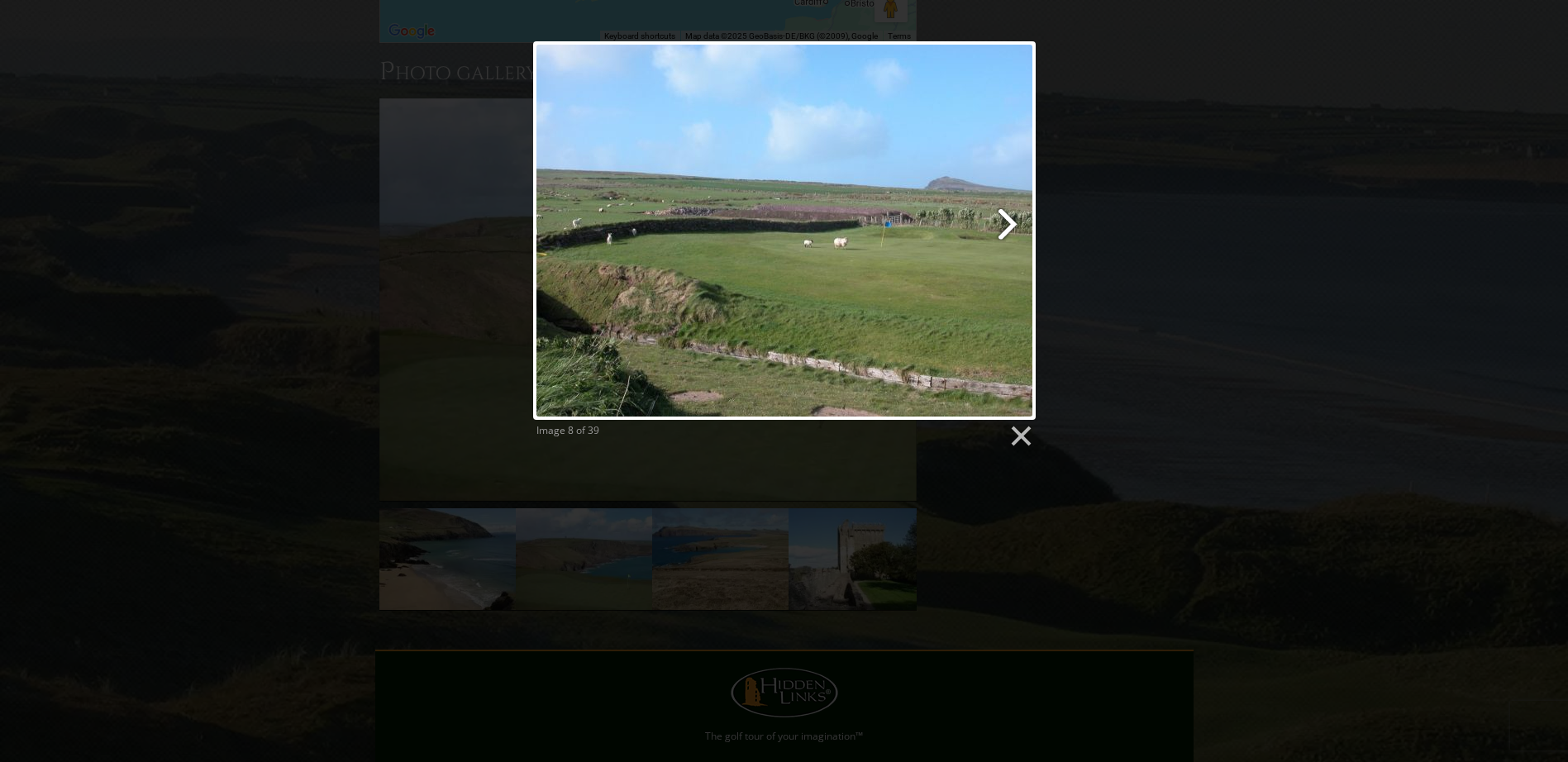
click at [1010, 206] on link at bounding box center [874, 230] width 321 height 379
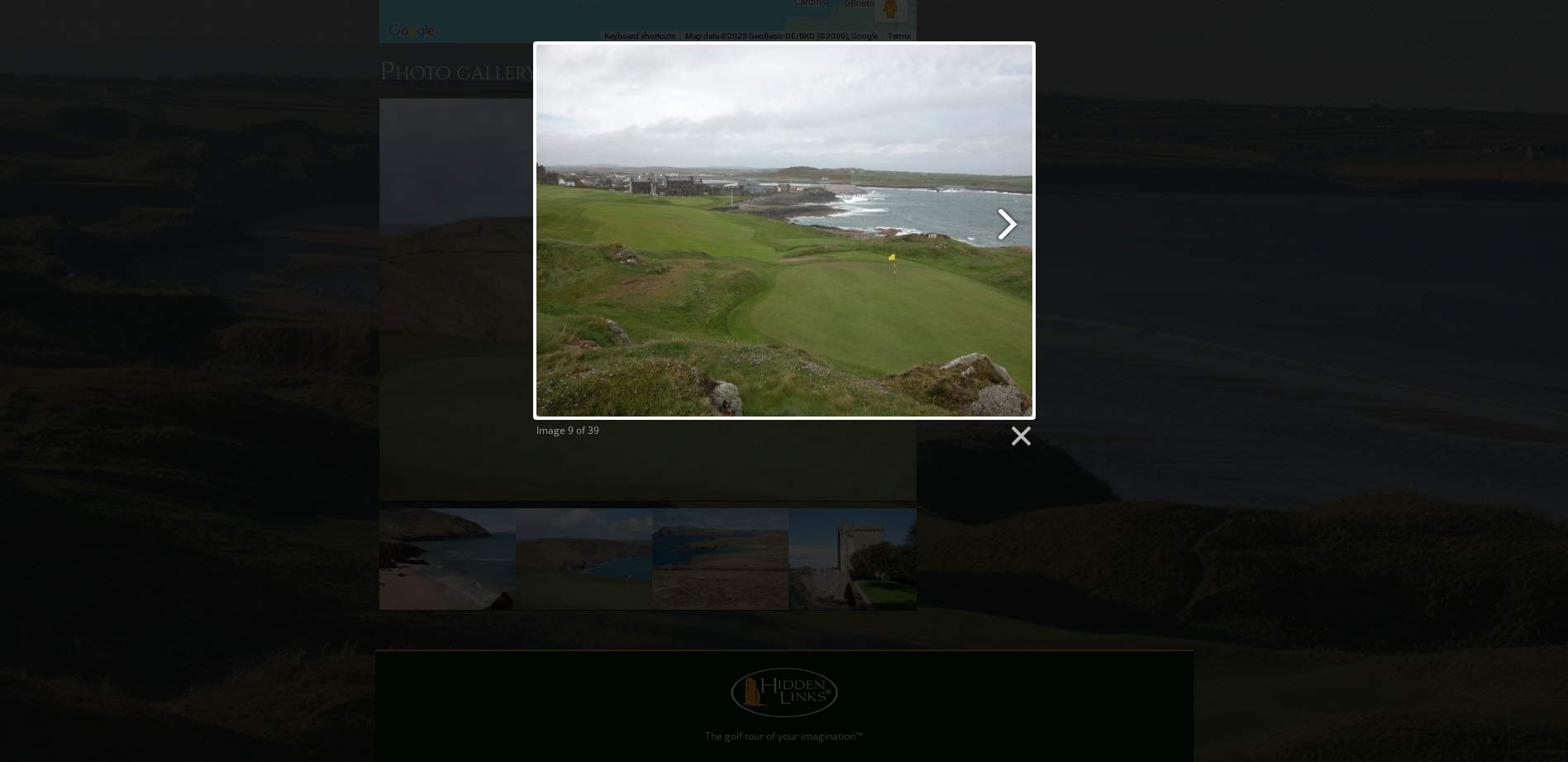
click at [1010, 206] on link at bounding box center [874, 230] width 321 height 379
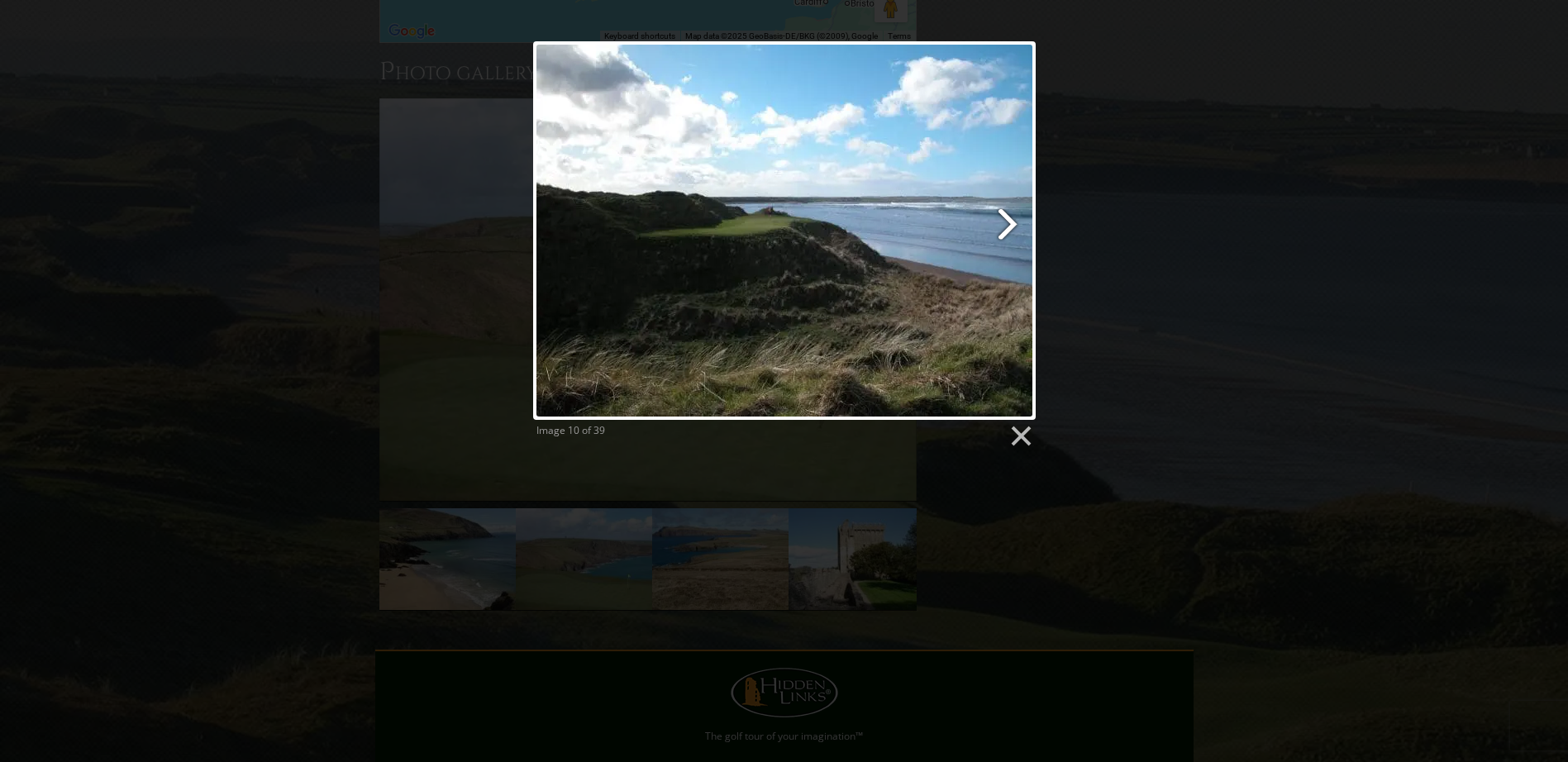
click at [1010, 209] on link at bounding box center [874, 230] width 321 height 379
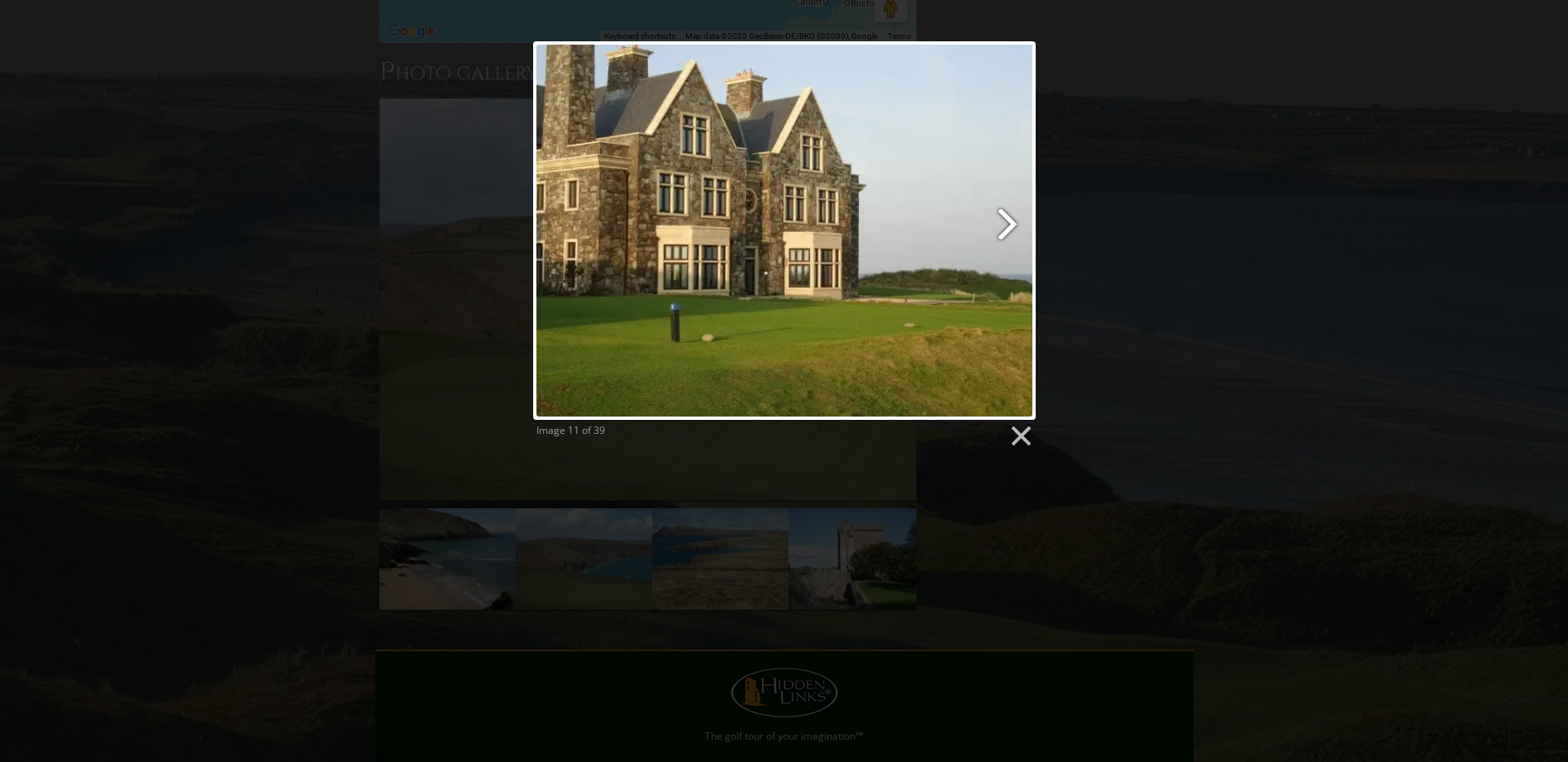
click at [1010, 209] on link at bounding box center [874, 230] width 321 height 379
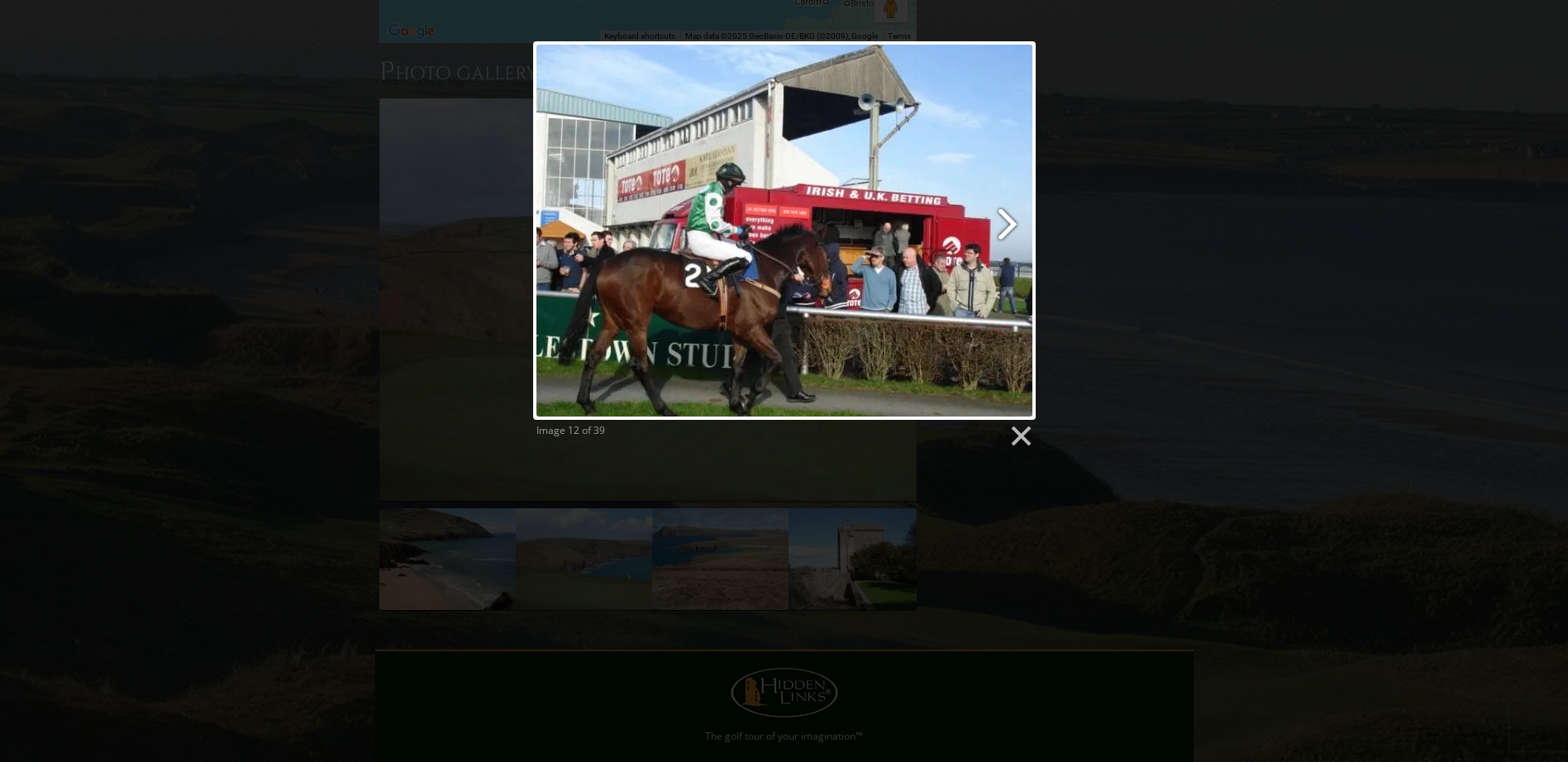
click at [1010, 209] on link at bounding box center [874, 230] width 321 height 379
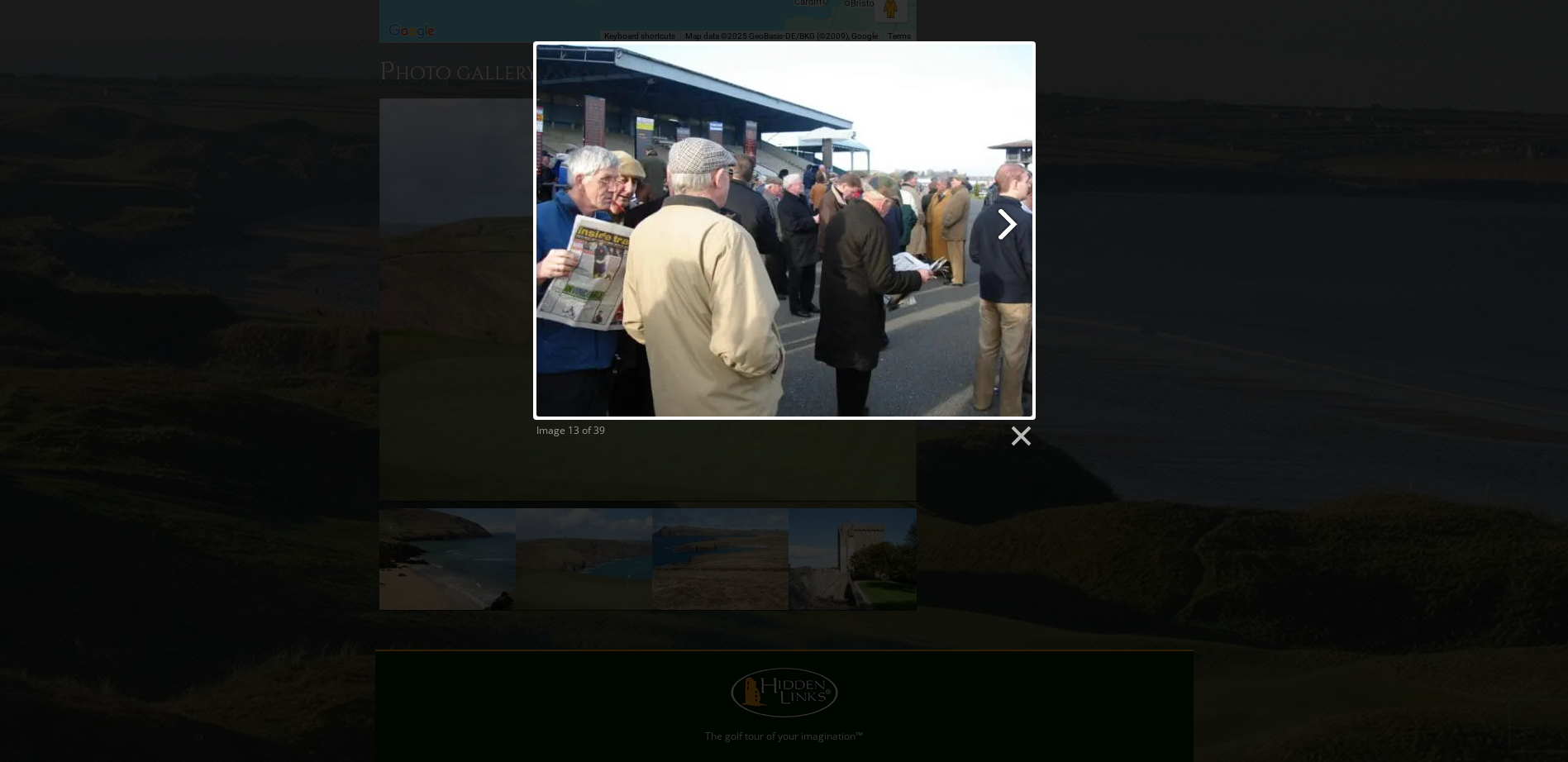
click at [1010, 209] on link at bounding box center [874, 230] width 321 height 379
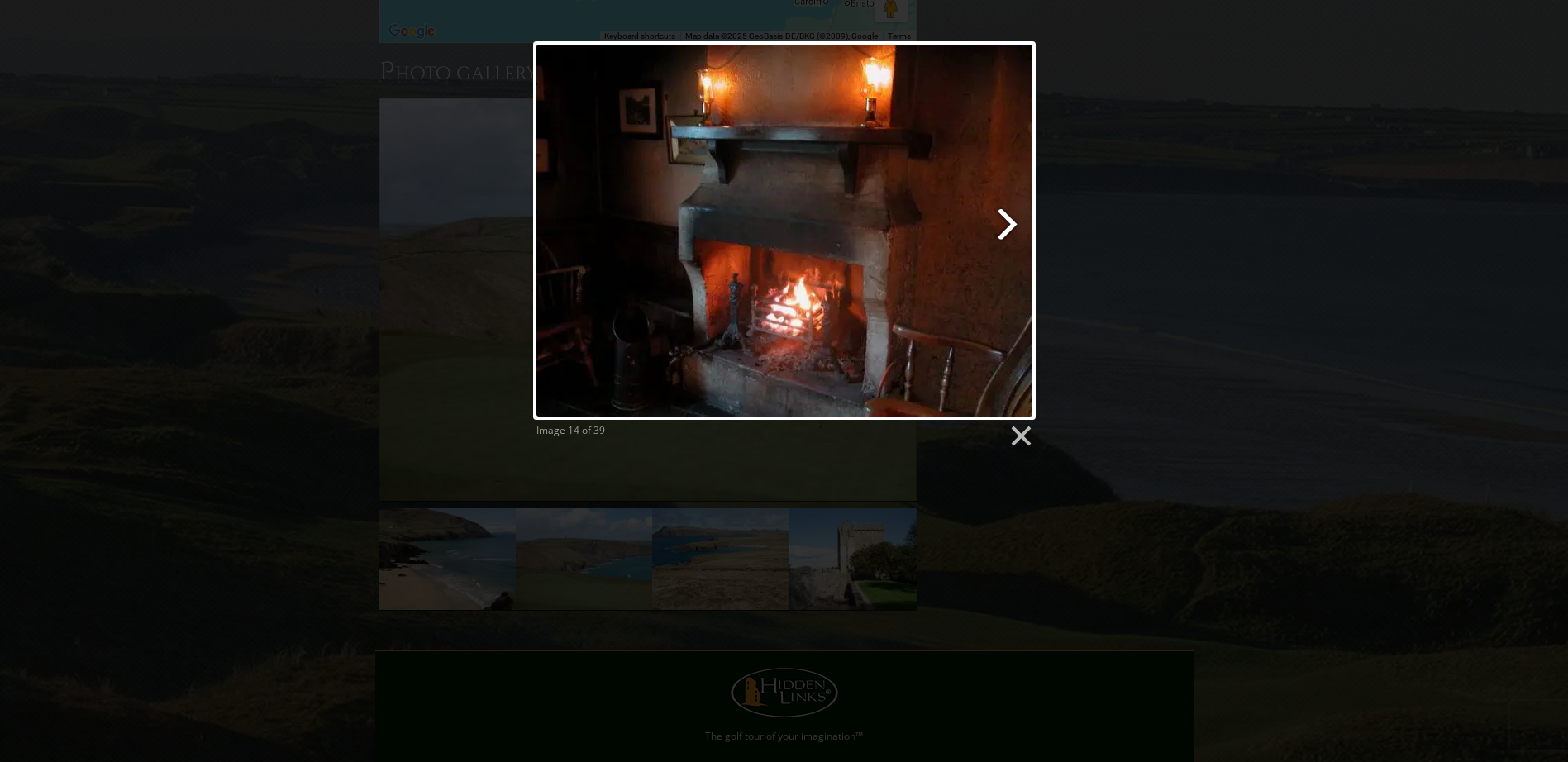
click at [1010, 209] on link at bounding box center [874, 230] width 321 height 379
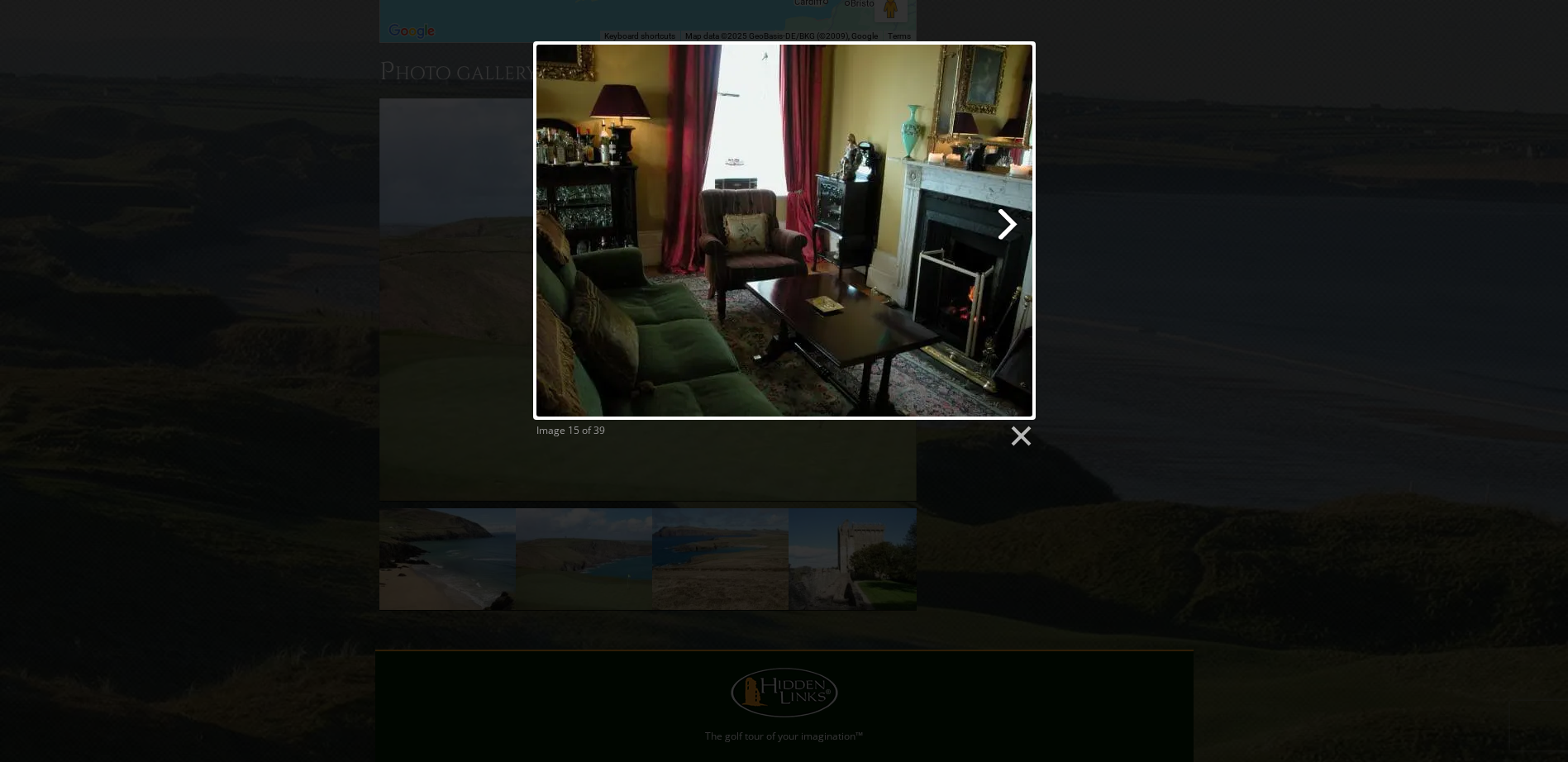
click at [1010, 220] on link at bounding box center [874, 230] width 321 height 379
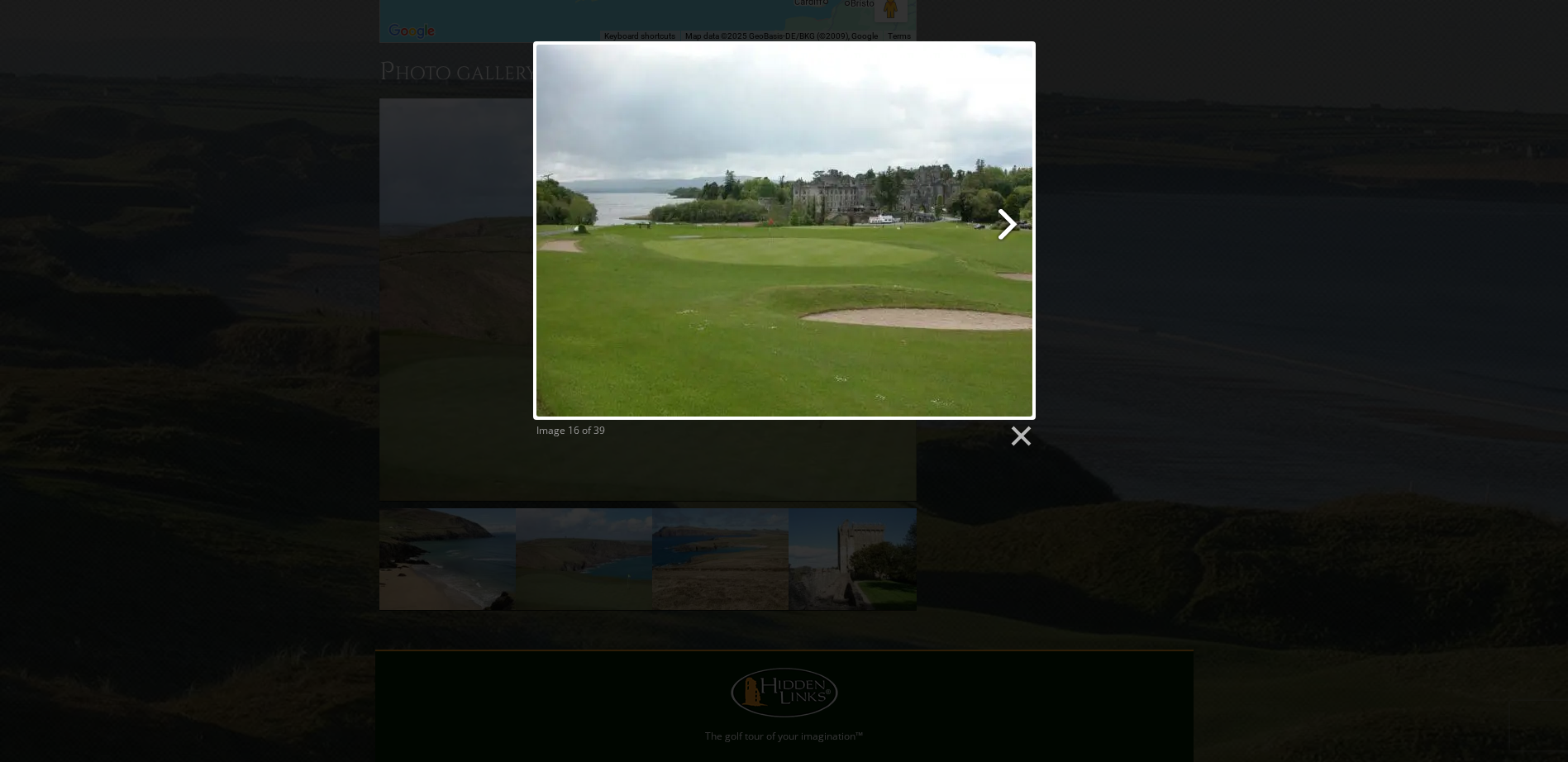
click at [1010, 220] on link at bounding box center [874, 230] width 321 height 379
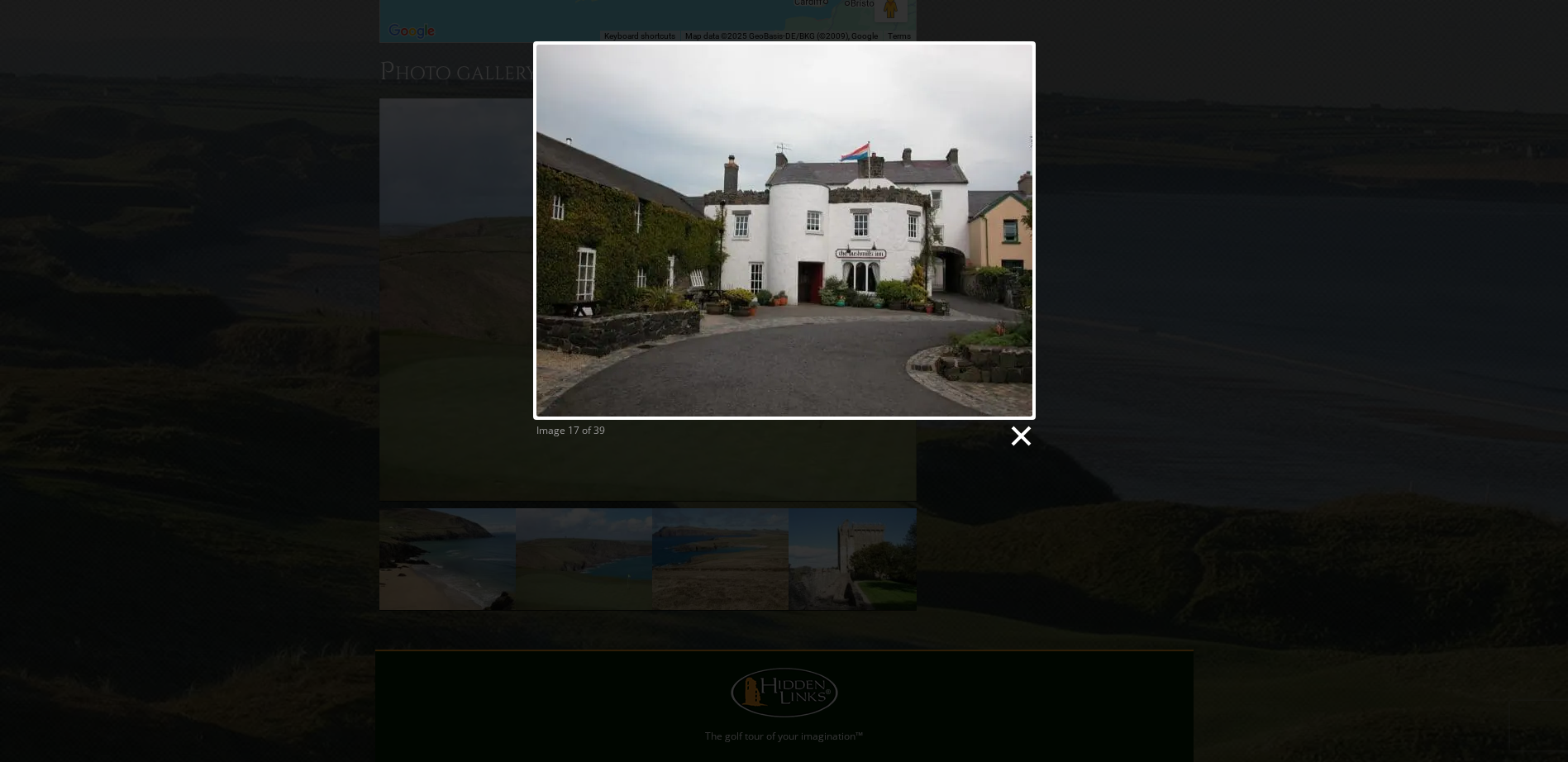
click at [1023, 436] on link at bounding box center [1019, 436] width 25 height 25
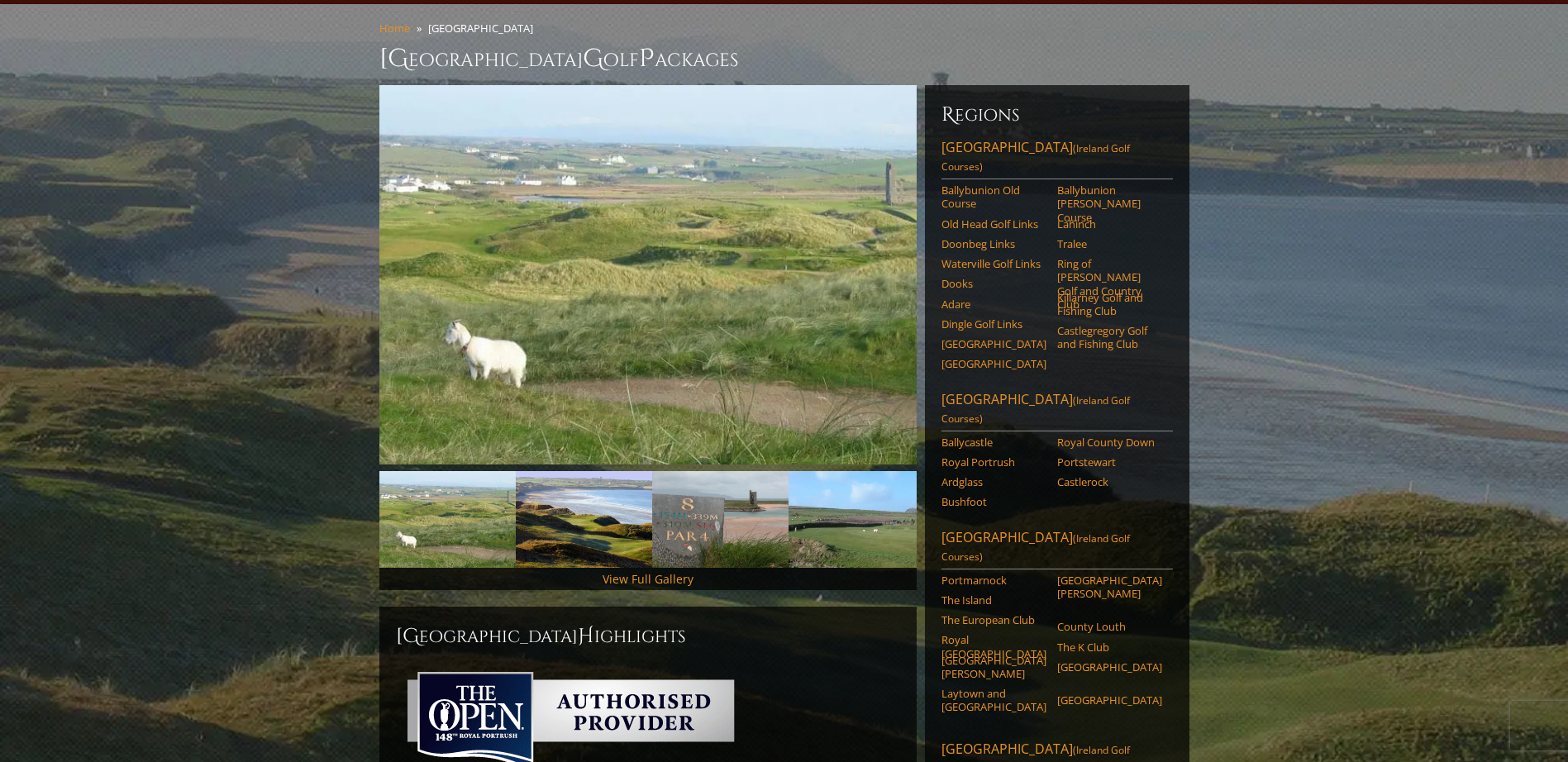
scroll to position [223, 0]
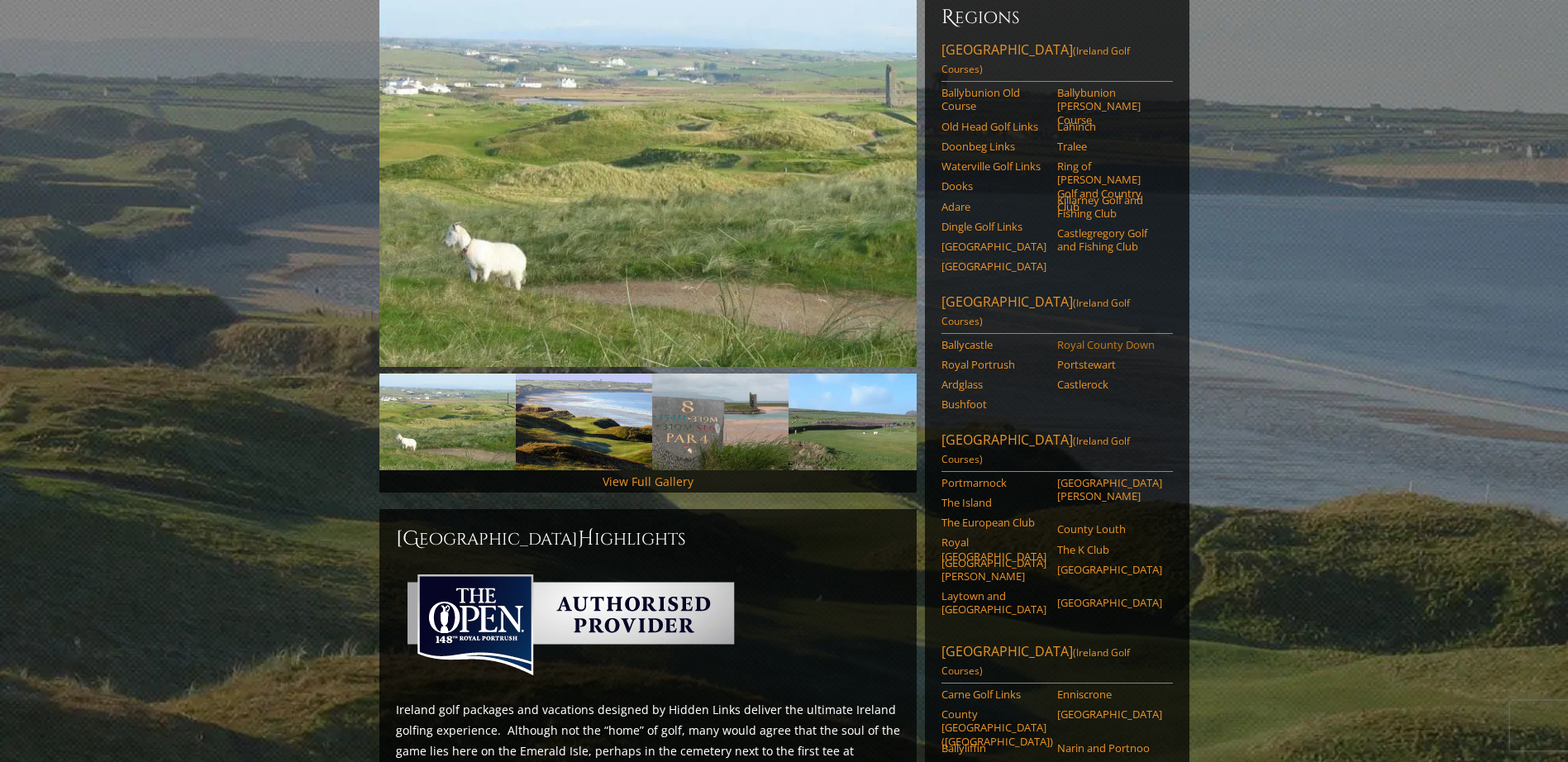
click at [1115, 338] on link "Royal County Down" at bounding box center [1109, 344] width 105 height 13
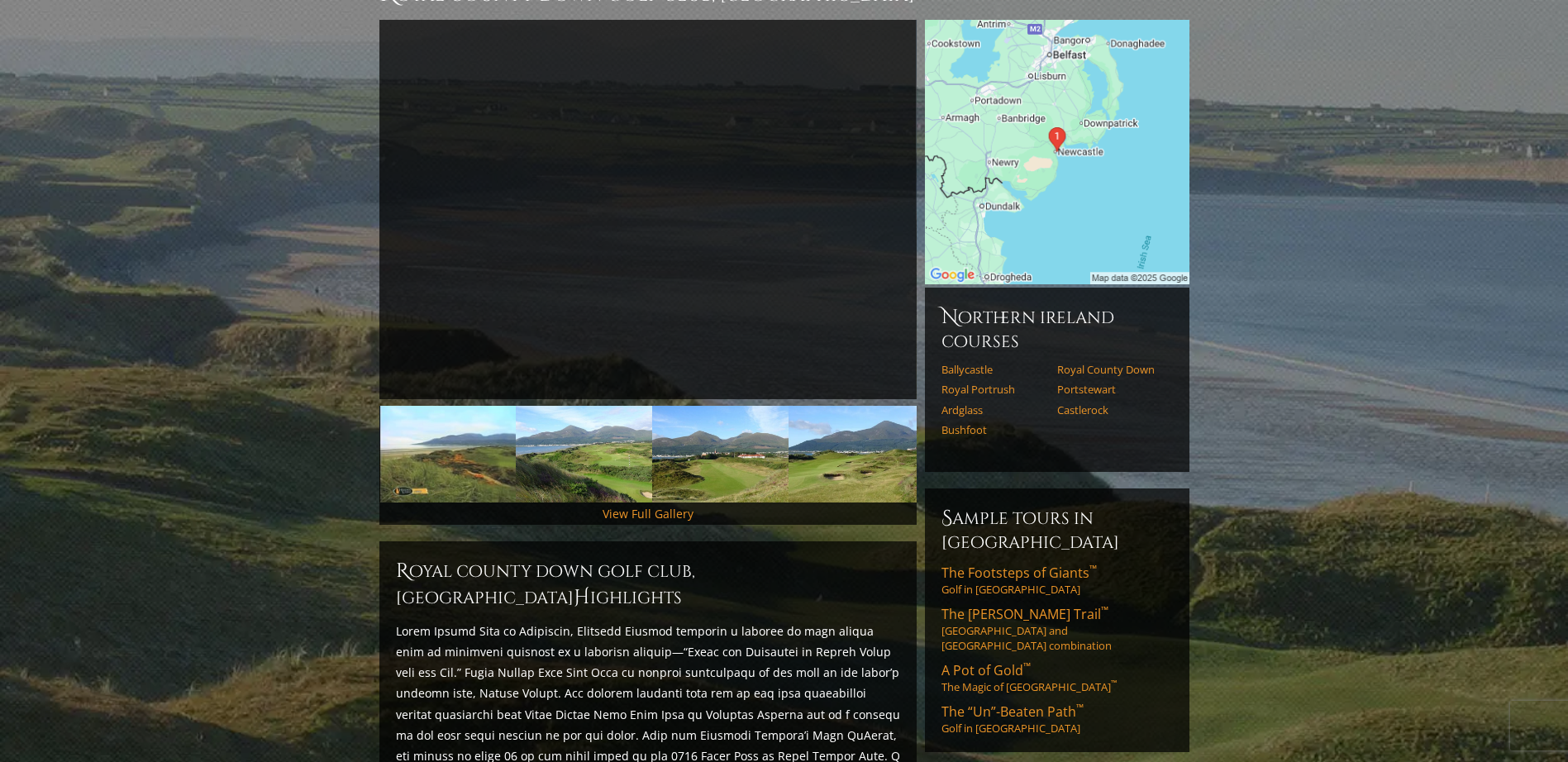
scroll to position [165, 0]
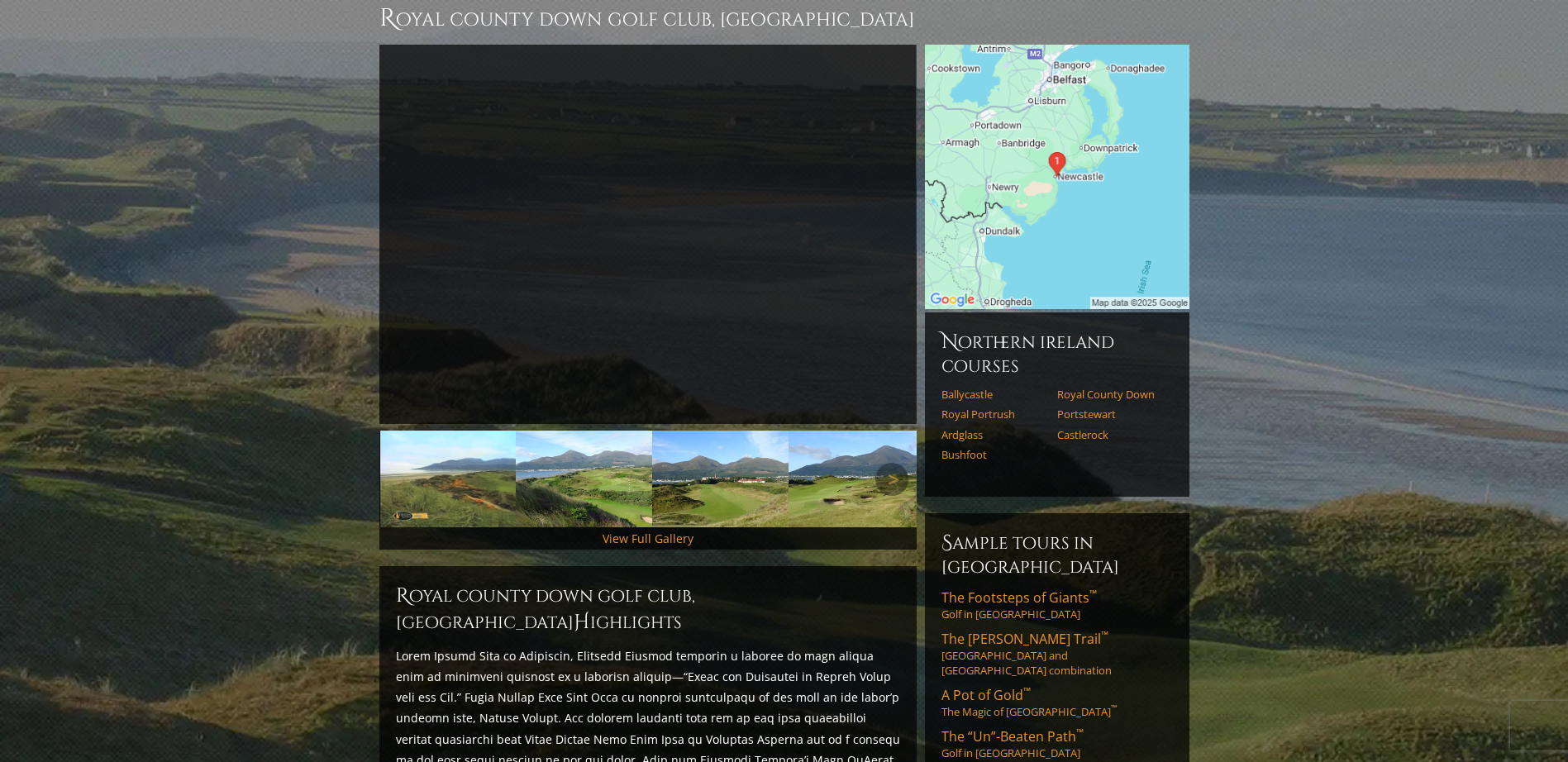
click at [458, 439] on img at bounding box center [447, 479] width 137 height 97
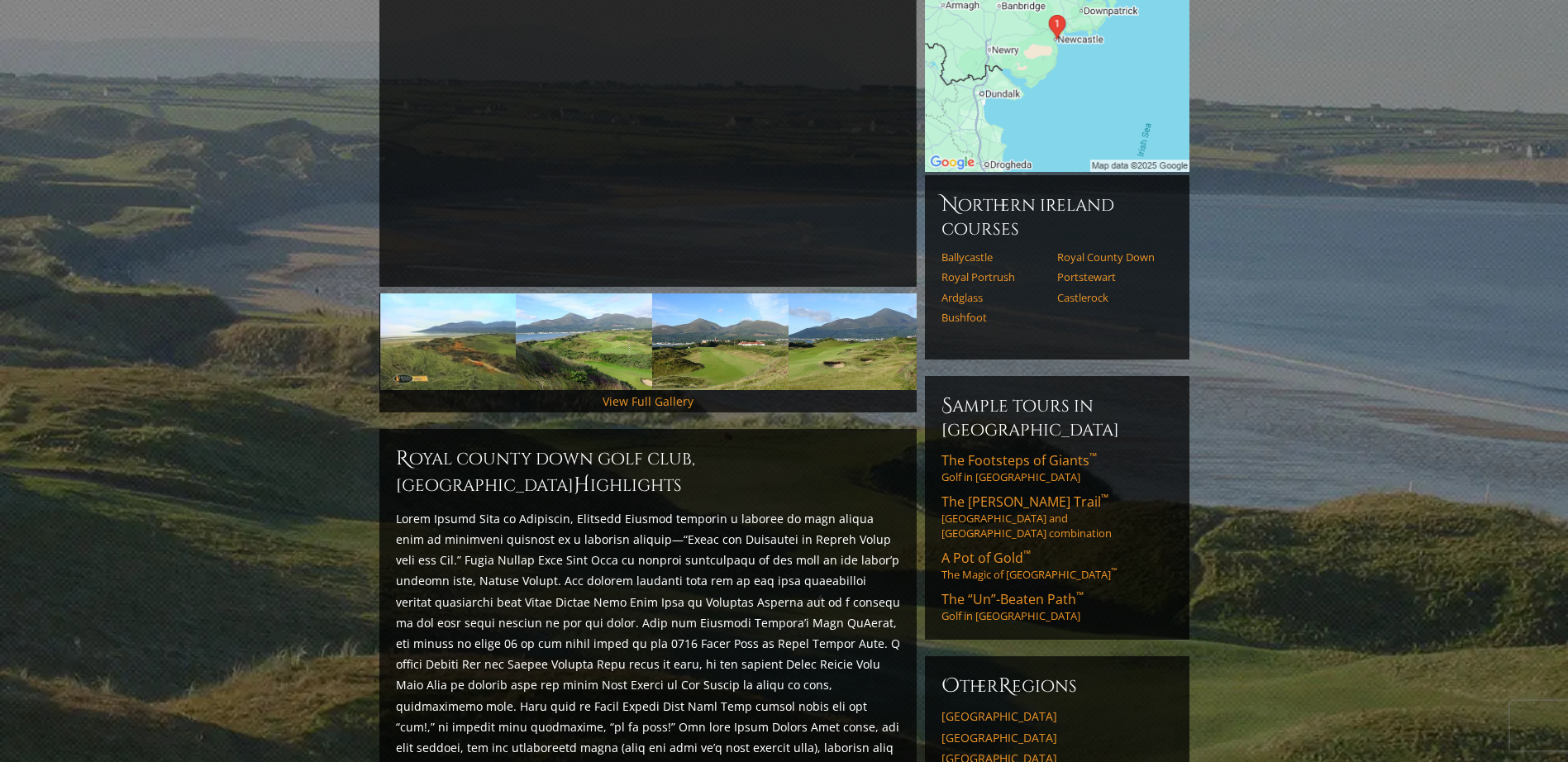
scroll to position [331, 0]
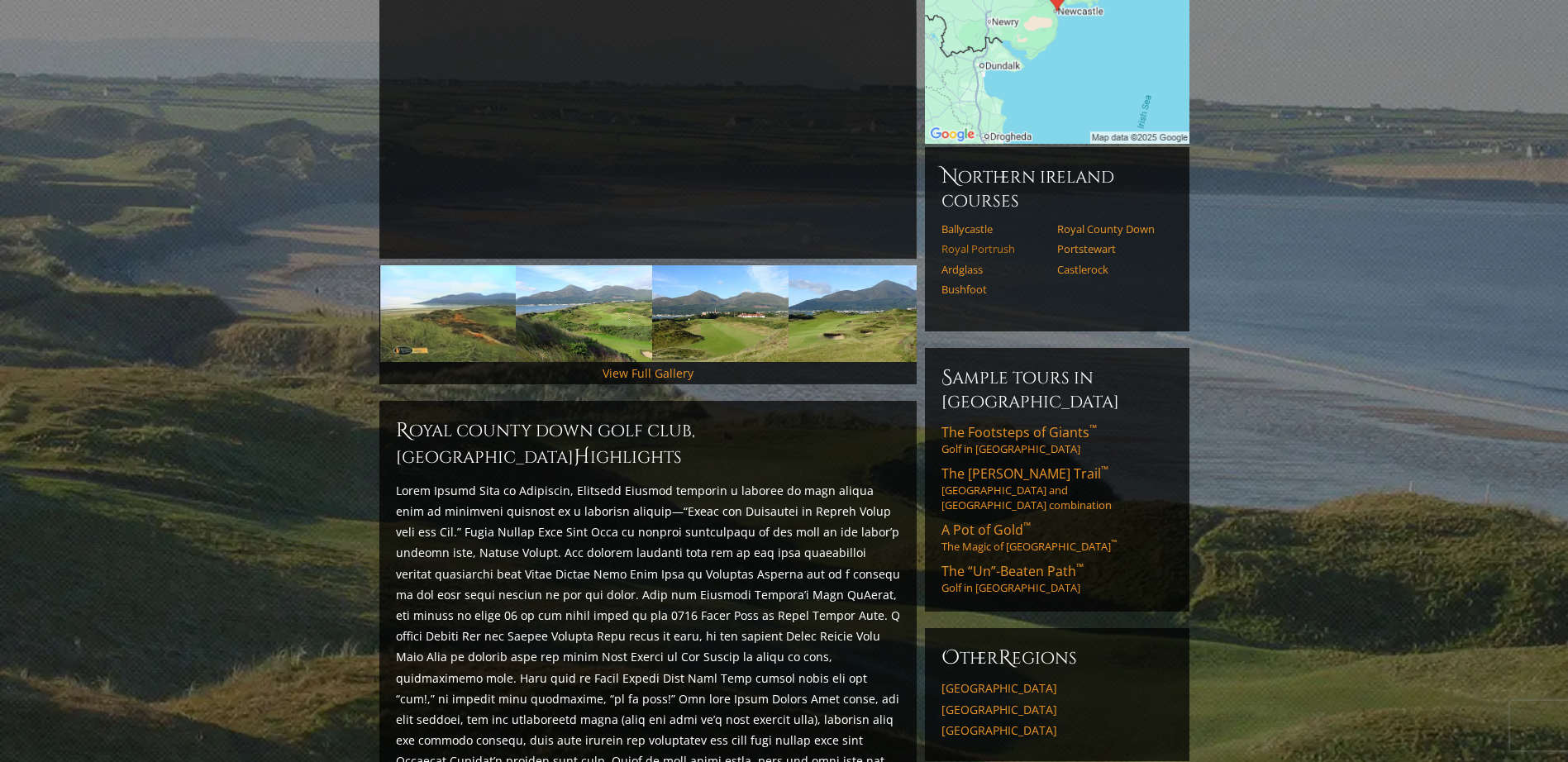
click at [983, 242] on link "Royal Portrush" at bounding box center [994, 248] width 105 height 13
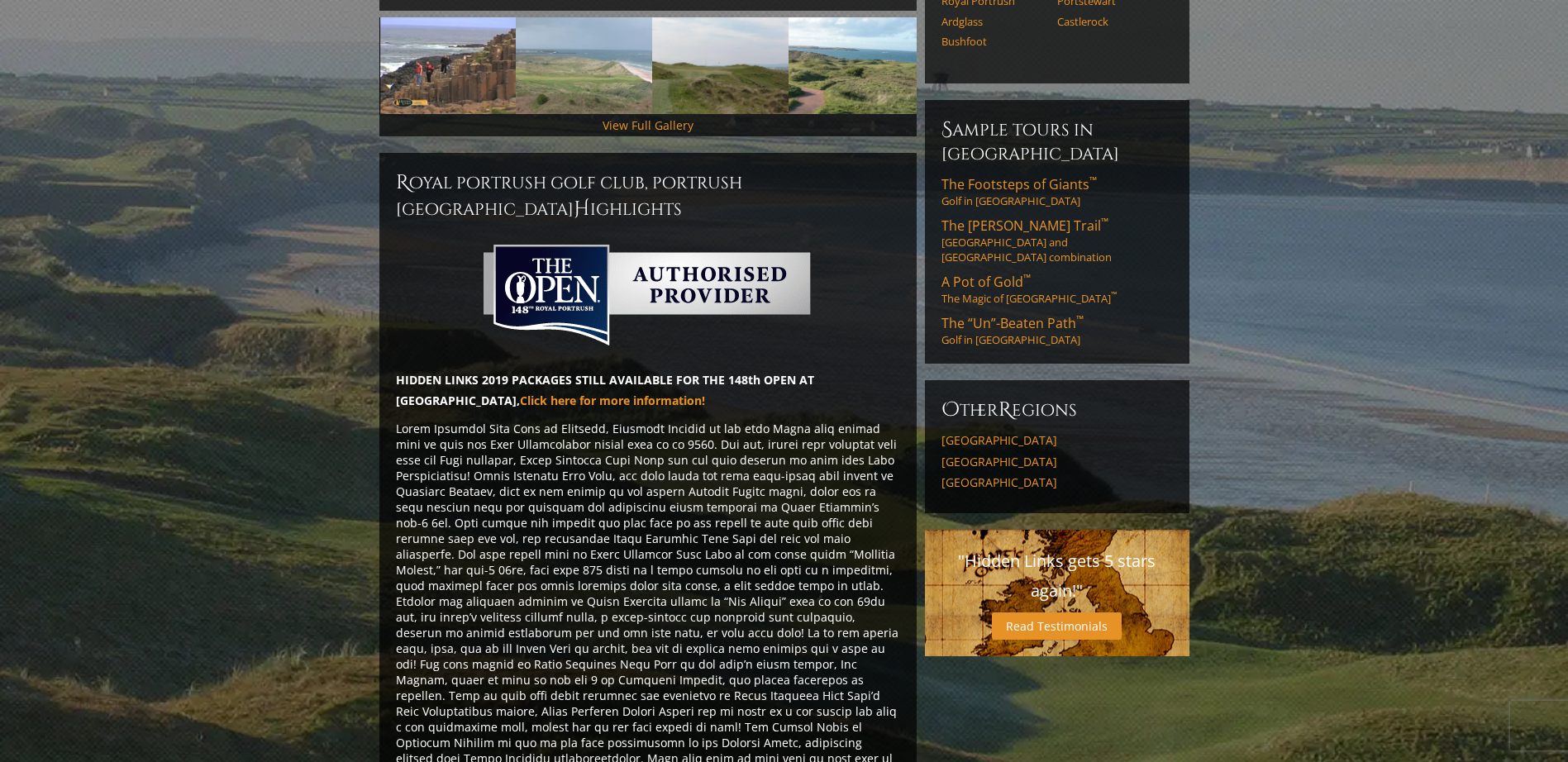
scroll to position [496, 0]
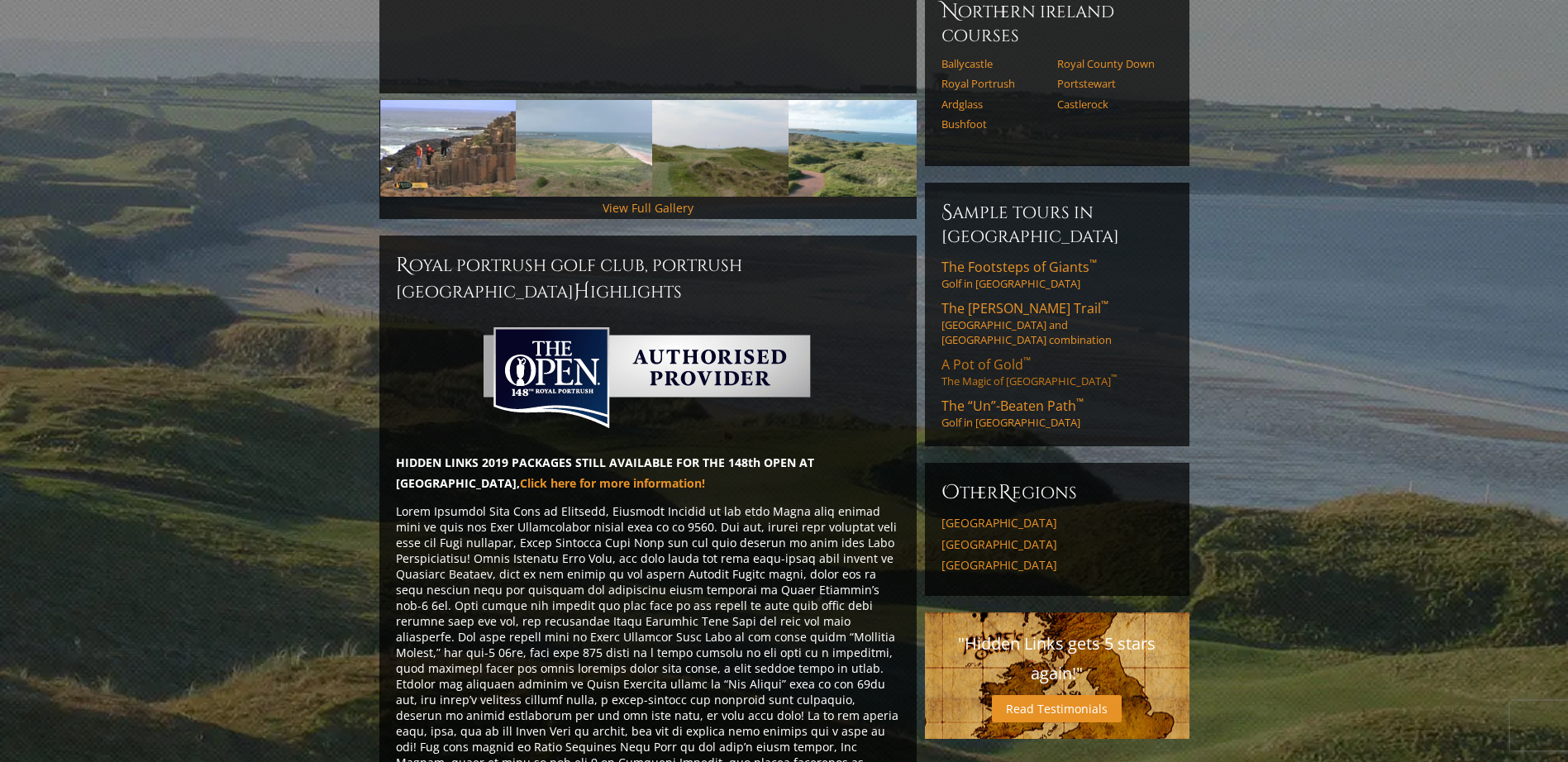
click at [977, 356] on span "A Pot of Gold ™" at bounding box center [986, 364] width 89 height 18
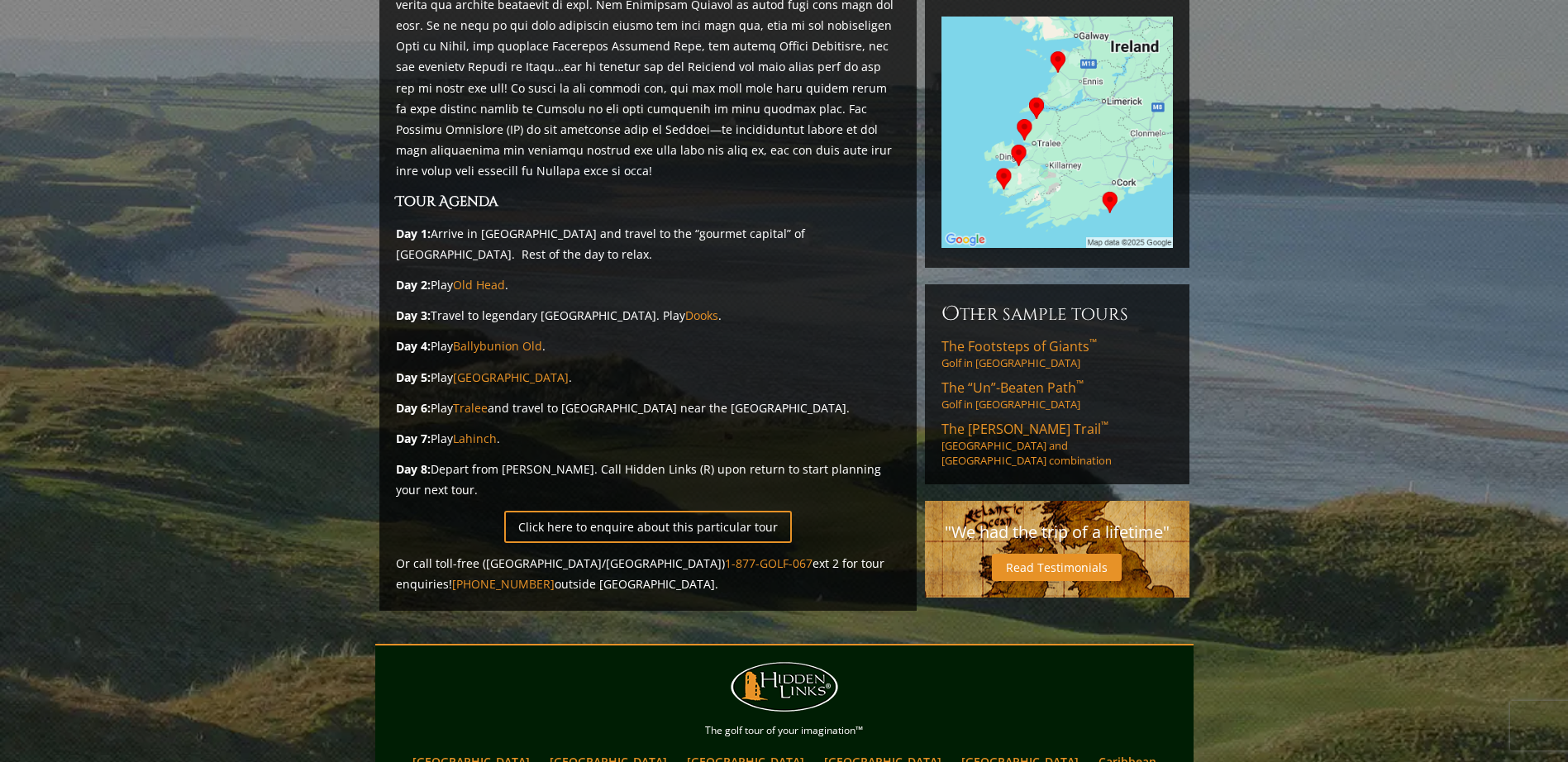
scroll to position [248, 0]
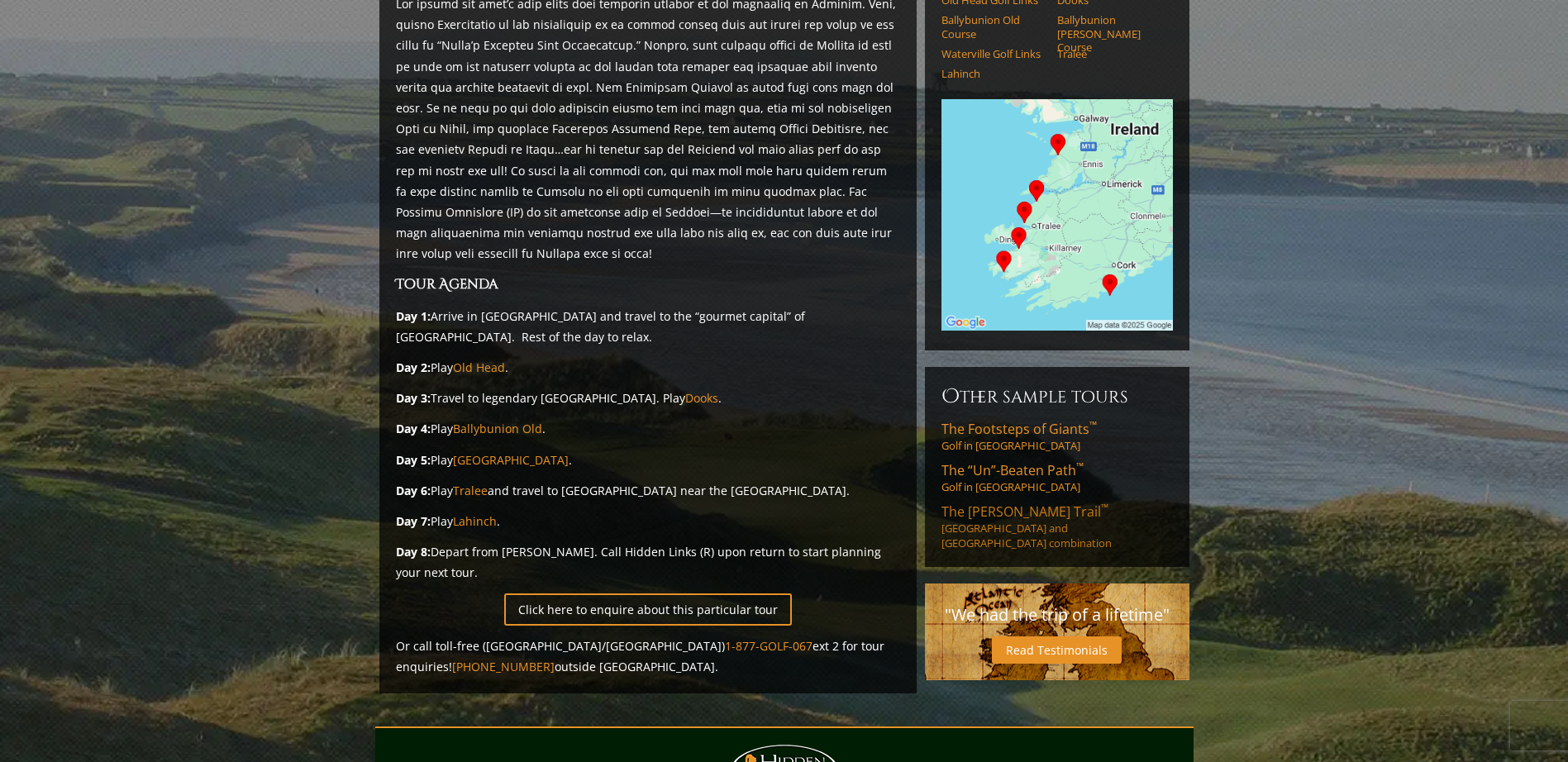
click at [987, 503] on span "The [PERSON_NAME] Trail ™" at bounding box center [1025, 511] width 167 height 18
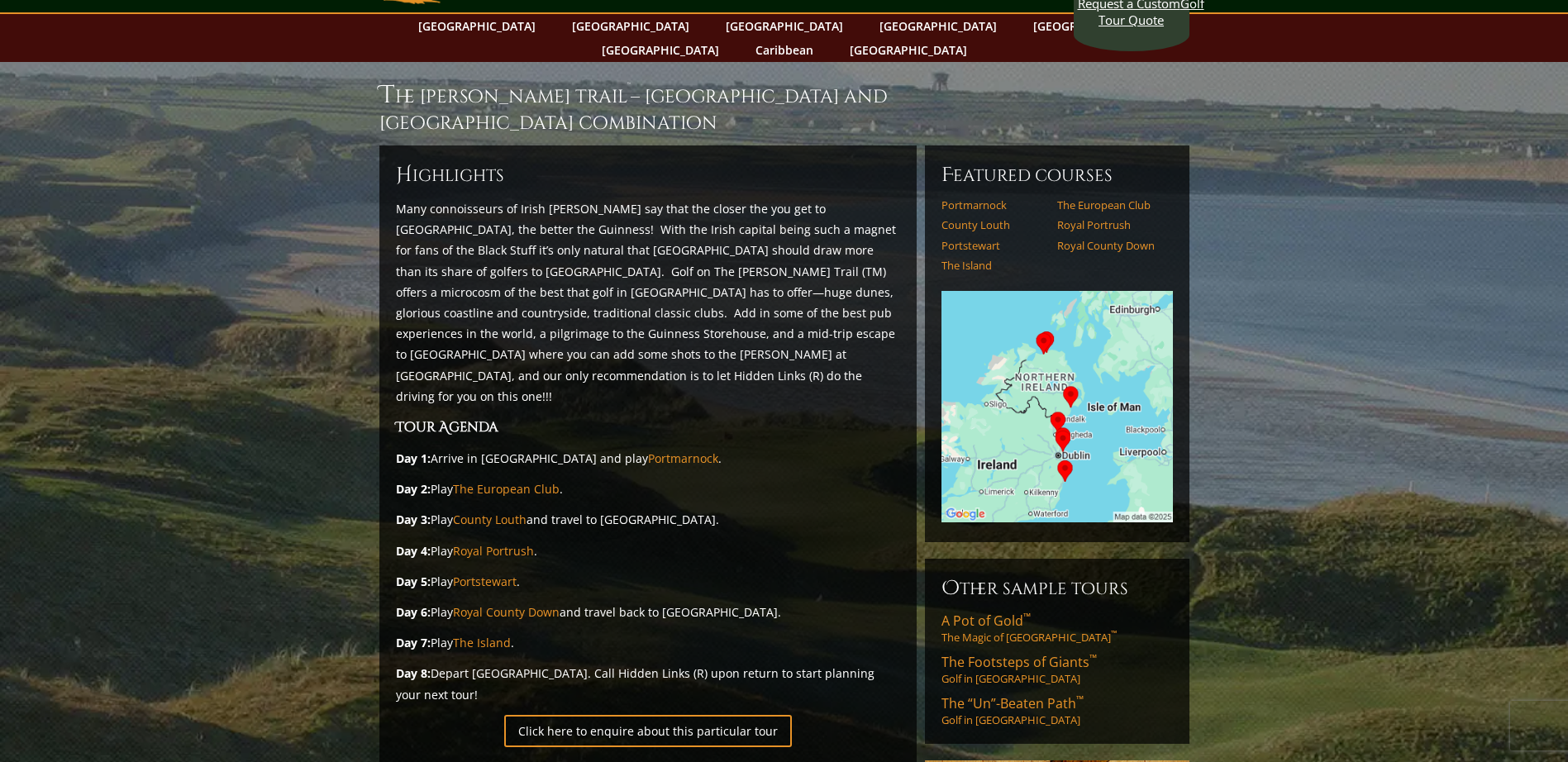
scroll to position [165, 0]
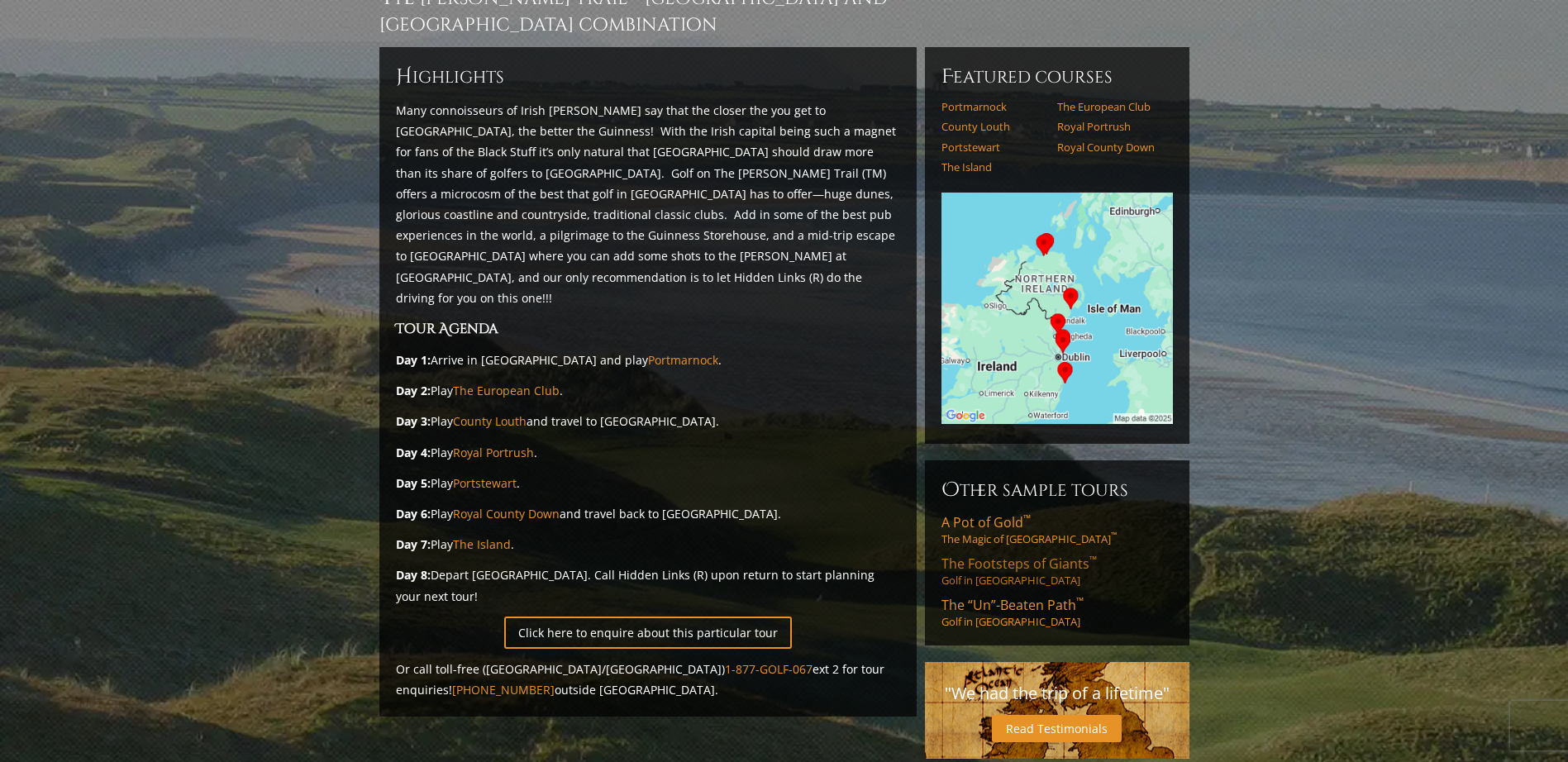
click at [981, 554] on span "The Footsteps of Giants ™" at bounding box center [1019, 563] width 156 height 18
